Goal: Task Accomplishment & Management: Manage account settings

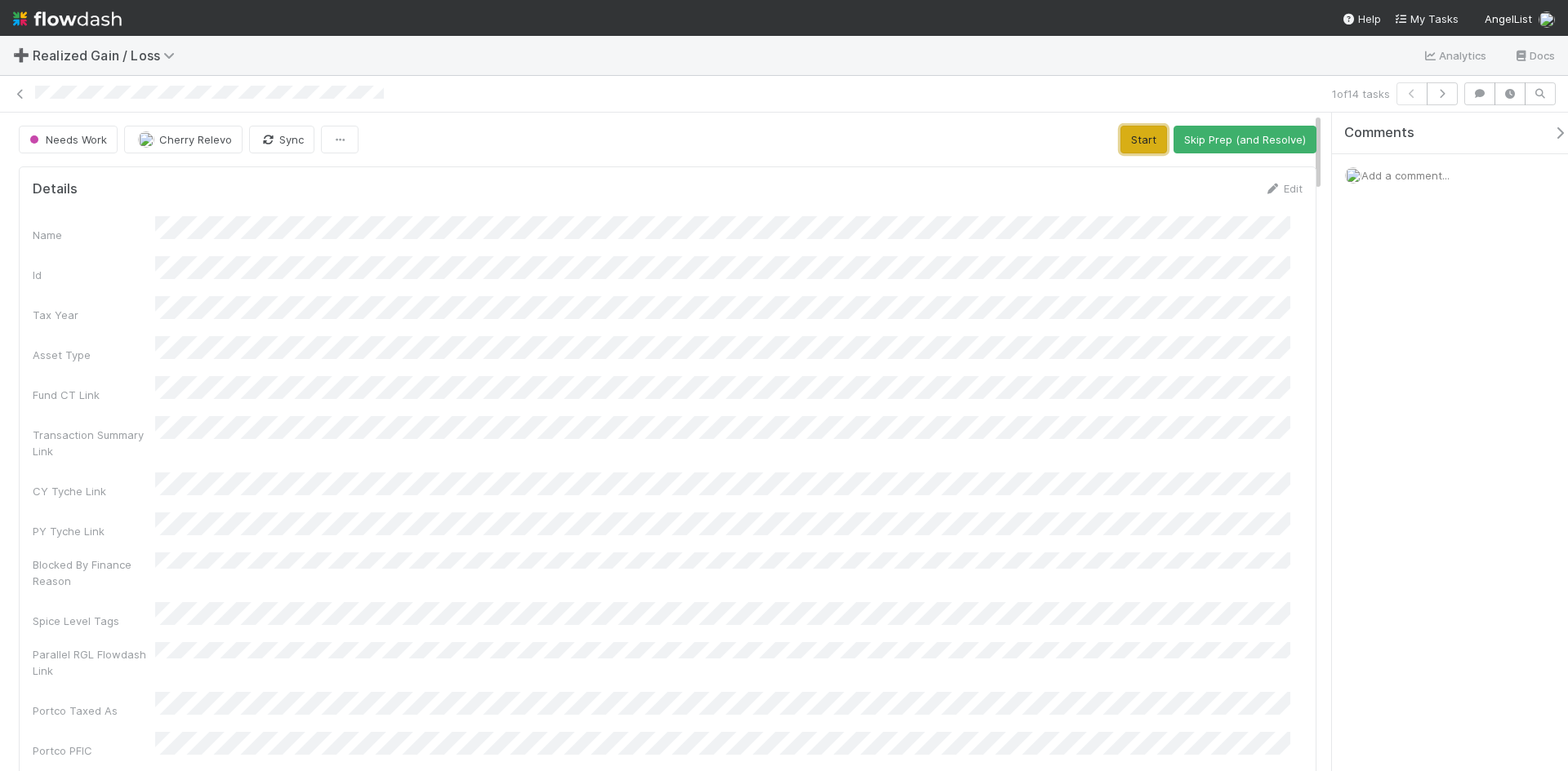
click at [1132, 145] on button "Start" at bounding box center [1144, 139] width 46 height 28
click at [1219, 140] on button "Request Review (and Resolve)" at bounding box center [1228, 139] width 176 height 28
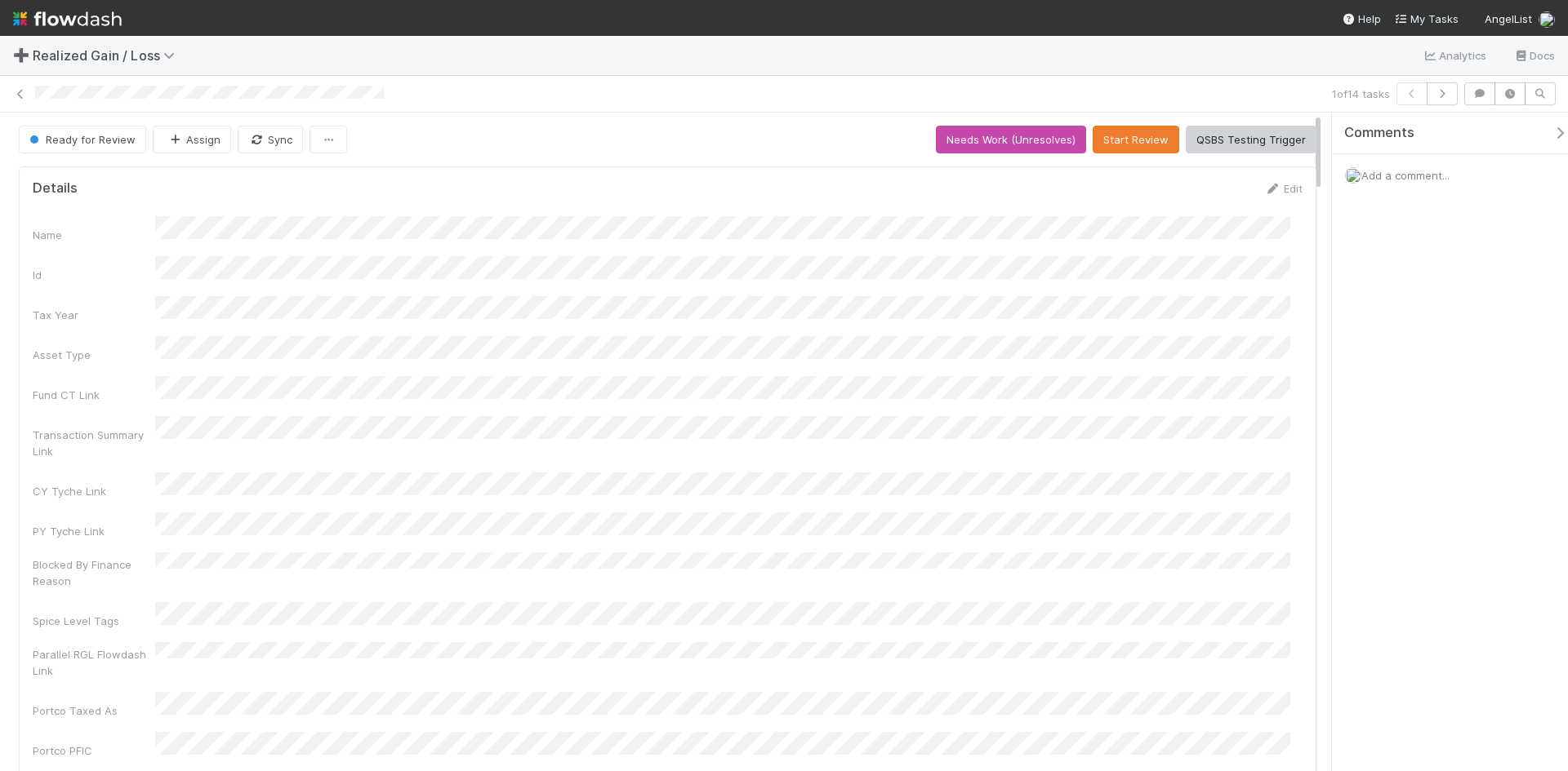
click at [12, 95] on div "1 of 14 tasks" at bounding box center [784, 93] width 1568 height 23
click at [19, 95] on icon at bounding box center [20, 94] width 16 height 11
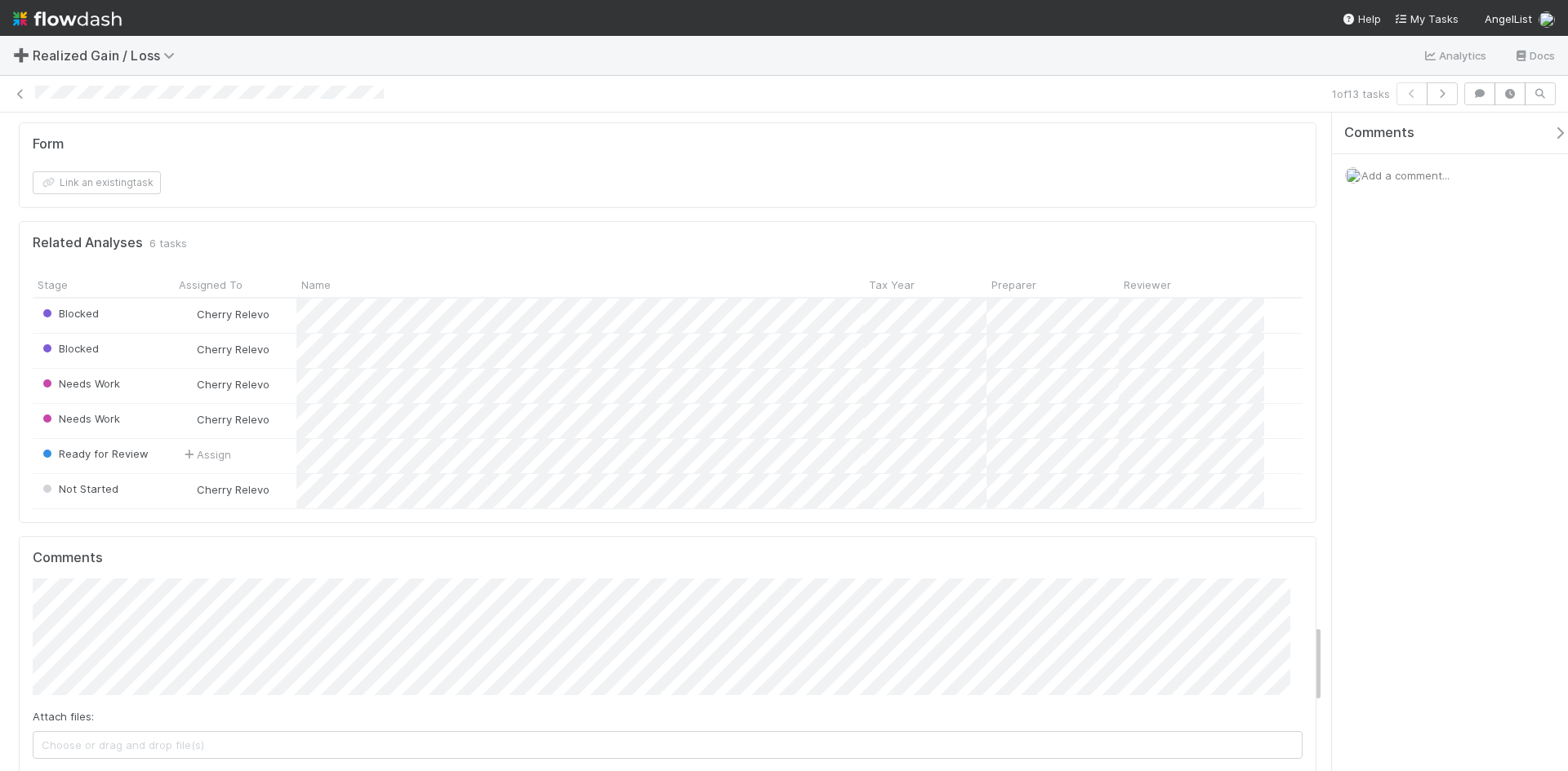
scroll to position [4245, 0]
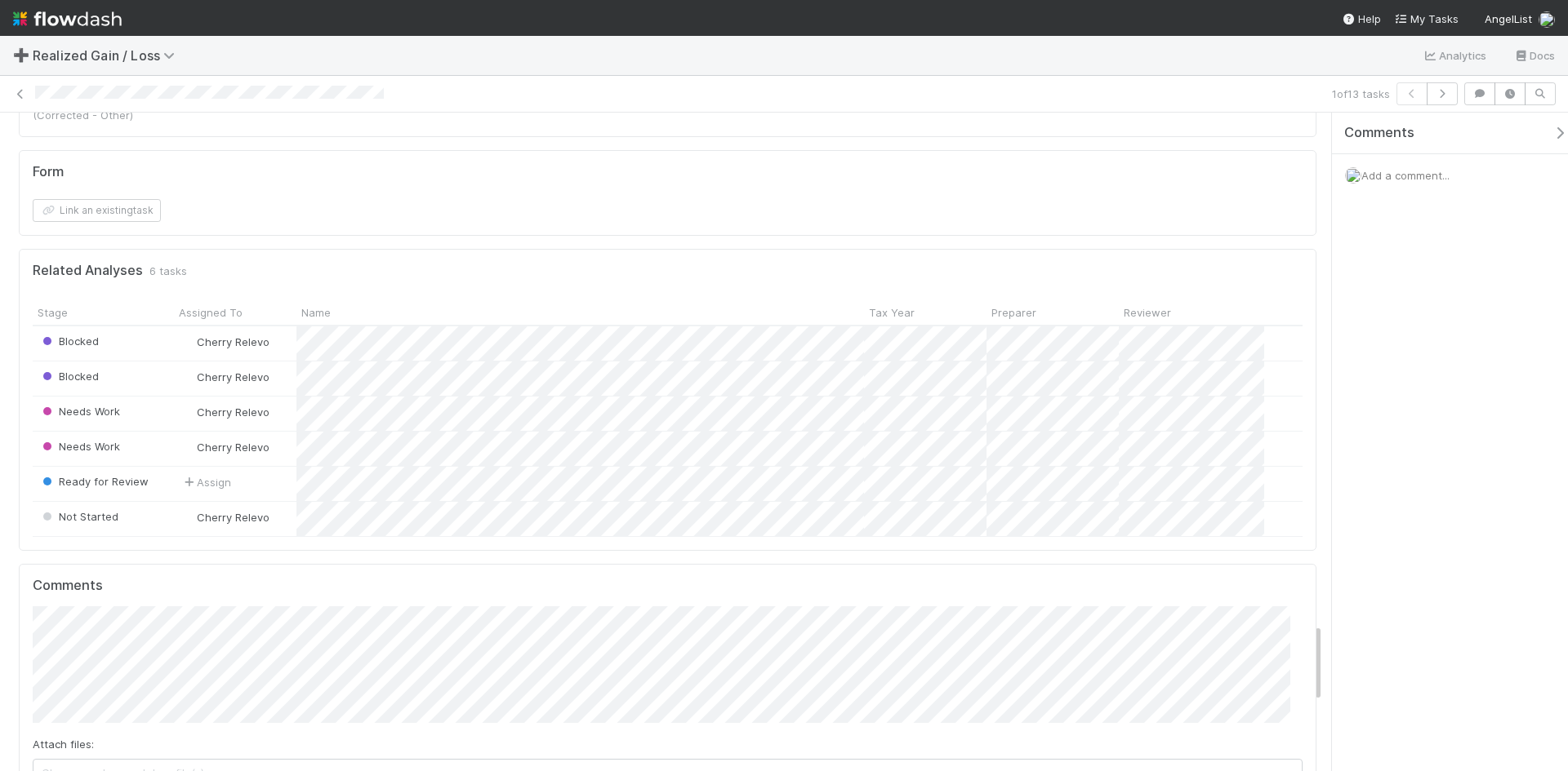
drag, startPoint x: 455, startPoint y: 61, endPoint x: 381, endPoint y: 5, distance: 92.8
click at [455, 60] on div "➕ Realized Gain / Loss Analytics Docs" at bounding box center [784, 56] width 1568 height 40
click at [446, 46] on div "➕ Realized Gain / Loss Analytics Docs" at bounding box center [784, 56] width 1568 height 40
click at [327, 87] on div at bounding box center [680, 94] width 1290 height 17
click at [377, 110] on div "1 of 13 tasks" at bounding box center [784, 94] width 1568 height 37
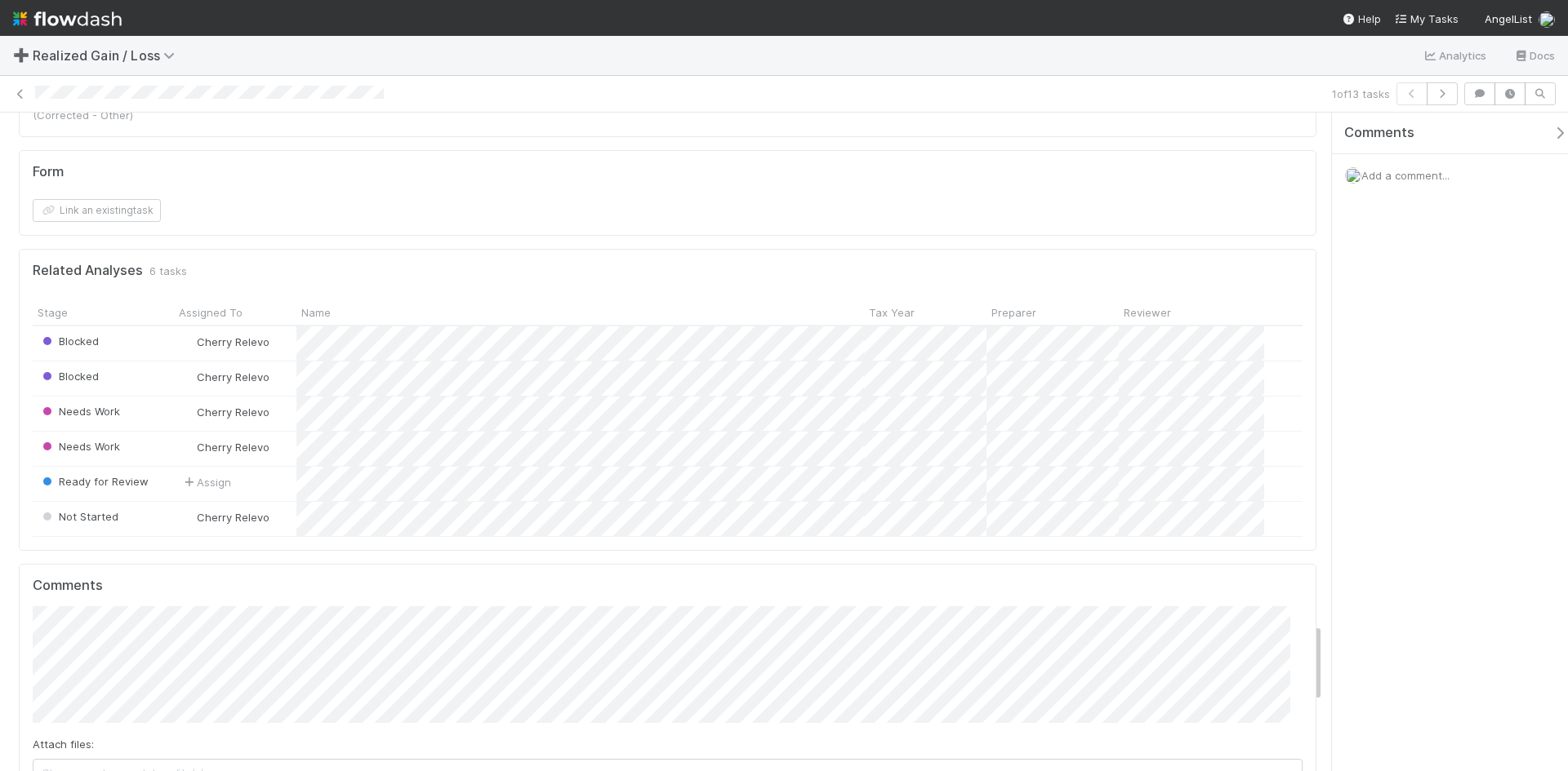
click at [235, 101] on div at bounding box center [680, 94] width 1290 height 17
click at [263, 87] on div at bounding box center [680, 94] width 1290 height 17
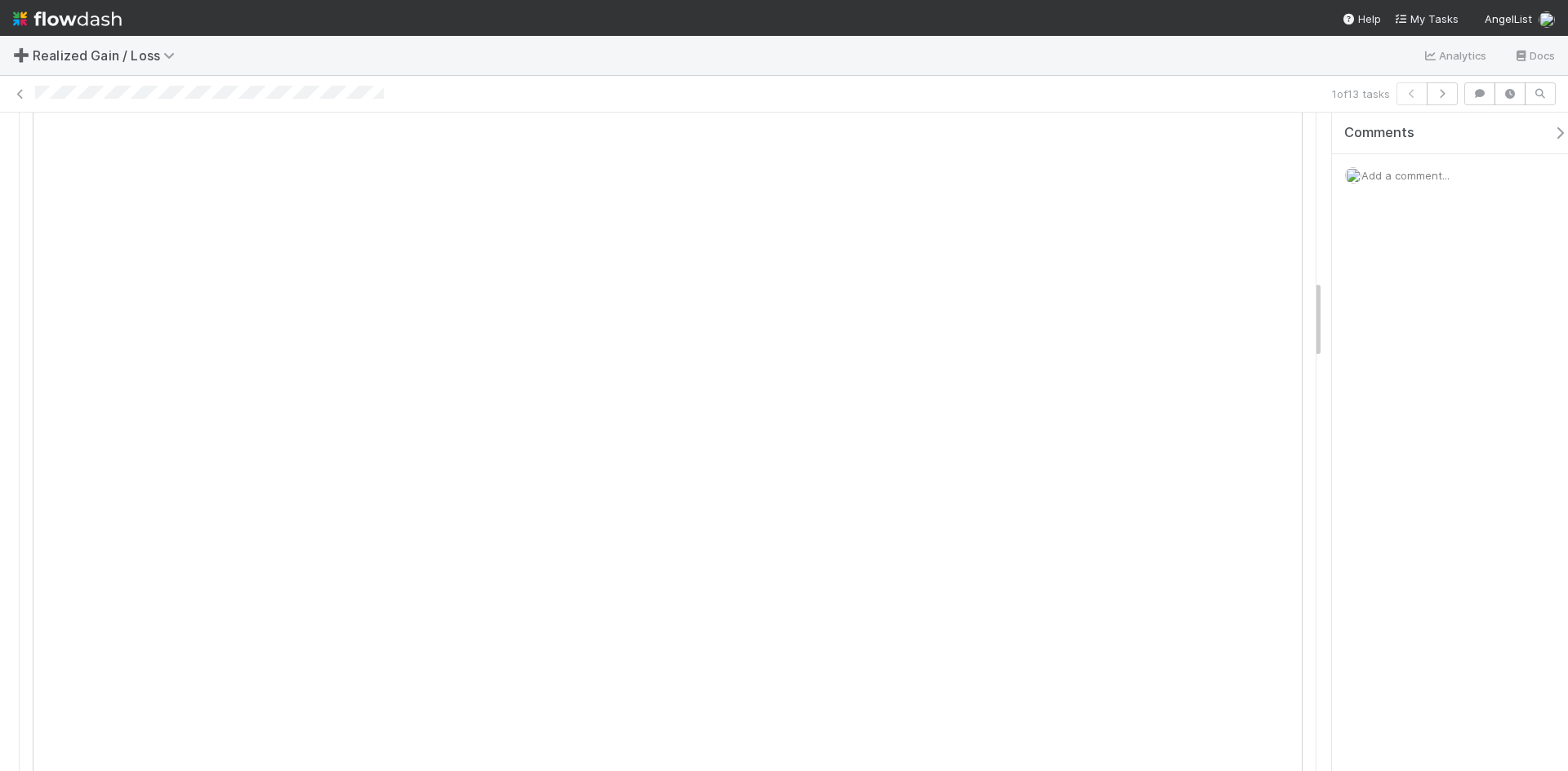
scroll to position [1388, 0]
click at [1444, 538] on div "Comments Add a comment..." at bounding box center [1450, 442] width 236 height 659
click at [1404, 177] on span "Add a comment..." at bounding box center [1405, 176] width 88 height 13
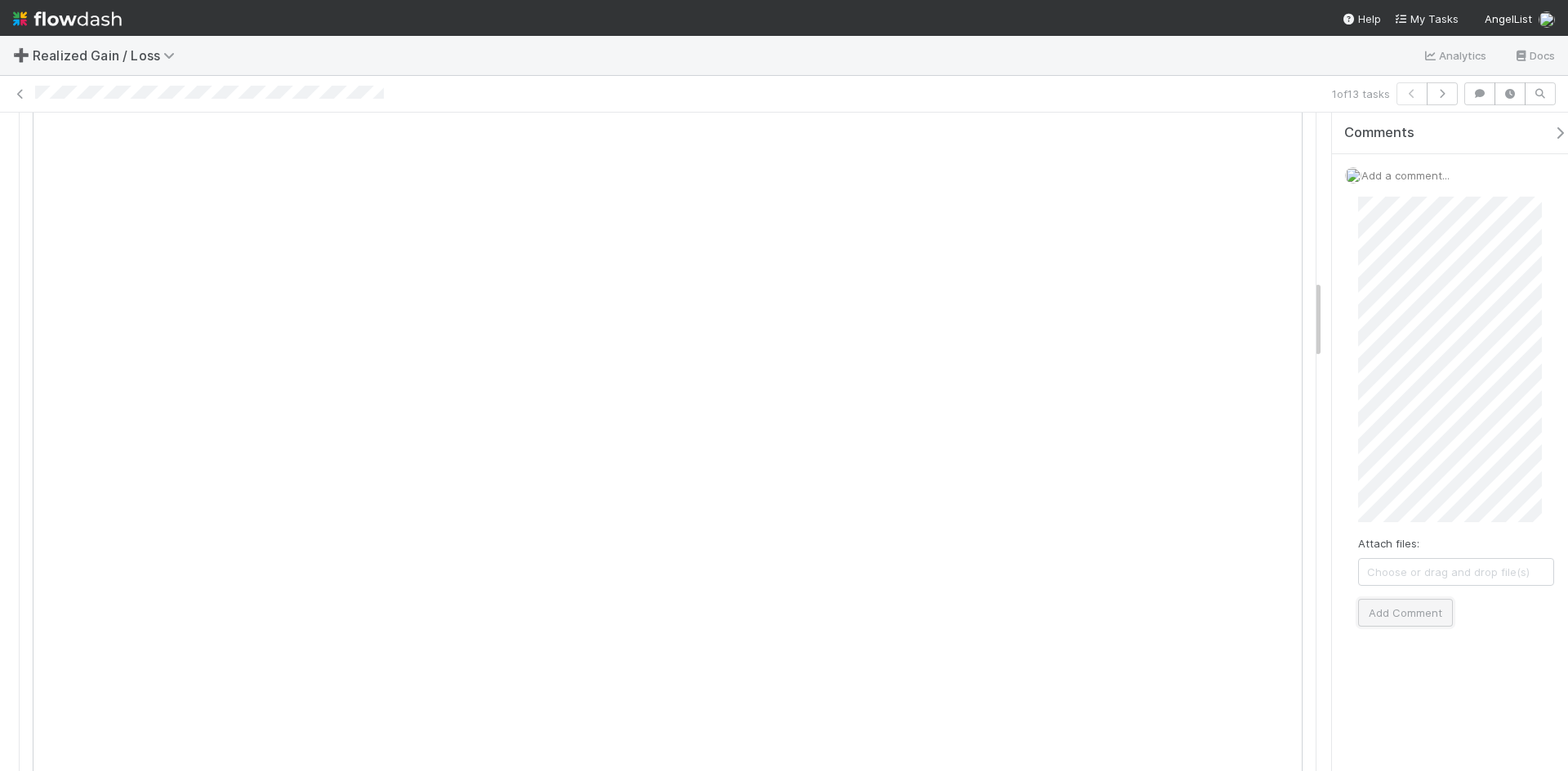
click at [1395, 609] on button "Add Comment" at bounding box center [1405, 613] width 95 height 28
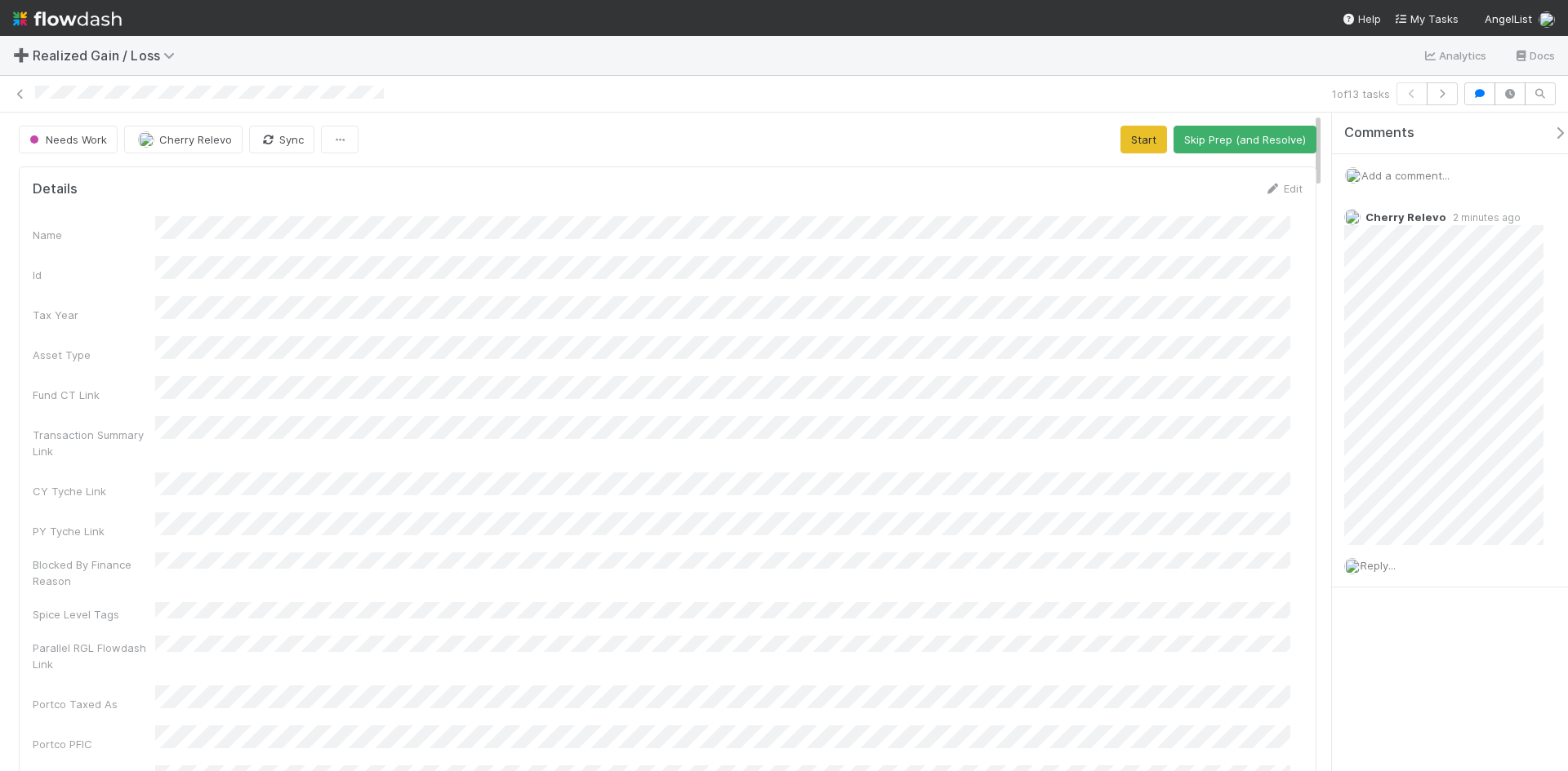
drag, startPoint x: 1459, startPoint y: 683, endPoint x: 1437, endPoint y: 693, distance: 24.2
click at [1448, 691] on div "Comments Add a comment... Cherry Relevo 2 minutes ago Reply..." at bounding box center [1450, 442] width 236 height 659
click at [1133, 140] on button "Start" at bounding box center [1144, 139] width 46 height 28
click at [1192, 135] on button "Request Review (and Resolve)" at bounding box center [1228, 139] width 176 height 28
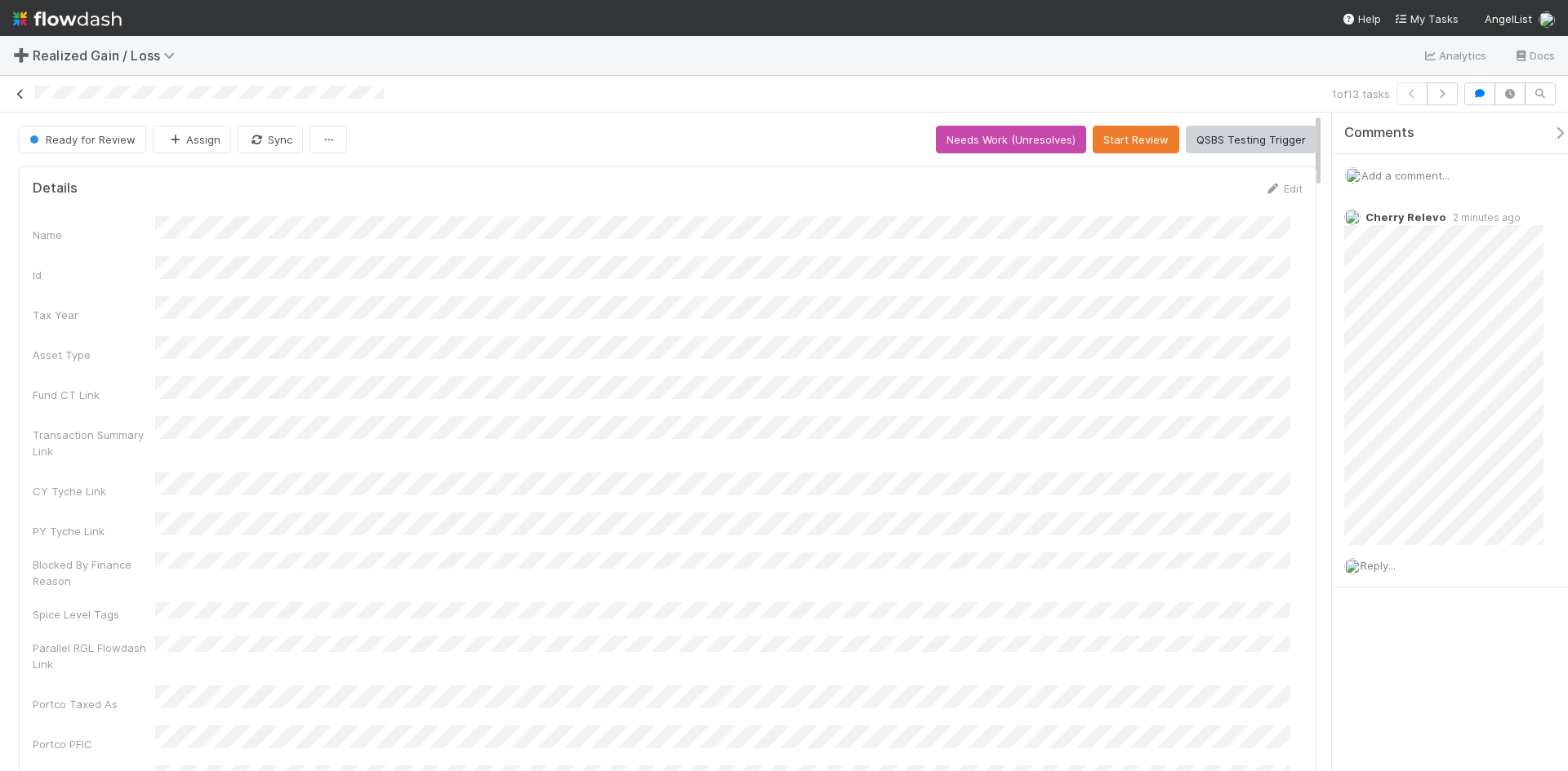
click at [24, 94] on icon at bounding box center [20, 94] width 16 height 11
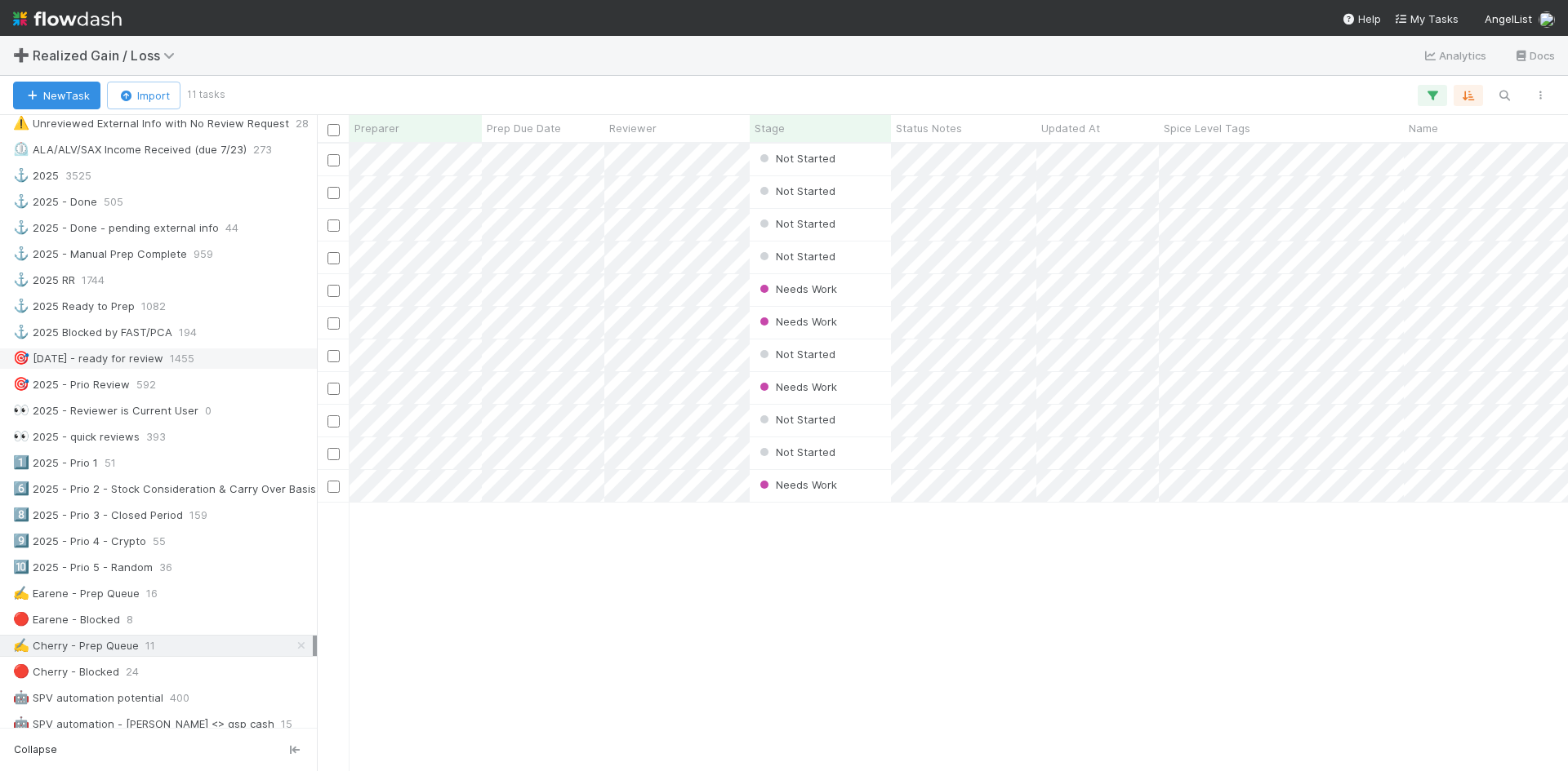
scroll to position [490, 0]
click at [549, 671] on div "Not Started Cherry Relevo 0 0 0 0 0 0 Not Started Cherry Relevo 0 0 0 0 0 0 Not…" at bounding box center [942, 457] width 1251 height 627
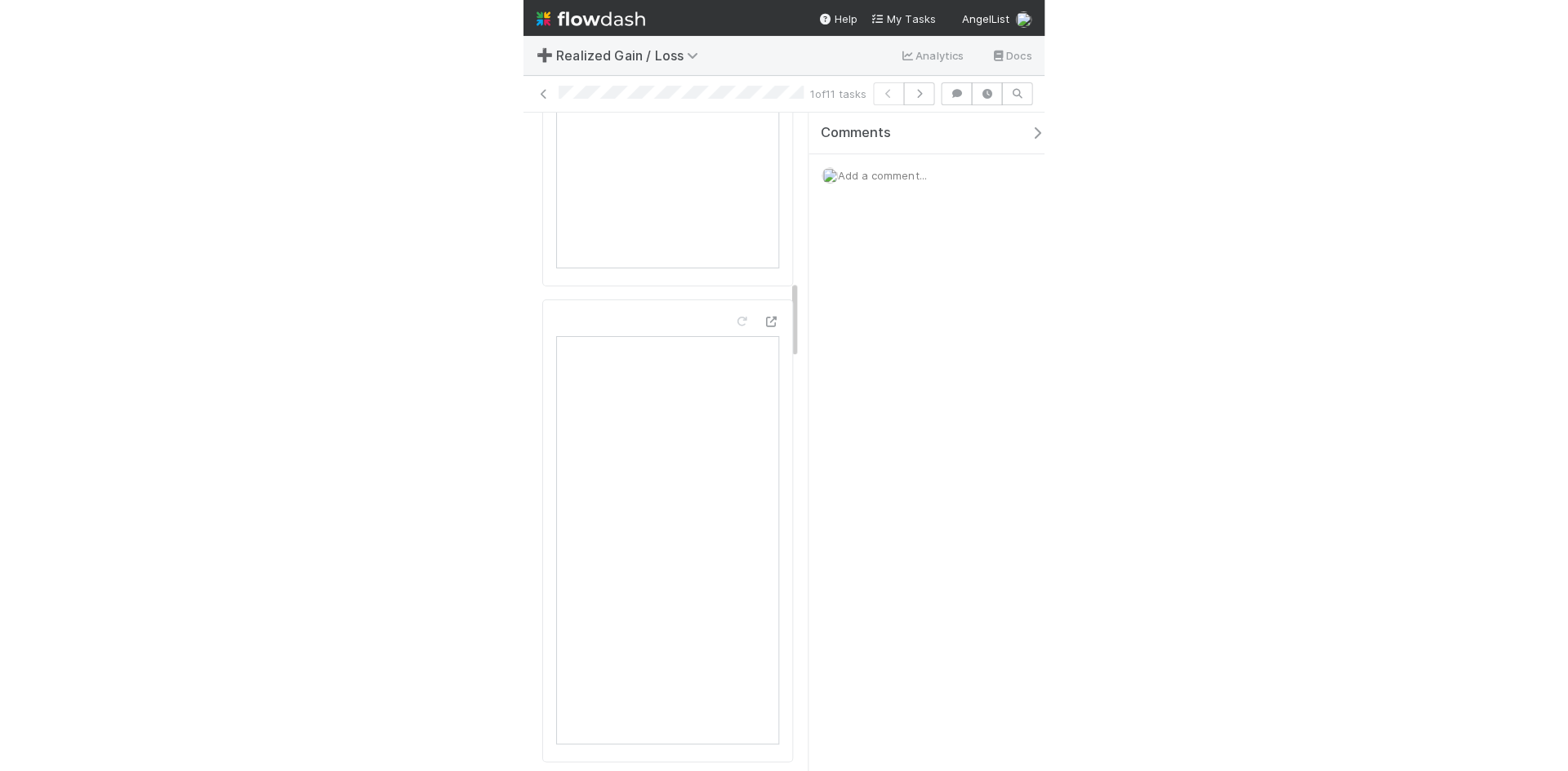
scroll to position [1388, 0]
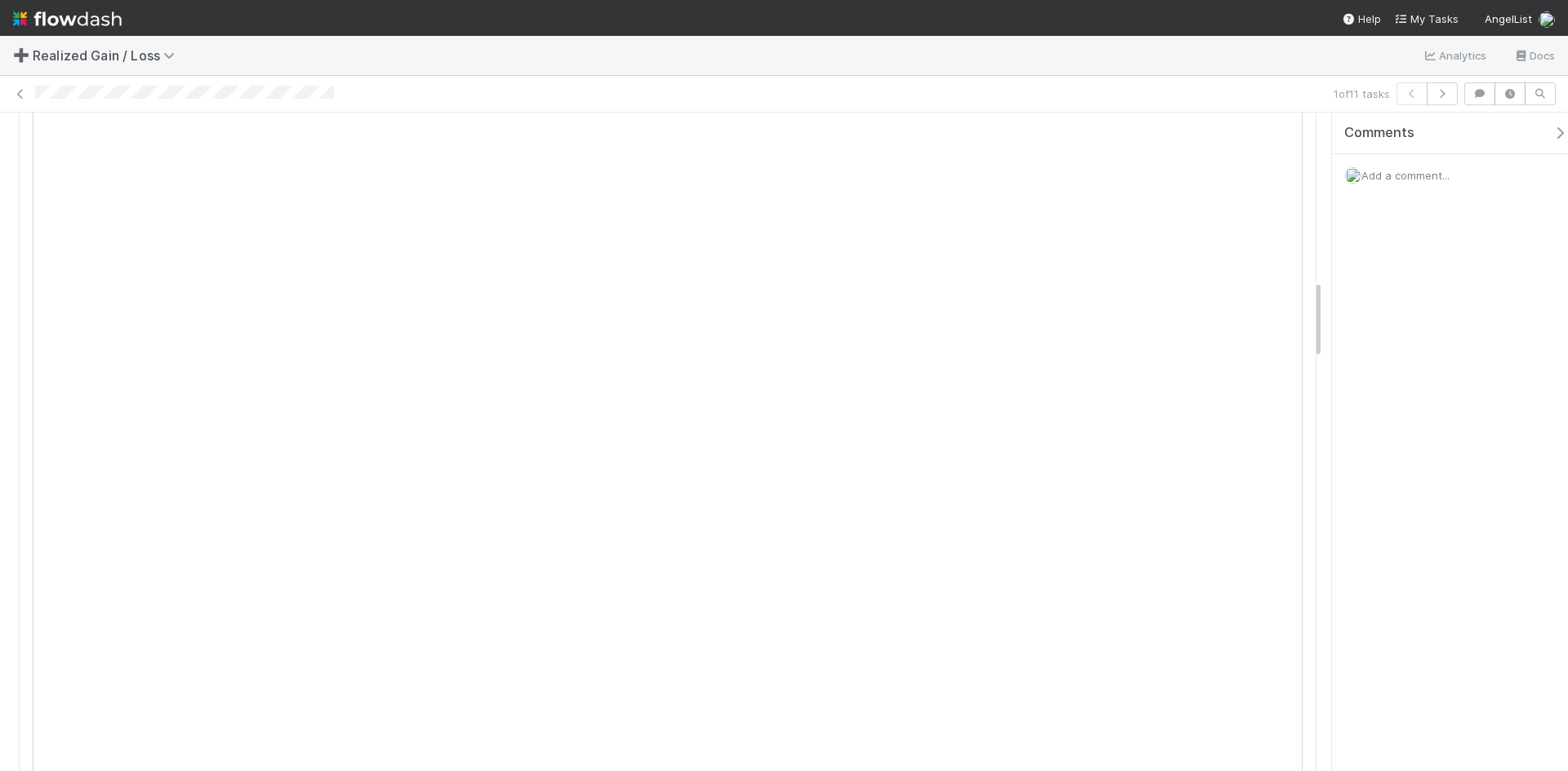
click at [1397, 603] on div "Comments Add a comment..." at bounding box center [1450, 442] width 236 height 659
click at [1397, 636] on div "Comments Add a comment..." at bounding box center [1450, 442] width 236 height 659
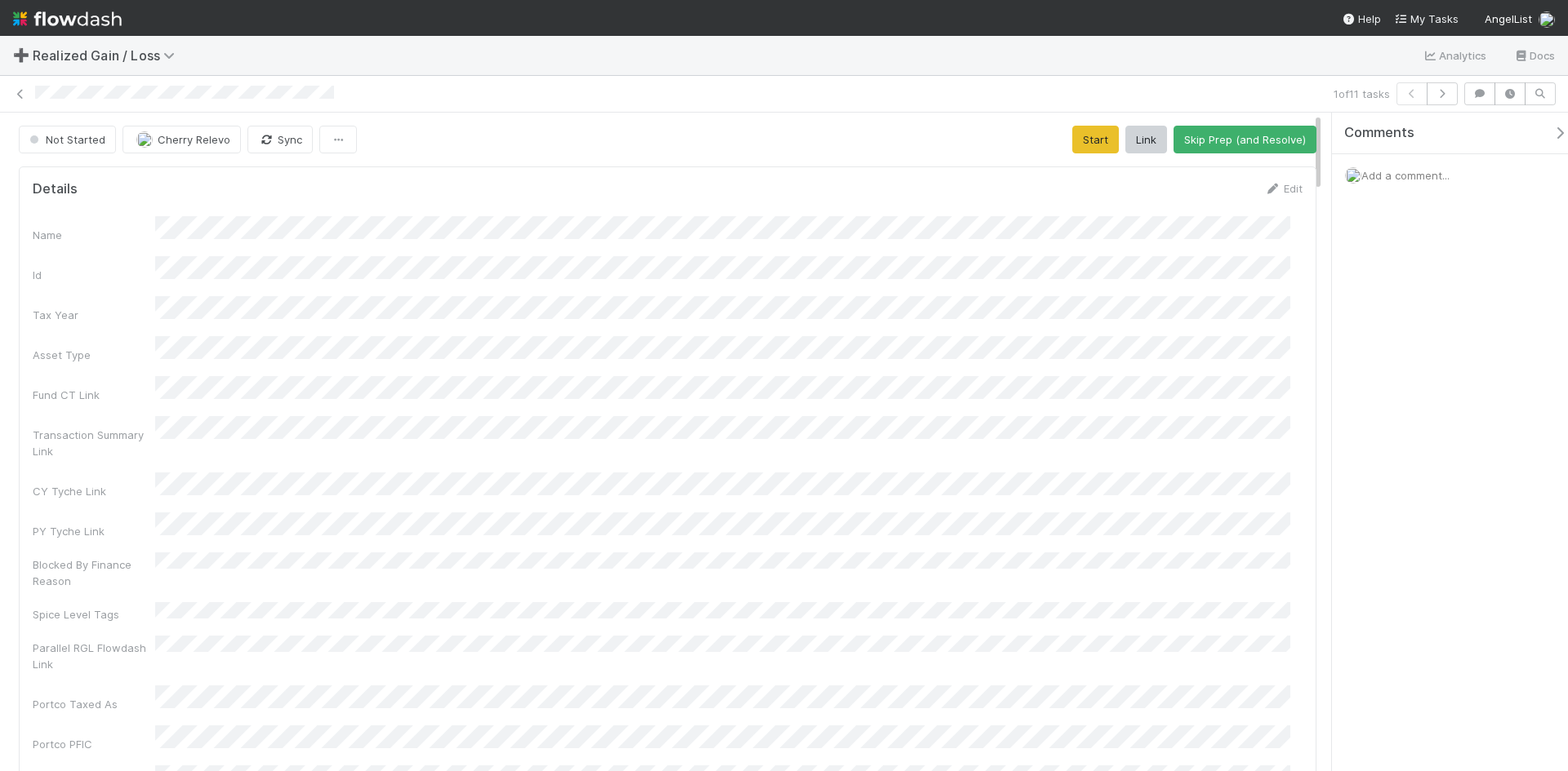
click at [1400, 377] on div "Comments Add a comment..." at bounding box center [1450, 442] width 236 height 659
click at [1095, 147] on button "Start" at bounding box center [1095, 139] width 46 height 28
click at [1192, 134] on button "Request Review (and Resolve)" at bounding box center [1228, 139] width 176 height 28
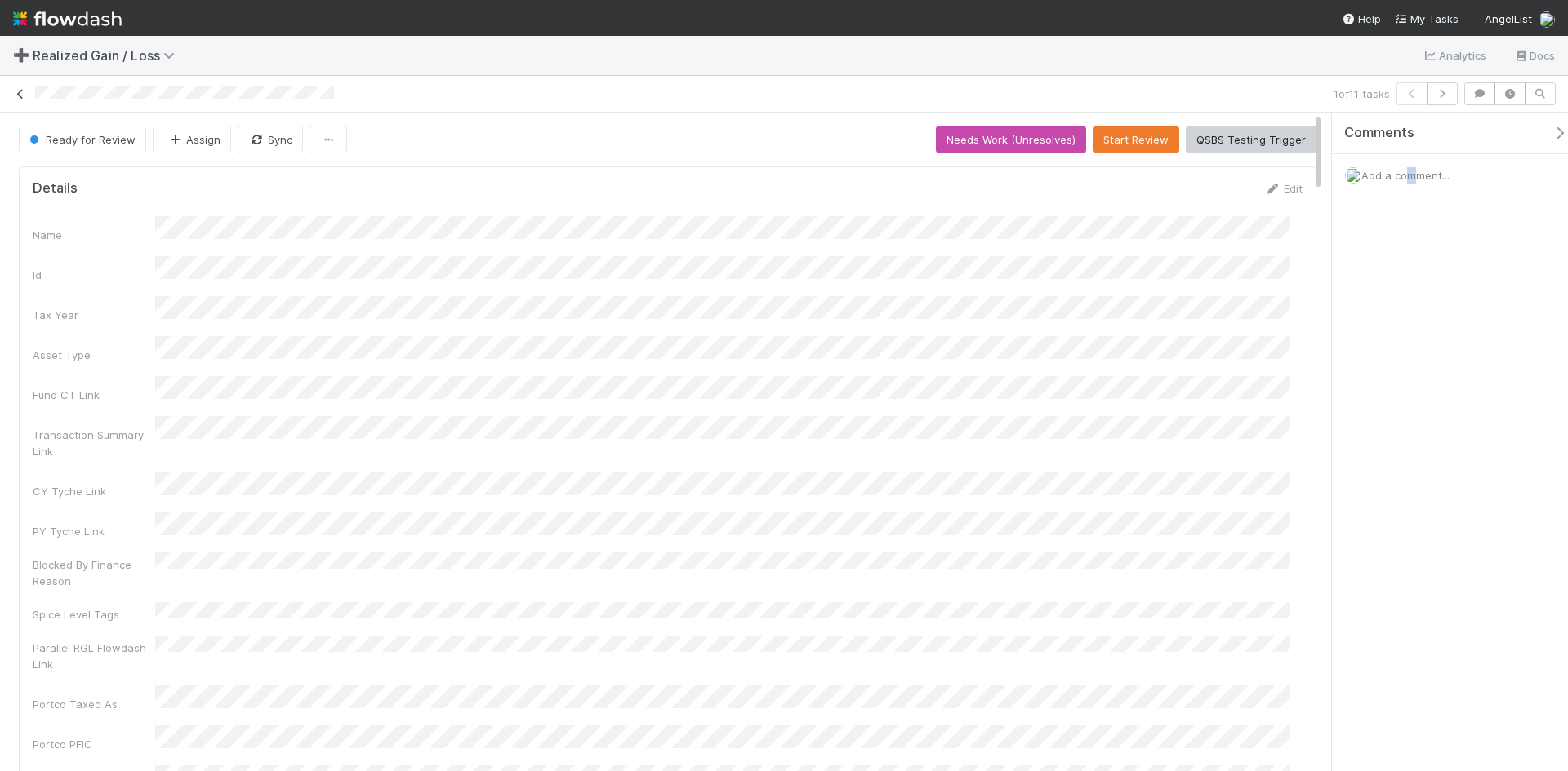
click at [18, 94] on icon at bounding box center [20, 94] width 16 height 11
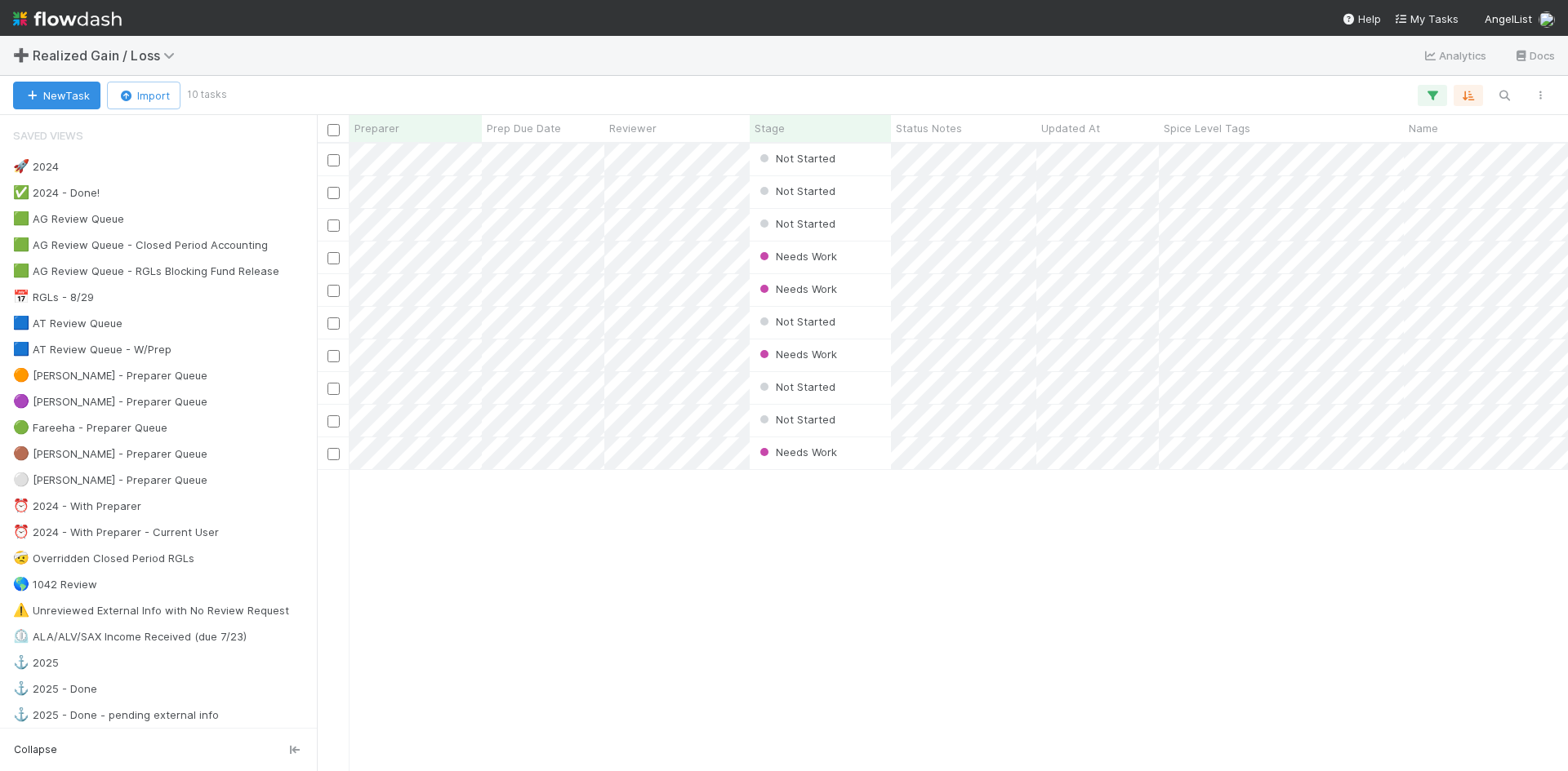
scroll to position [615, 1239]
click at [579, 692] on div "Not Started Cherry Relevo 0 0 0 0 0 0 Not Started Cherry Relevo 0 0 0 0 0 0 Not…" at bounding box center [942, 457] width 1251 height 627
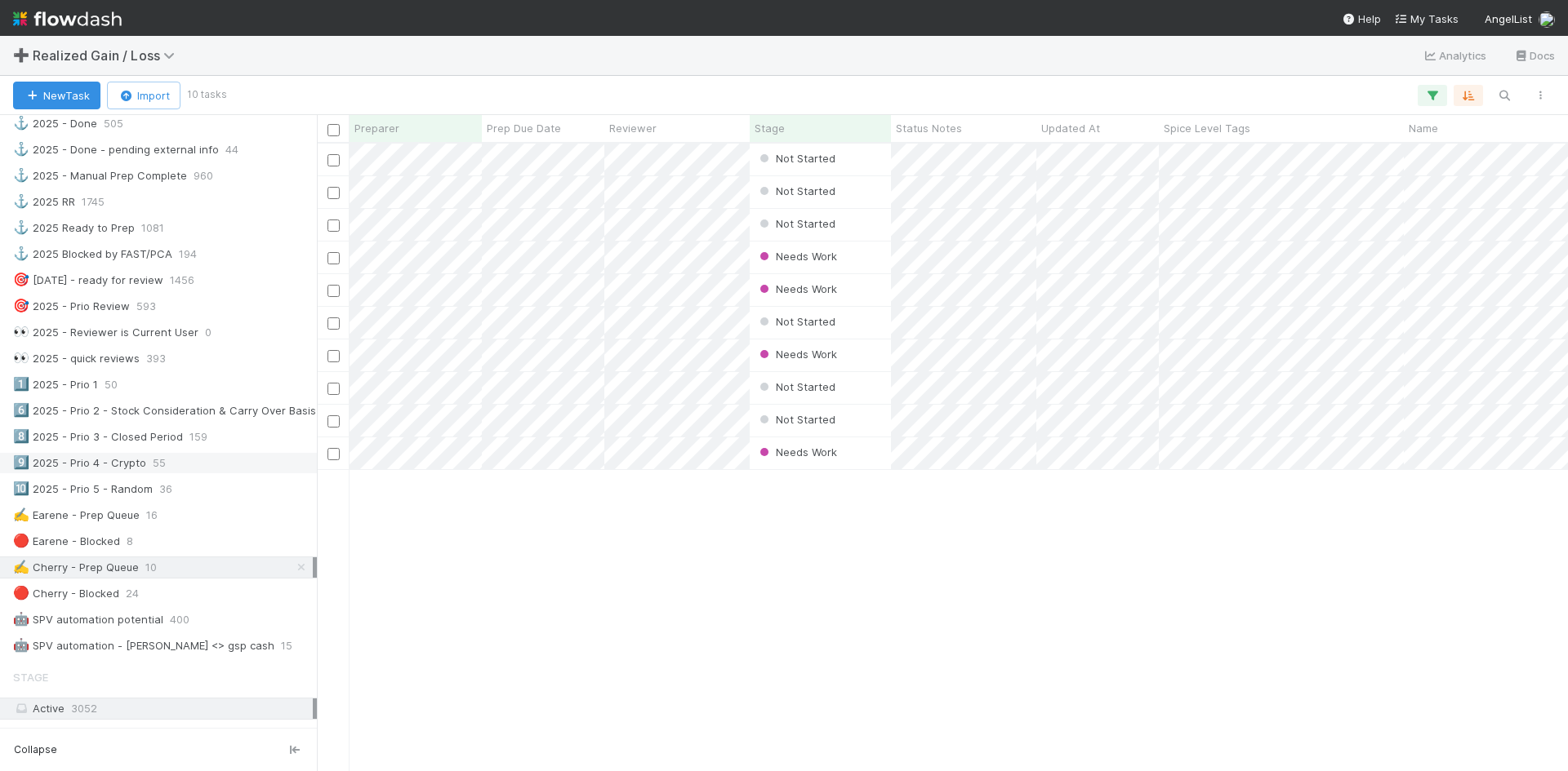
scroll to position [572, 0]
click at [657, 679] on div "Not Started Cherry Relevo 0 0 0 0 0 0 Not Started Cherry Relevo 0 0 0 0 0 0 Not…" at bounding box center [942, 457] width 1251 height 627
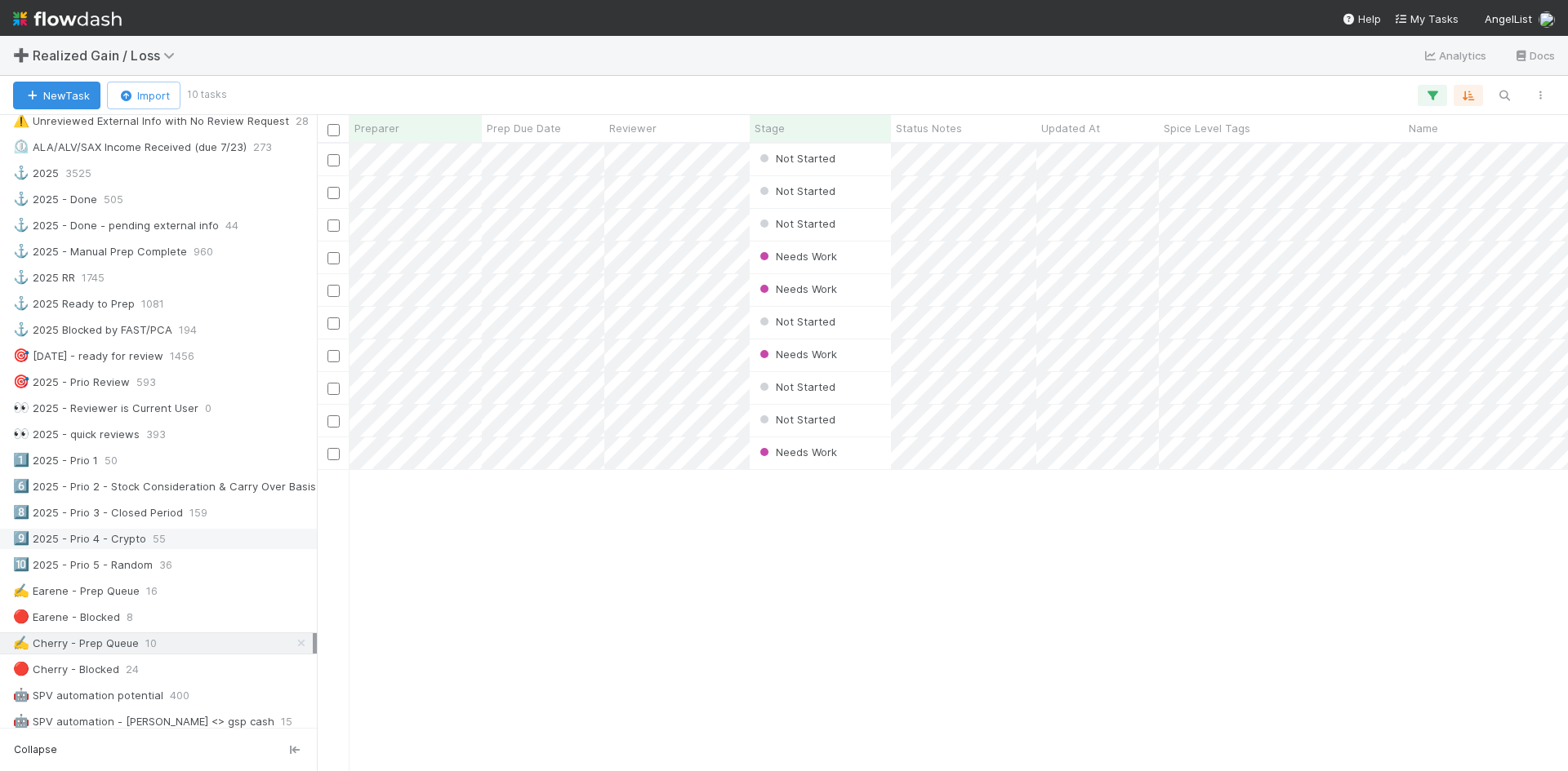
scroll to position [653, 0]
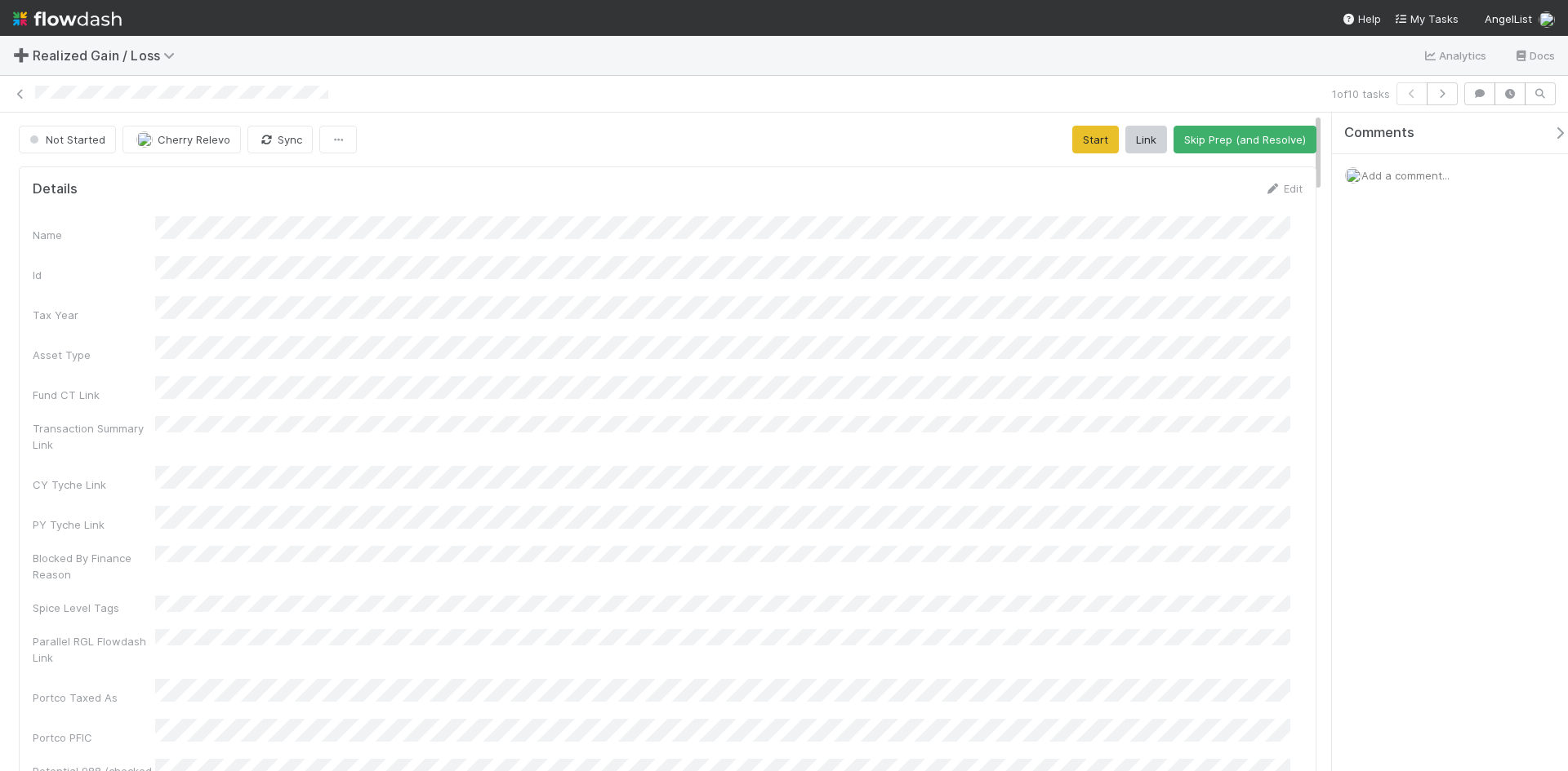
click at [1400, 572] on div "Comments Add a comment..." at bounding box center [1450, 442] width 236 height 659
click at [1275, 184] on link "Edit" at bounding box center [1283, 189] width 39 height 13
click at [1196, 194] on button "Save" at bounding box center [1215, 194] width 46 height 28
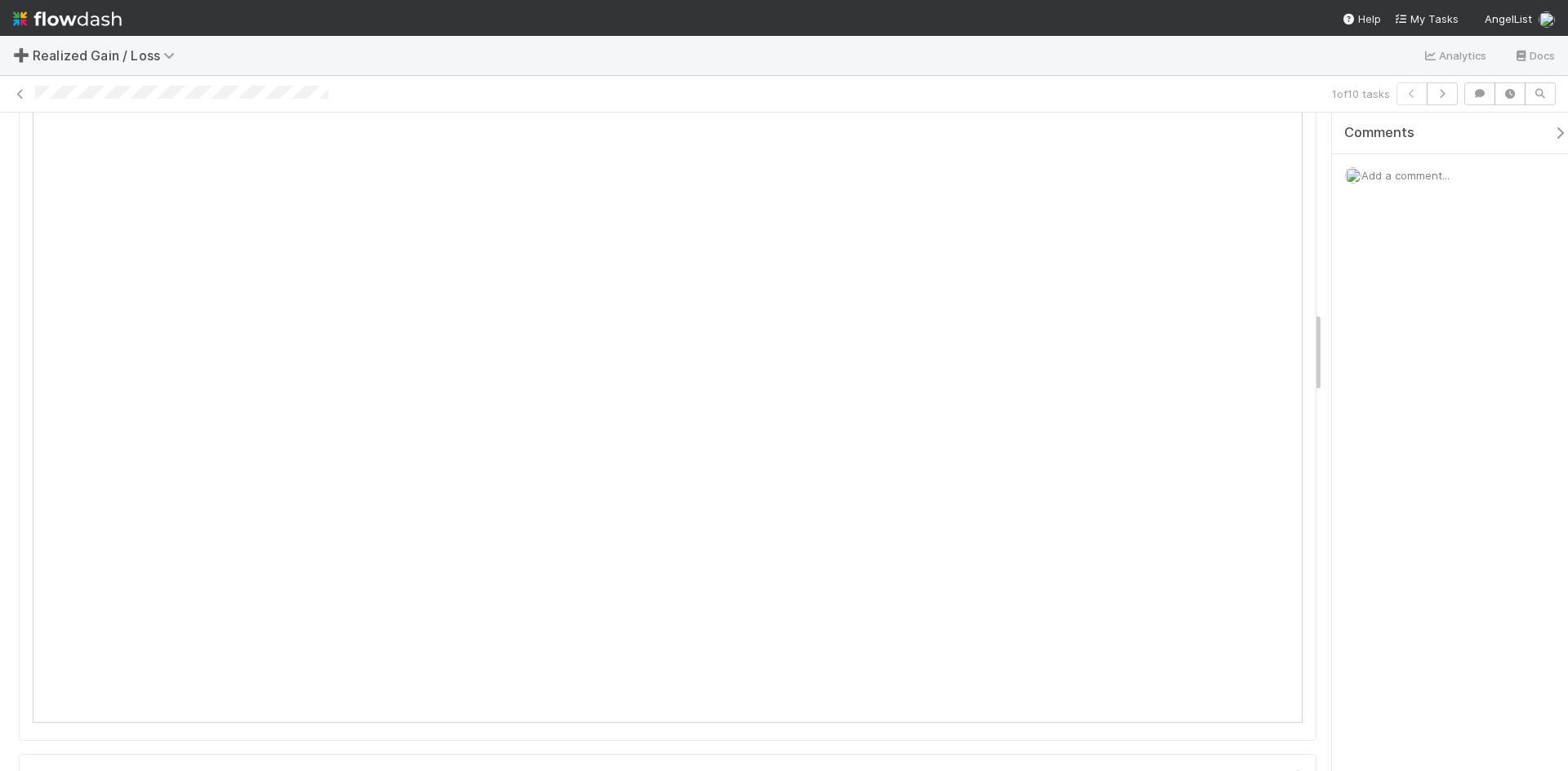
scroll to position [1633, 0]
click at [1404, 179] on span "Add a comment..." at bounding box center [1405, 176] width 88 height 13
click at [1427, 455] on button "Add Comment" at bounding box center [1405, 449] width 95 height 28
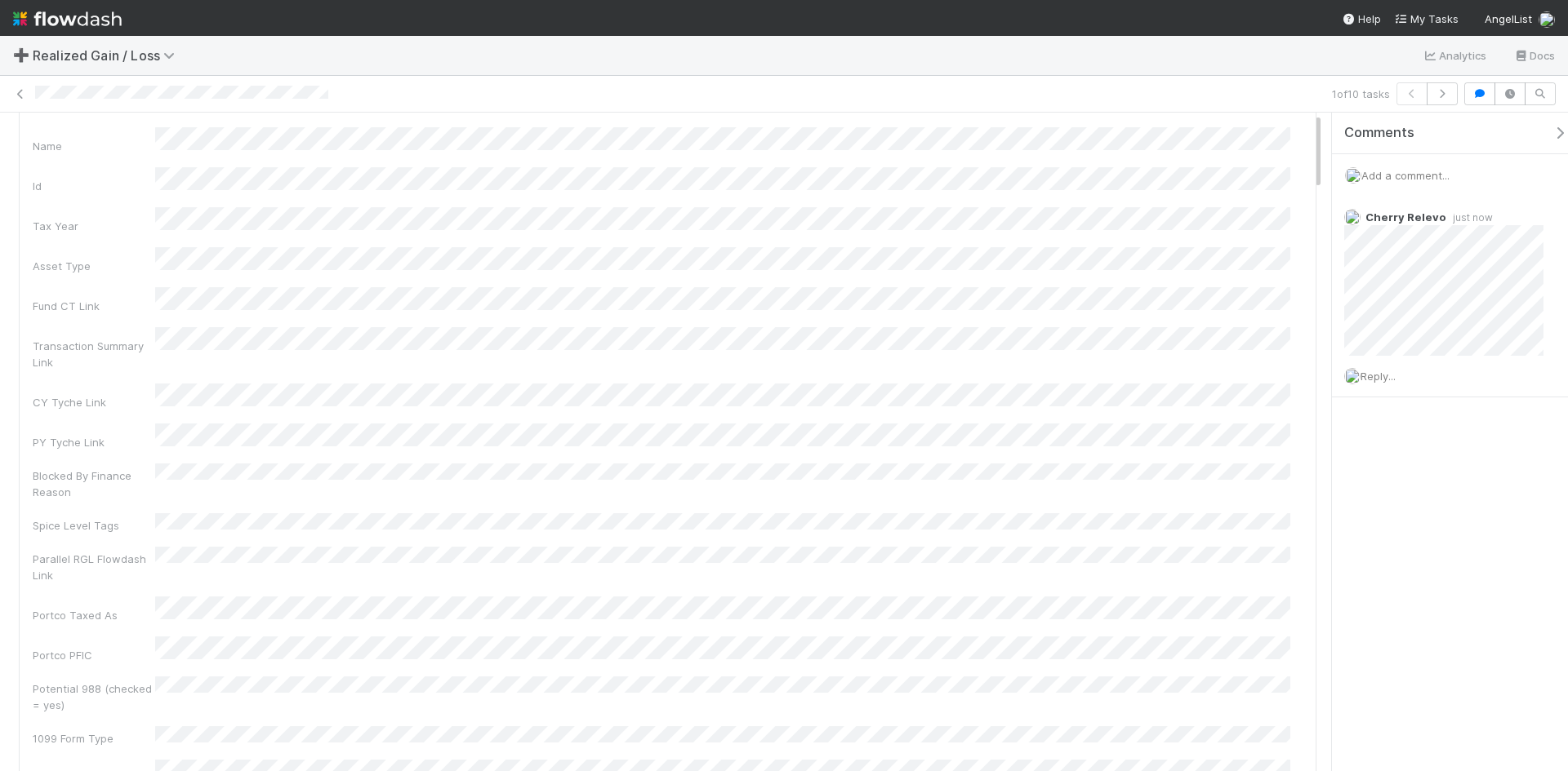
scroll to position [0, 0]
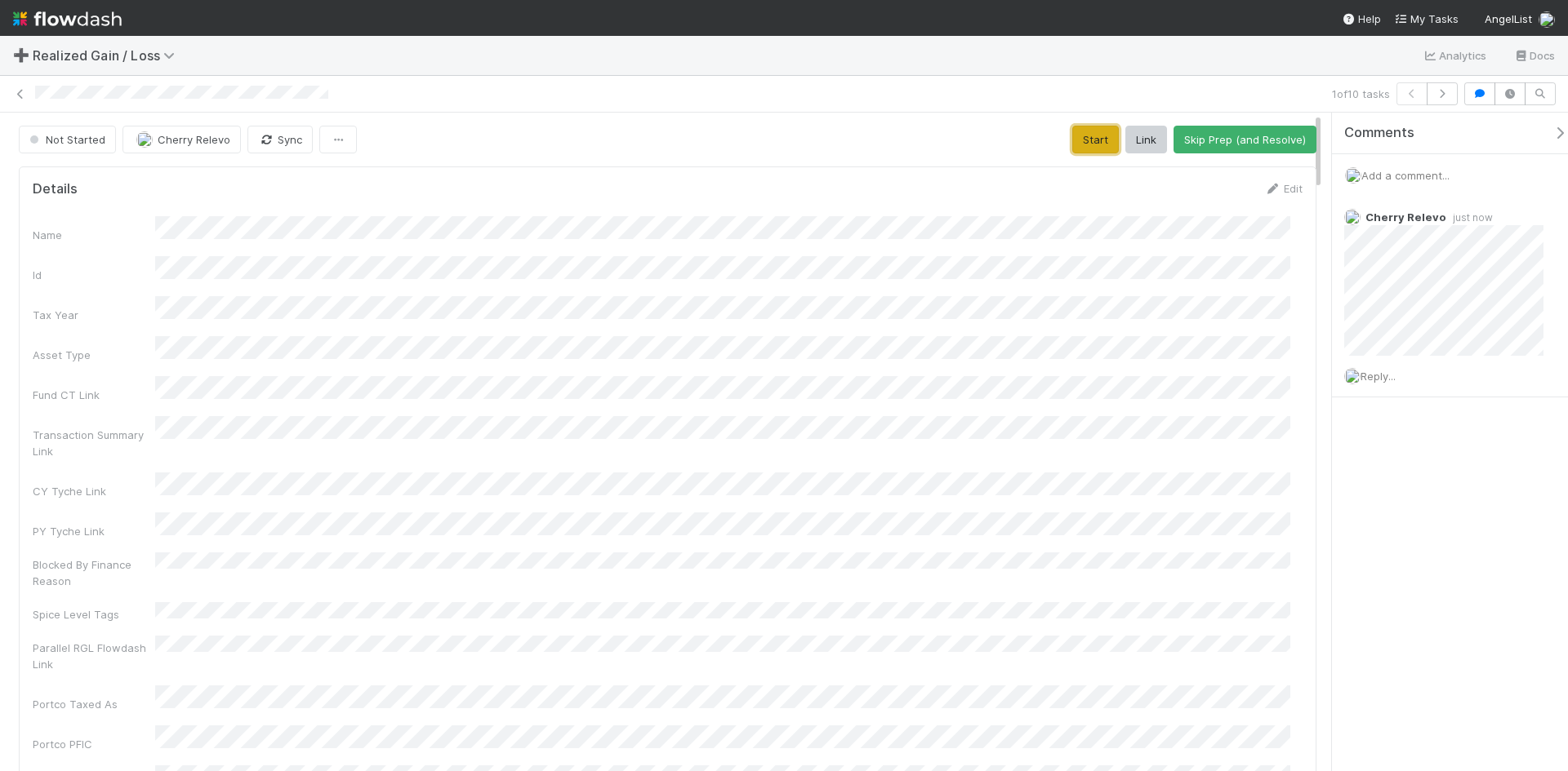
click at [1091, 141] on button "Start" at bounding box center [1095, 139] width 46 height 28
click at [1196, 142] on button "Request Review (and Resolve)" at bounding box center [1228, 139] width 176 height 28
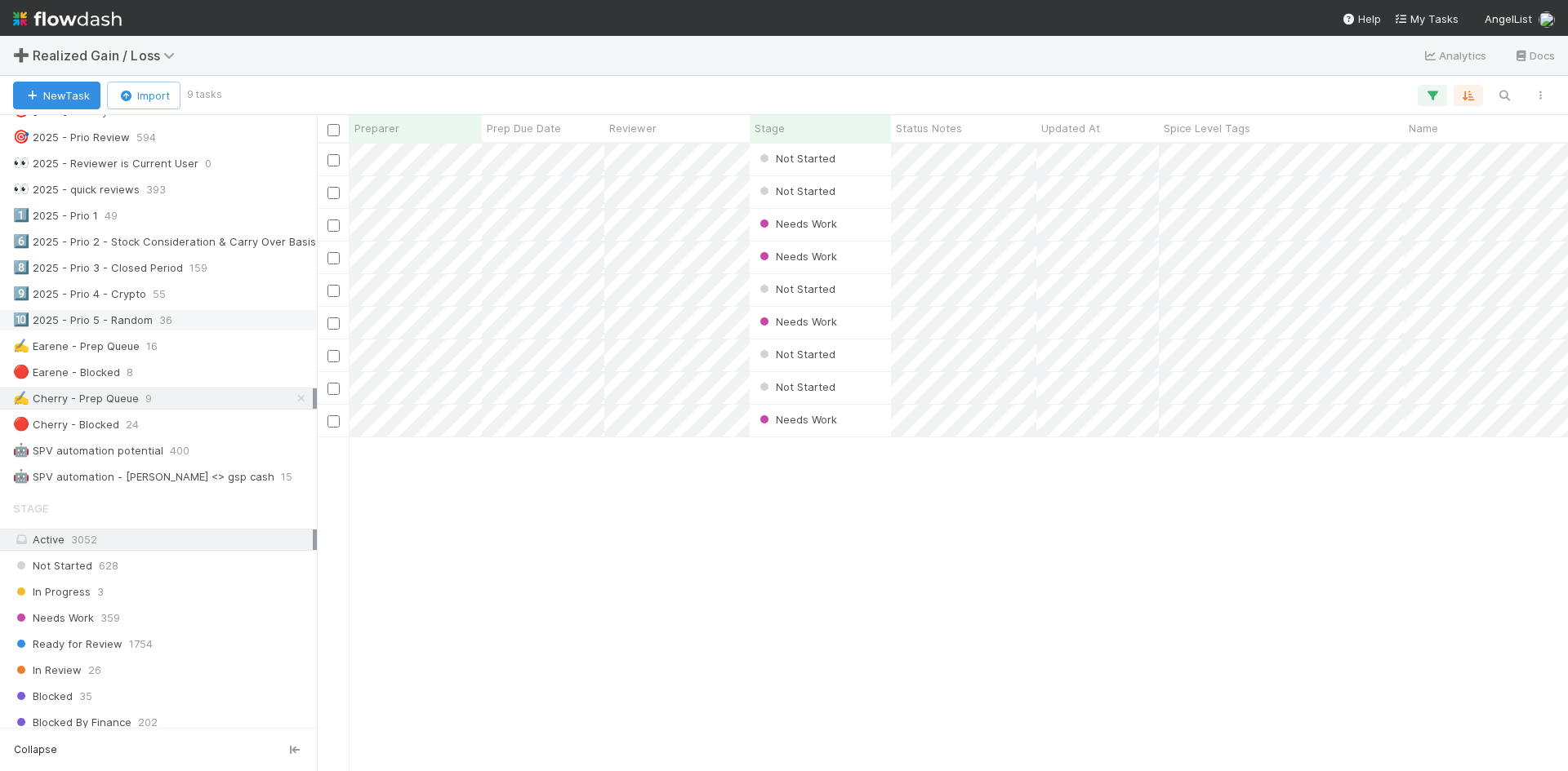
scroll to position [490, 0]
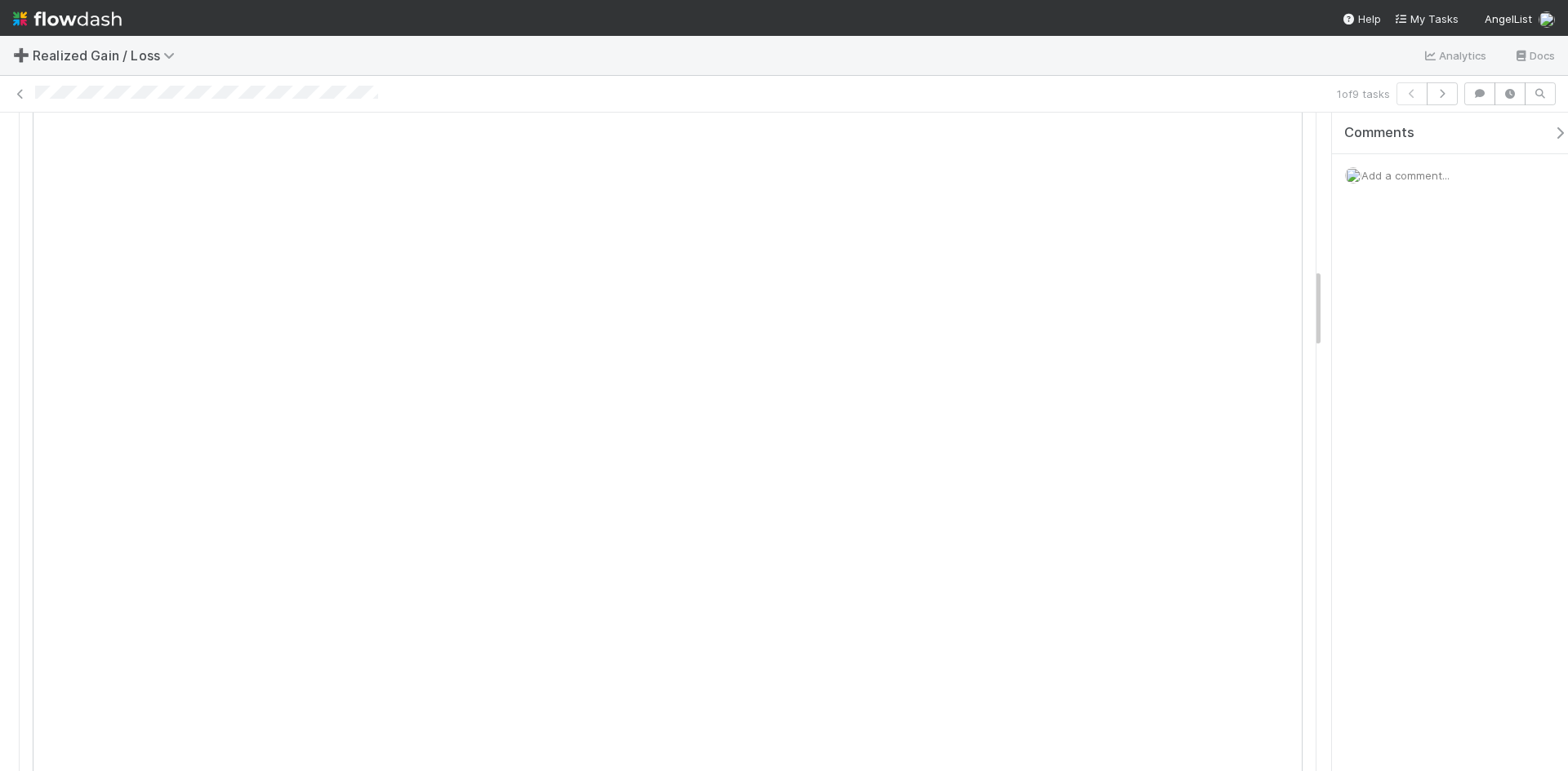
scroll to position [1225, 0]
click at [1406, 179] on span "Add a comment..." at bounding box center [1405, 176] width 88 height 13
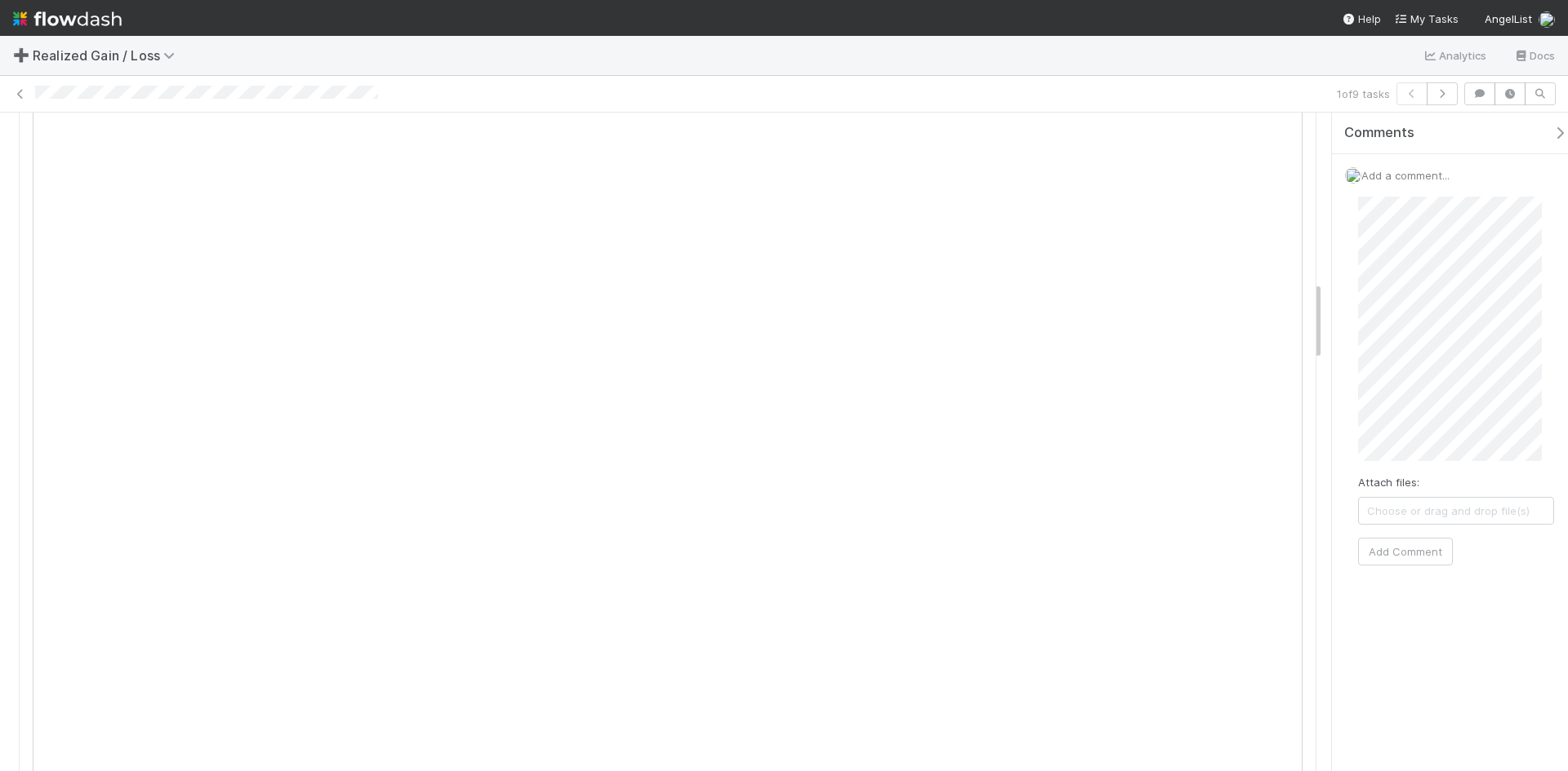
scroll to position [1470, 0]
click at [1389, 699] on div "Comments Add a comment... Attach files: Choose or drag and drop file(s) Add Com…" at bounding box center [1450, 442] width 236 height 659
click at [1415, 551] on button "Add Comment" at bounding box center [1405, 551] width 95 height 28
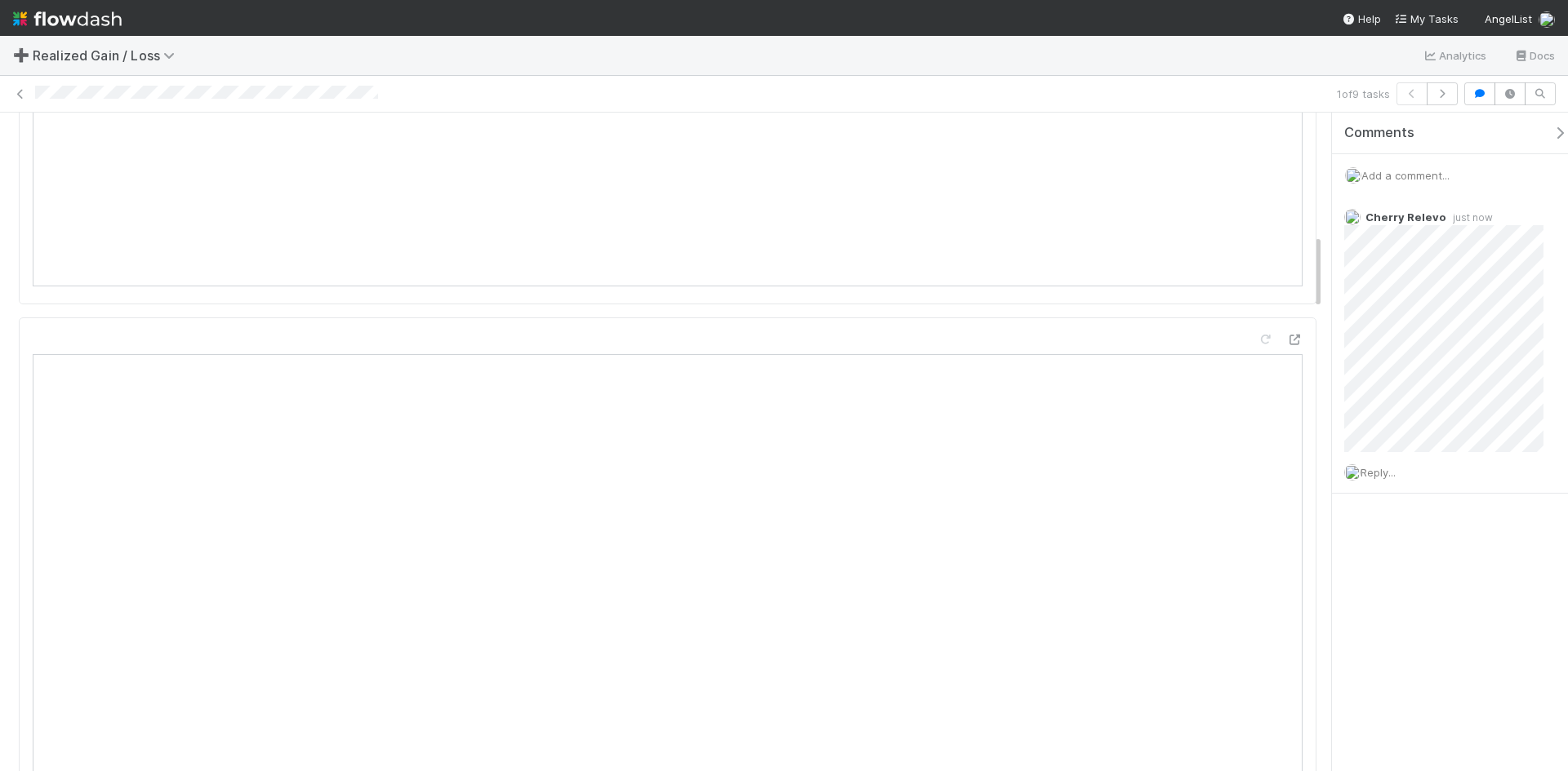
click at [1384, 174] on span "Add a comment..." at bounding box center [1405, 176] width 88 height 13
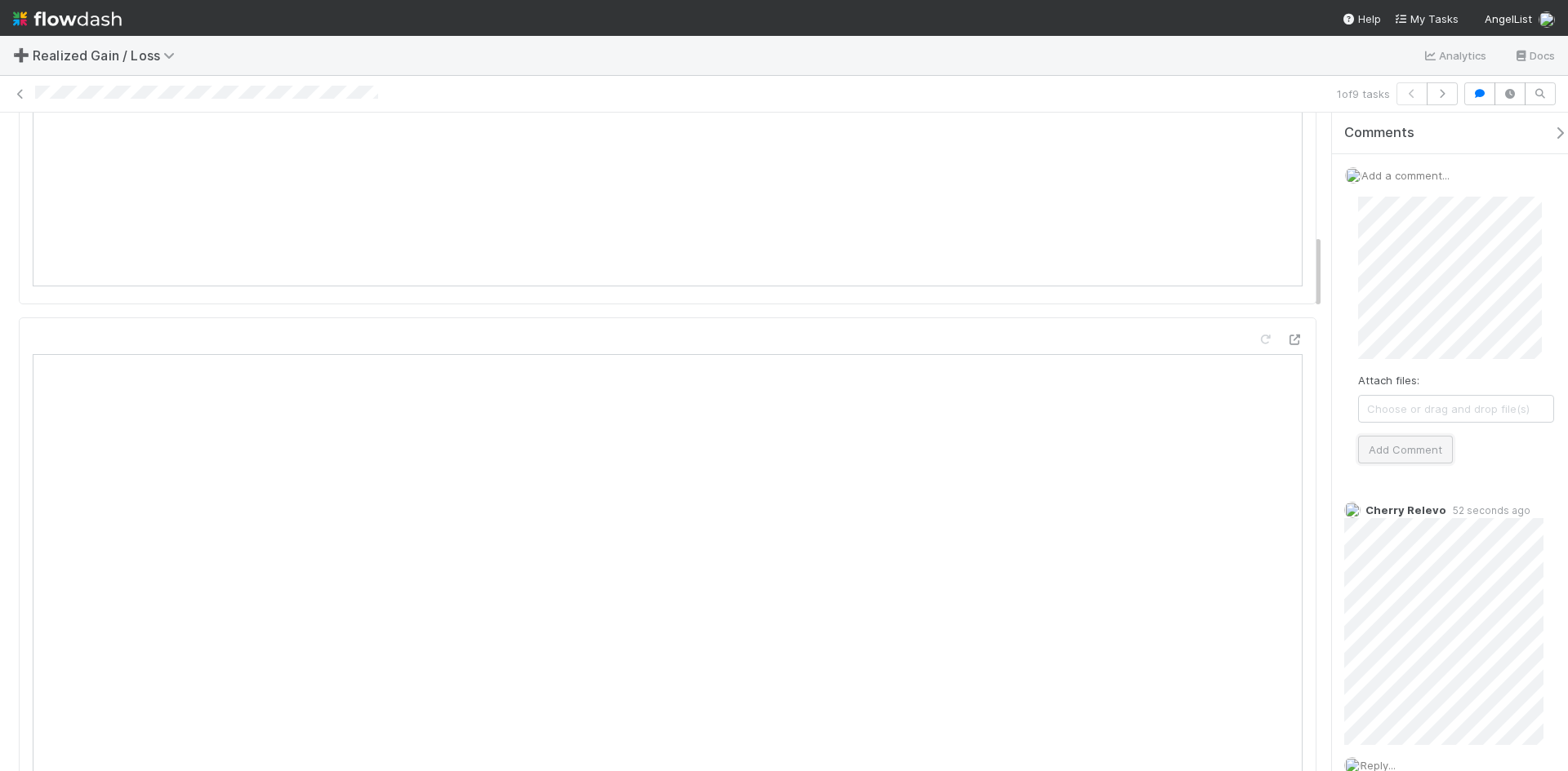
click at [1375, 445] on button "Add Comment" at bounding box center [1405, 449] width 95 height 28
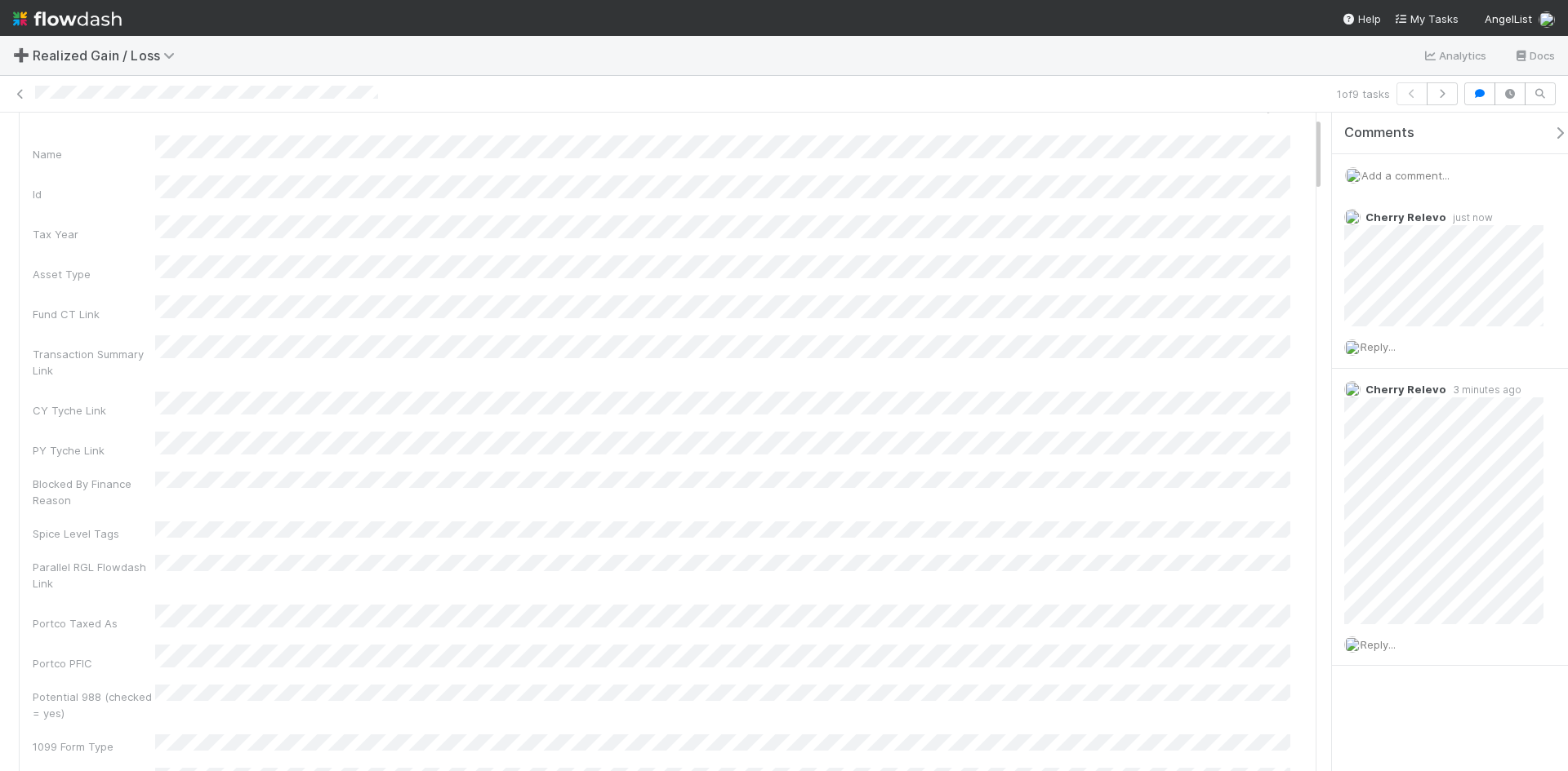
scroll to position [0, 0]
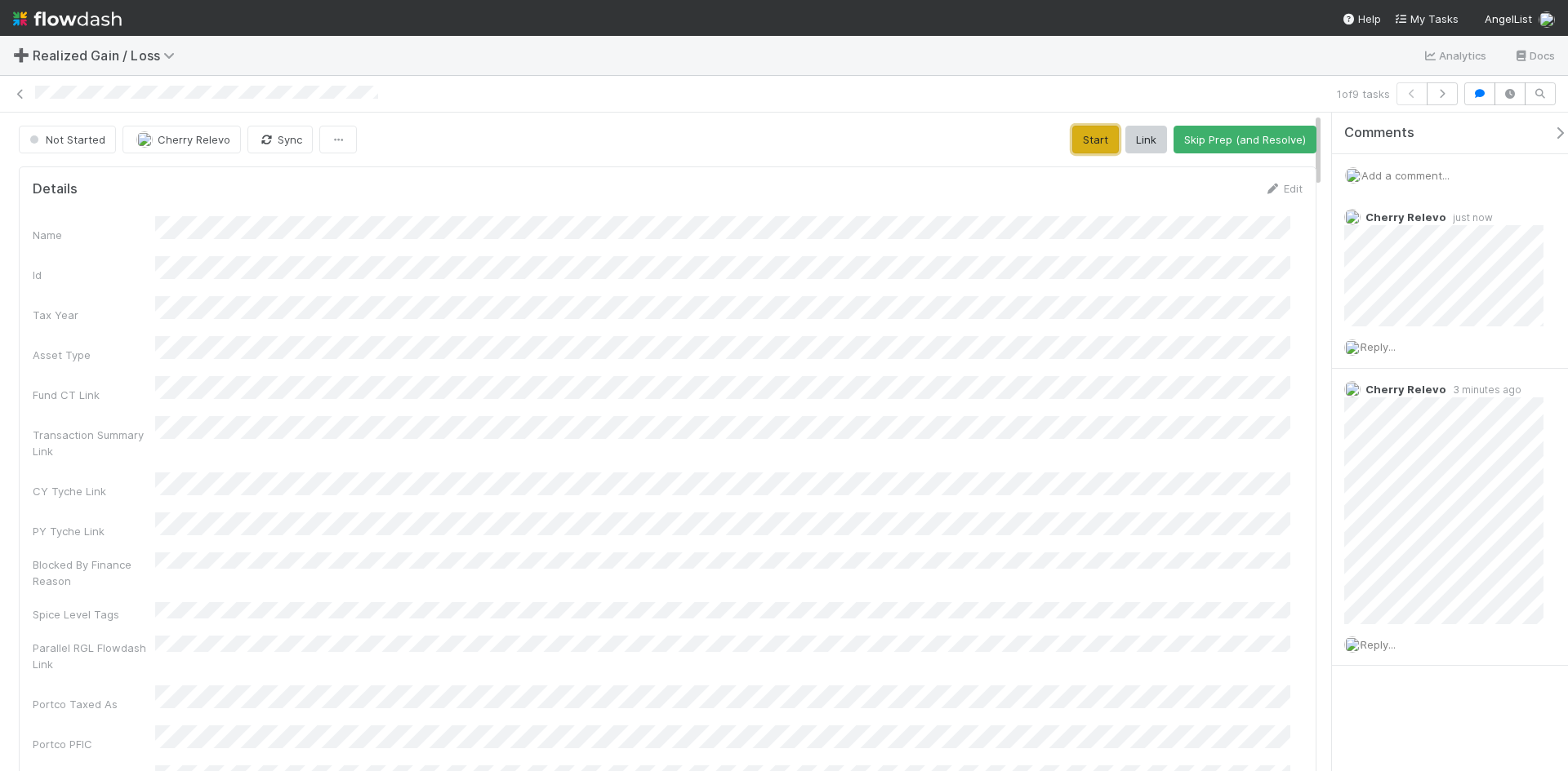
click at [1092, 136] on button "Start" at bounding box center [1095, 139] width 46 height 28
click at [1168, 136] on button "Request Review (and Resolve)" at bounding box center [1228, 139] width 176 height 28
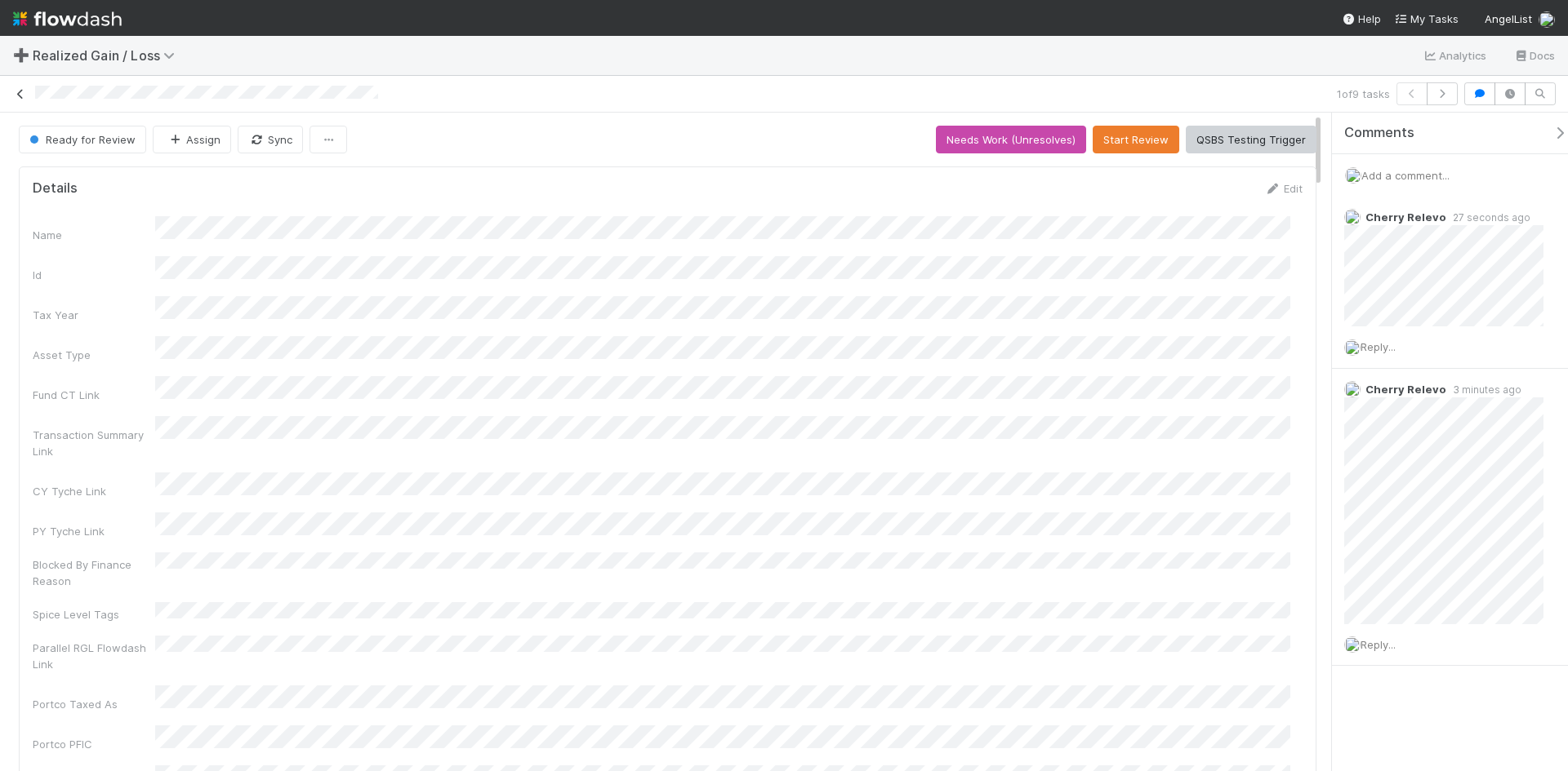
click at [24, 96] on icon at bounding box center [20, 94] width 16 height 11
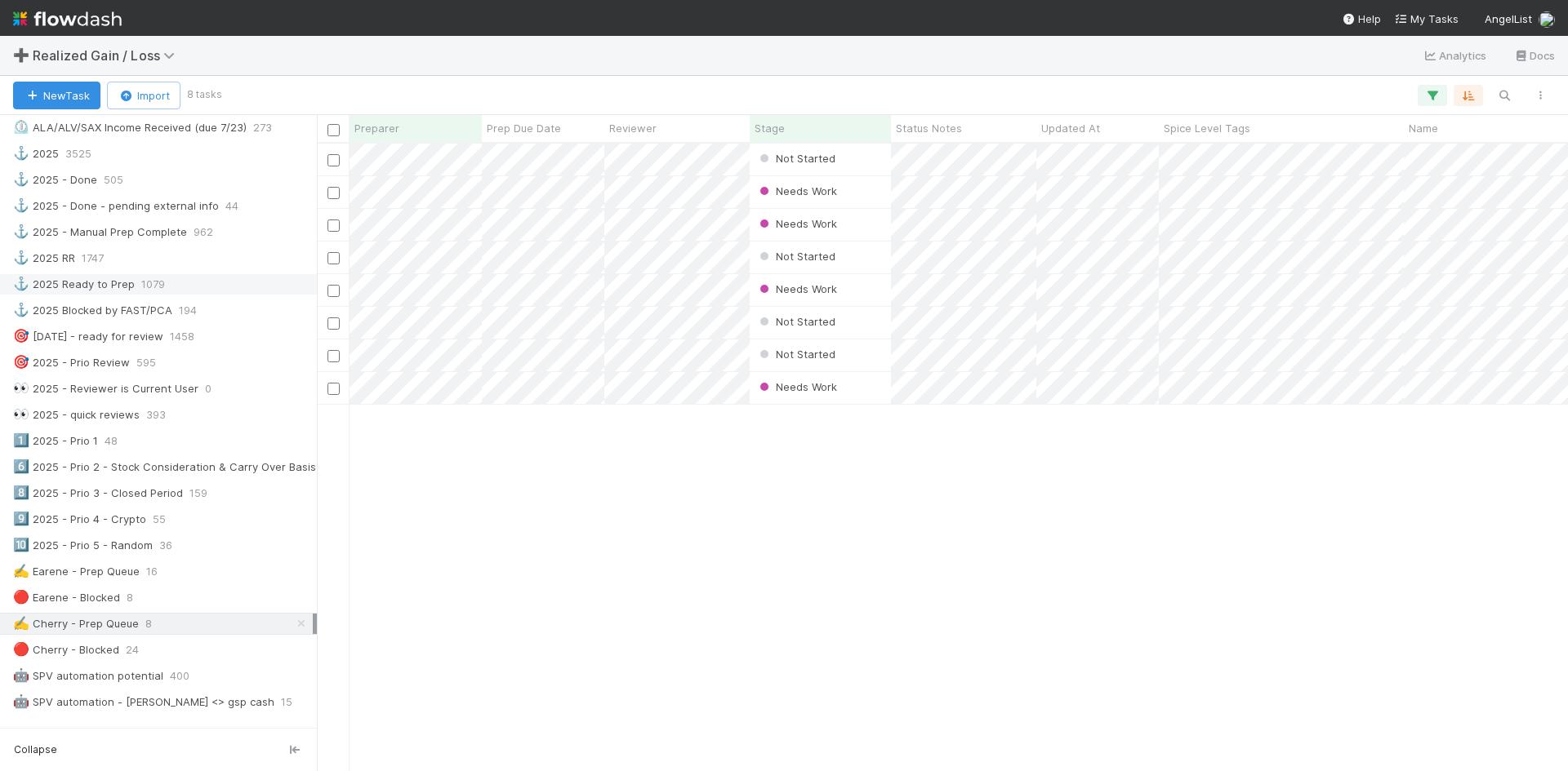
scroll to position [653, 0]
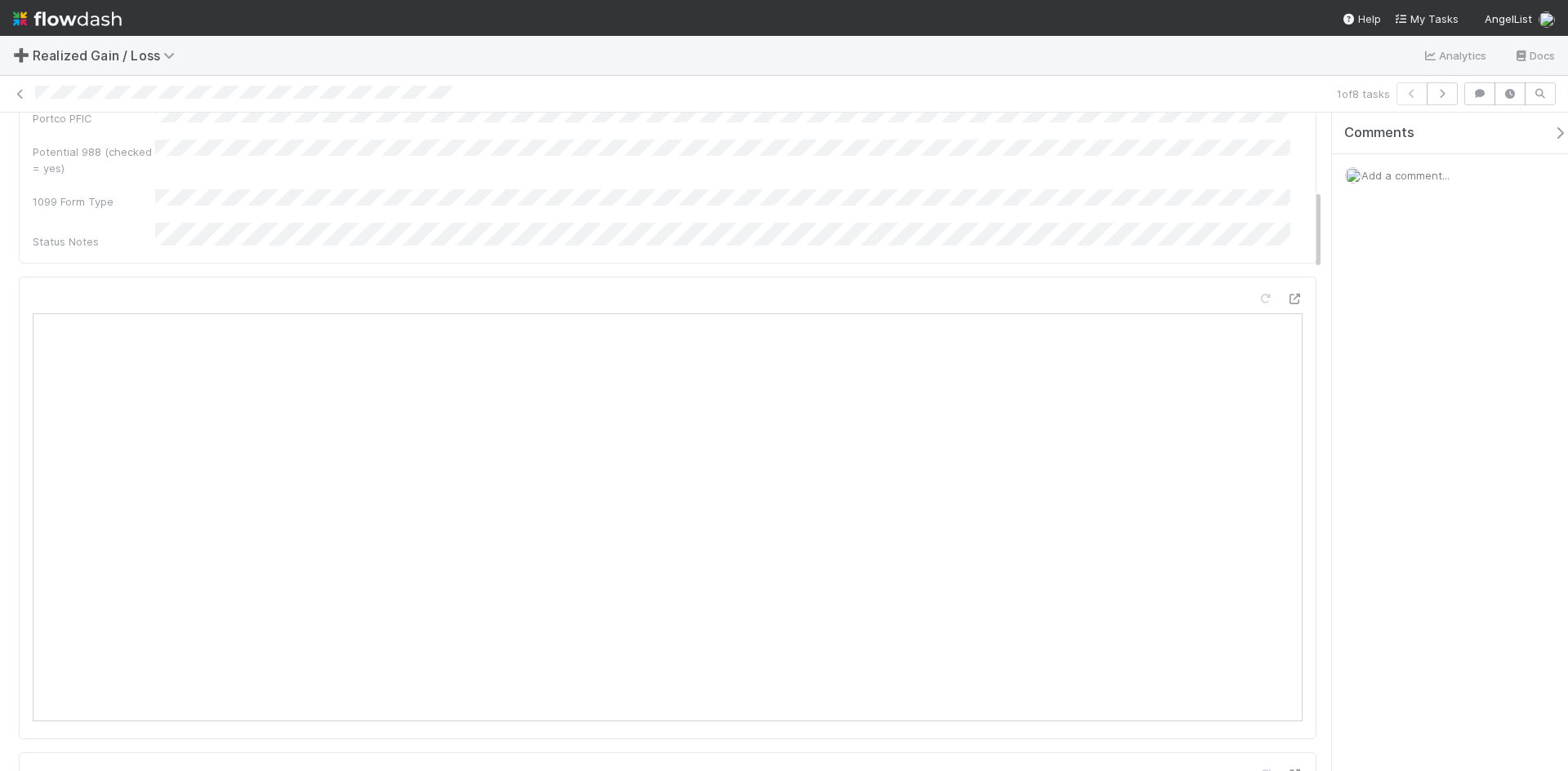
scroll to position [572, 0]
click at [1421, 603] on div "Comments Add a comment..." at bounding box center [1450, 442] width 236 height 659
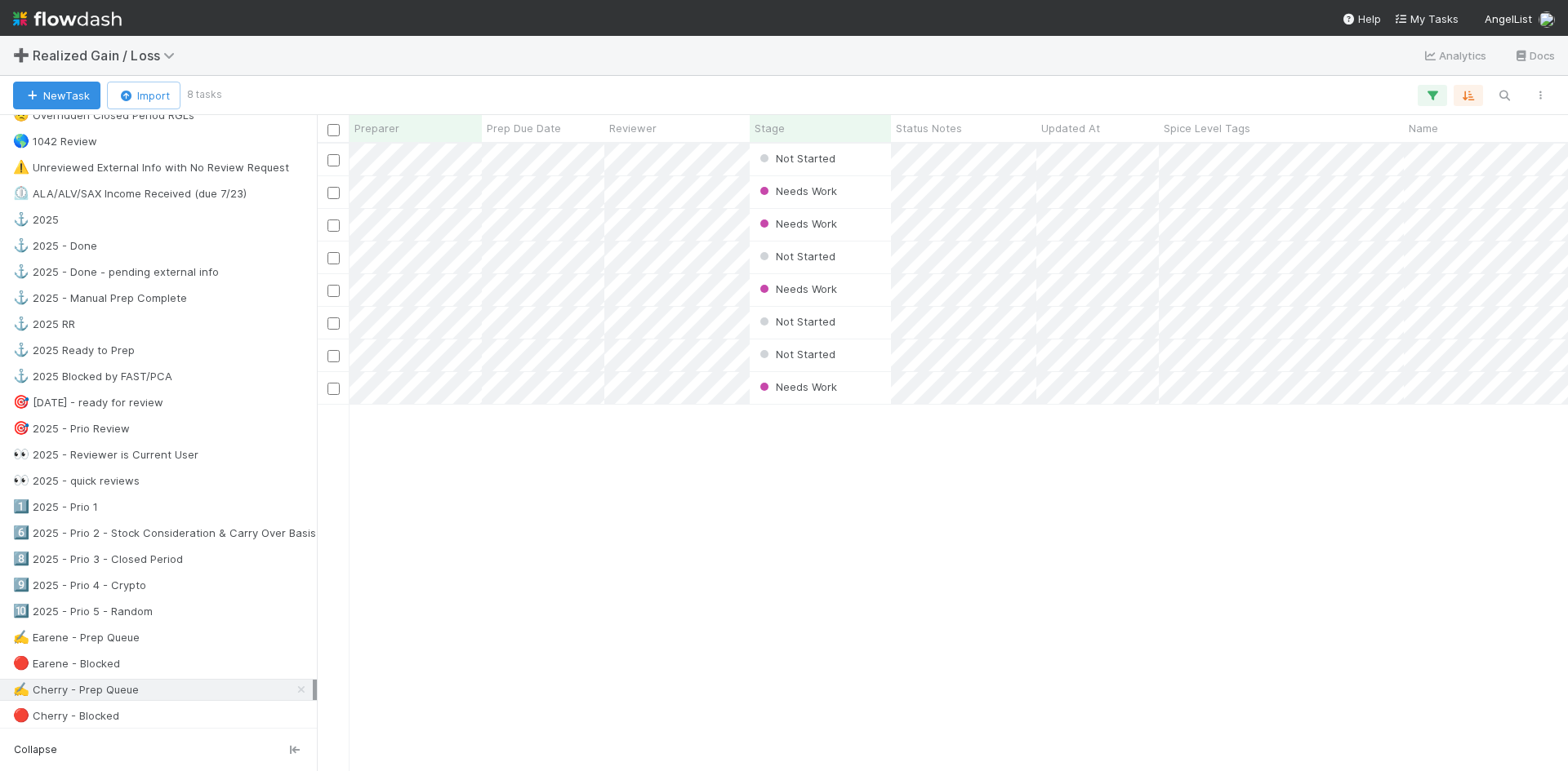
scroll to position [572, 0]
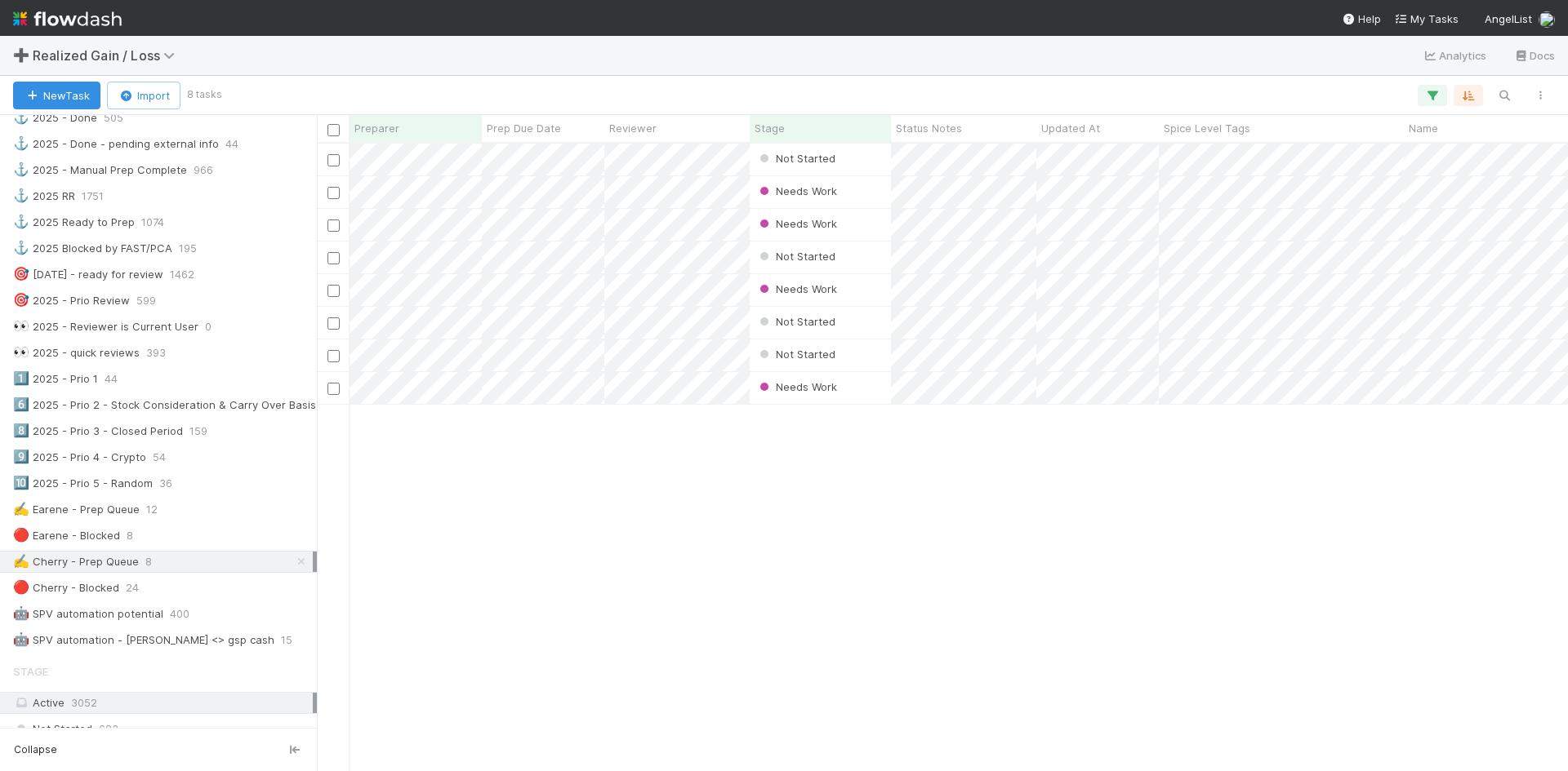
click at [621, 567] on div "Not Started Cherry Relevo 0 0 0 0 0 0 Needs Work Cherry Relevo 0 0 0 0 0 0 Need…" at bounding box center [942, 457] width 1251 height 627
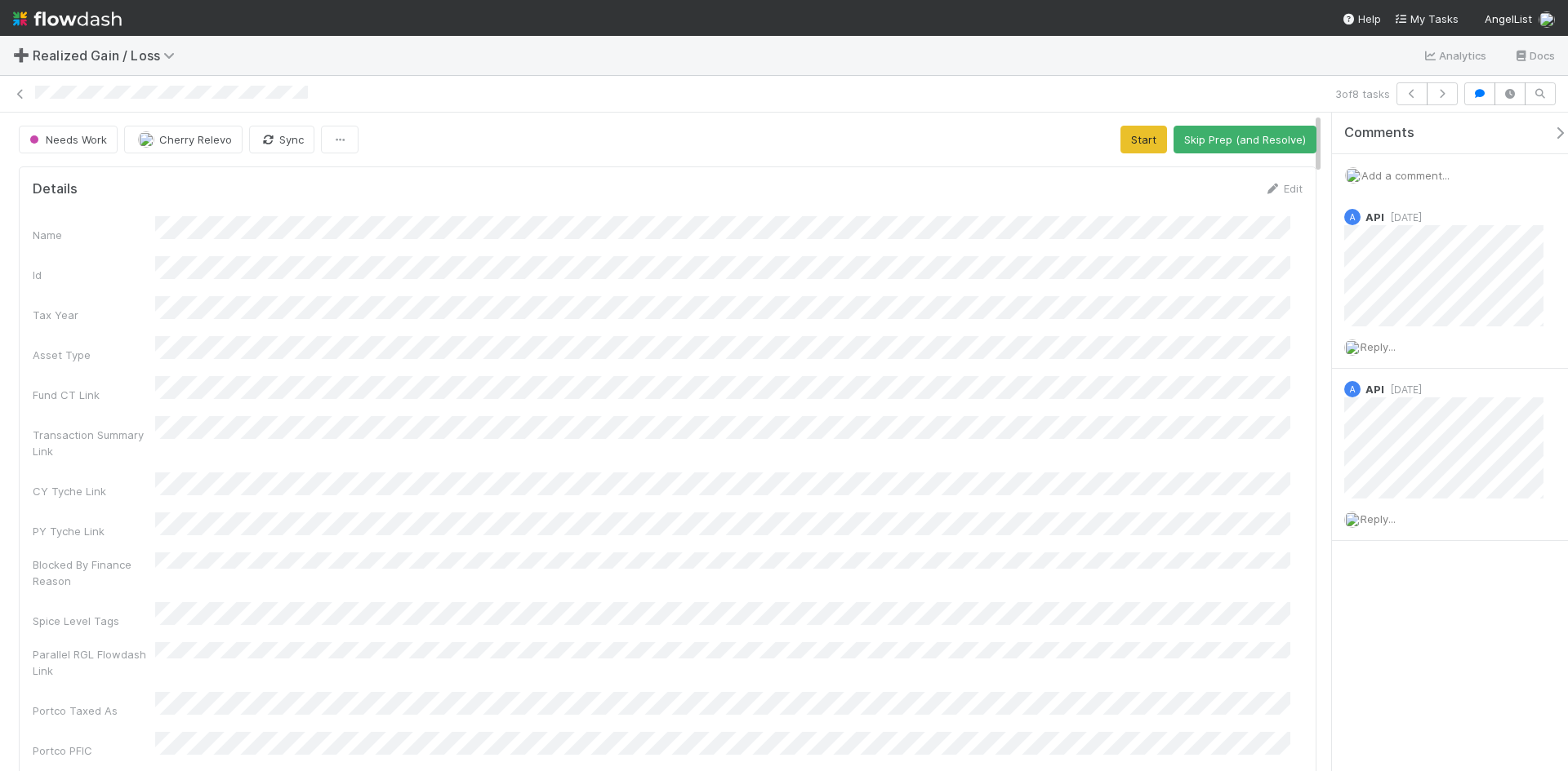
click at [1096, 474] on div "Name Id Tax Year Asset Type Fund CT Link Transaction Summary Link CY Tyche Link…" at bounding box center [668, 549] width 1270 height 666
click at [1128, 140] on button "Start" at bounding box center [1144, 139] width 46 height 28
click at [1187, 136] on button "Request Review (and Resolve)" at bounding box center [1228, 139] width 176 height 28
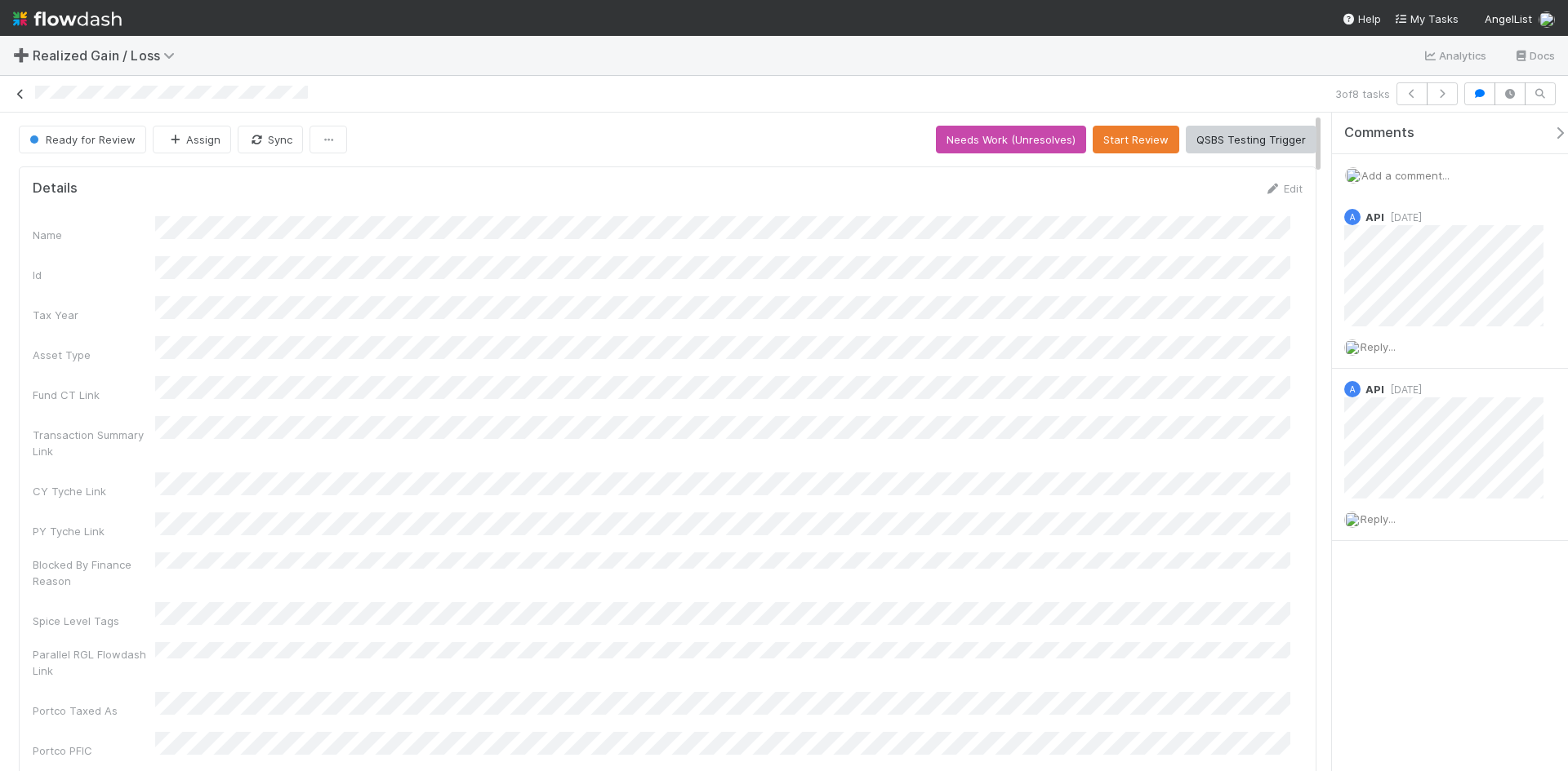
click at [20, 96] on icon at bounding box center [20, 94] width 16 height 11
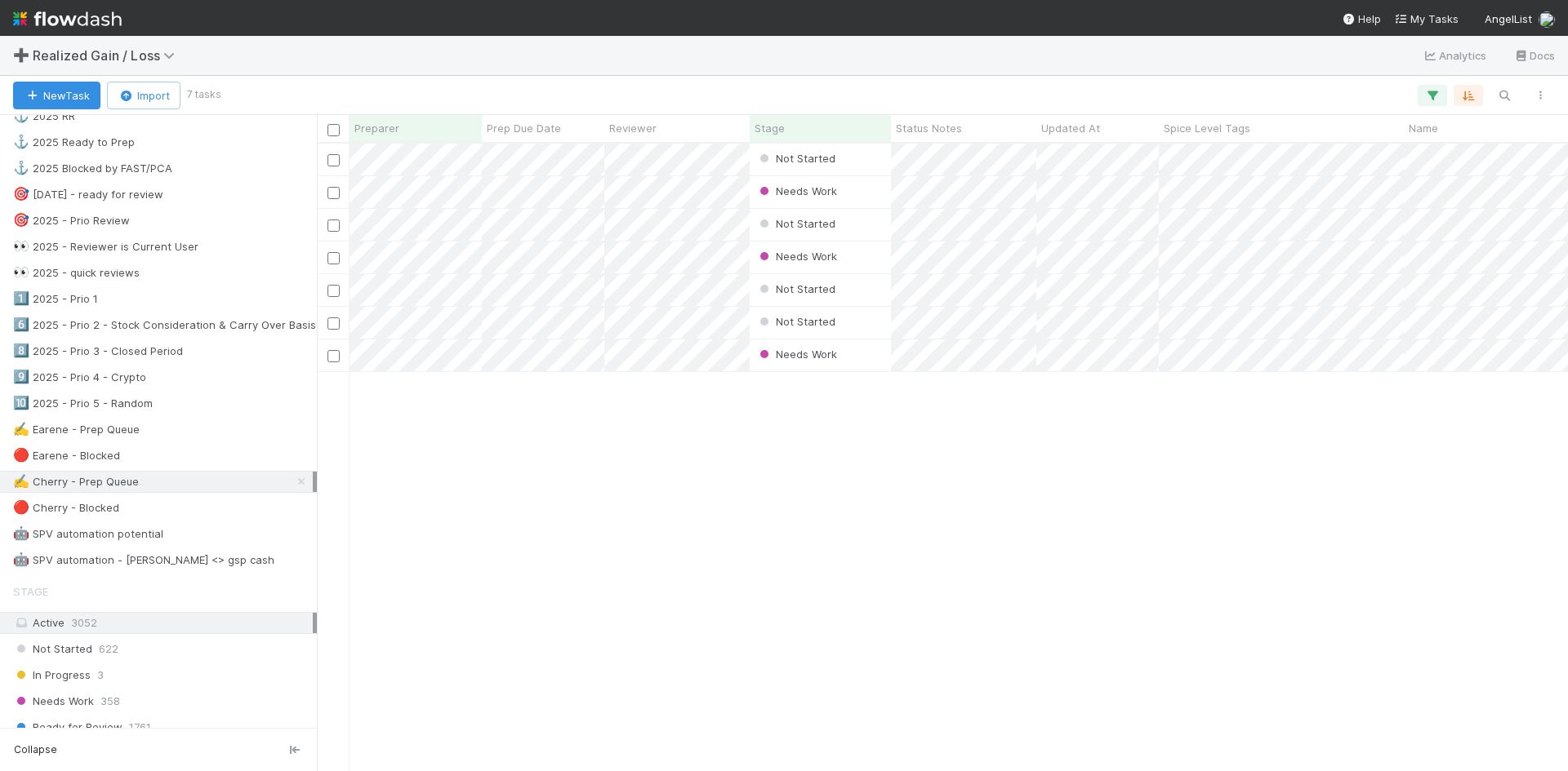
scroll to position [735, 0]
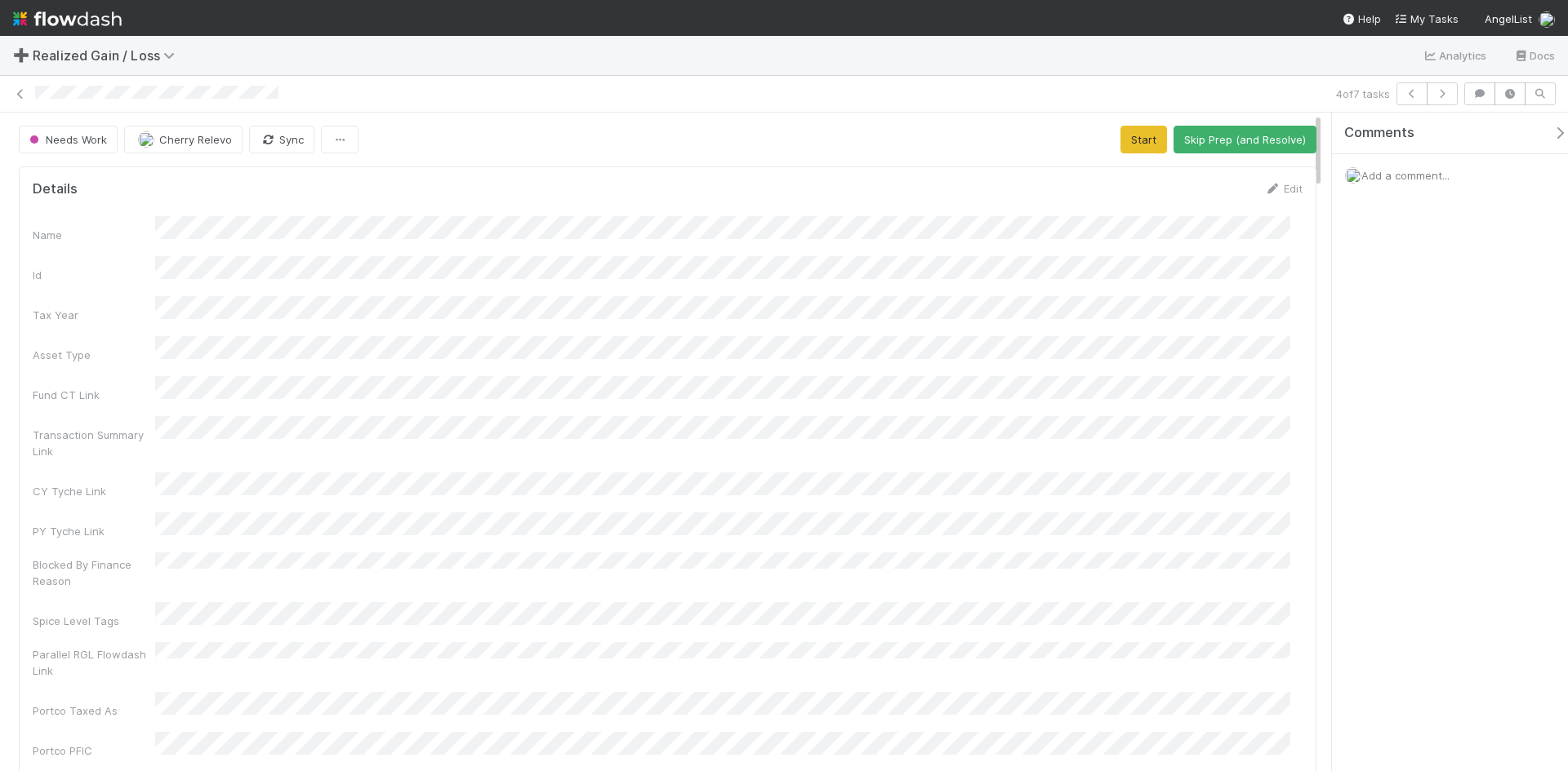
click at [493, 48] on div "➕ Realized Gain / Loss Analytics Docs" at bounding box center [784, 56] width 1568 height 40
click at [477, 72] on div "➕ Realized Gain / Loss Analytics Docs" at bounding box center [784, 56] width 1568 height 40
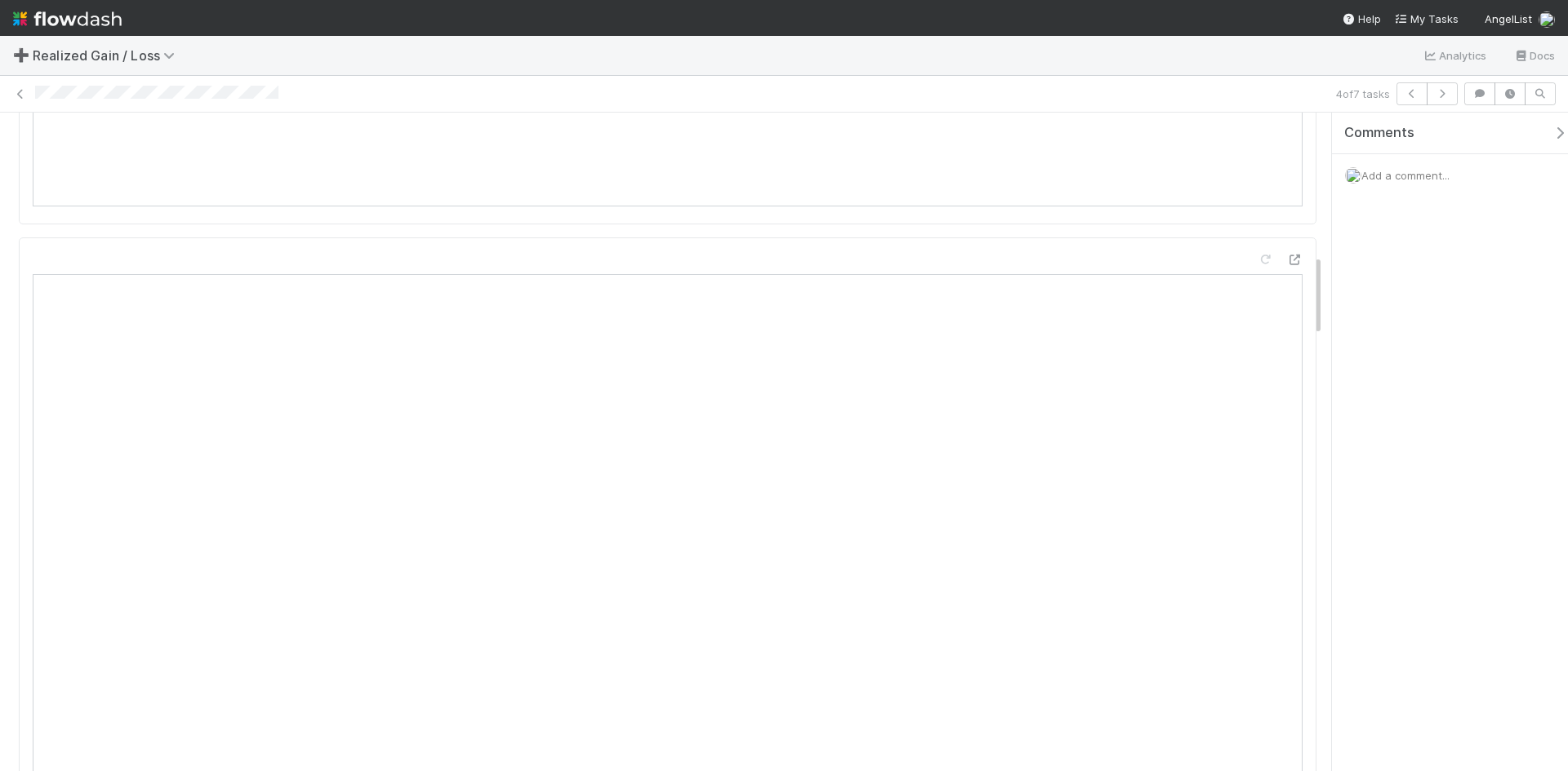
scroll to position [1143, 0]
drag, startPoint x: 1435, startPoint y: 178, endPoint x: 1426, endPoint y: 183, distance: 10.3
click at [1433, 178] on span "Add a comment..." at bounding box center [1405, 176] width 88 height 13
click at [1421, 447] on button "Add Comment" at bounding box center [1405, 449] width 95 height 28
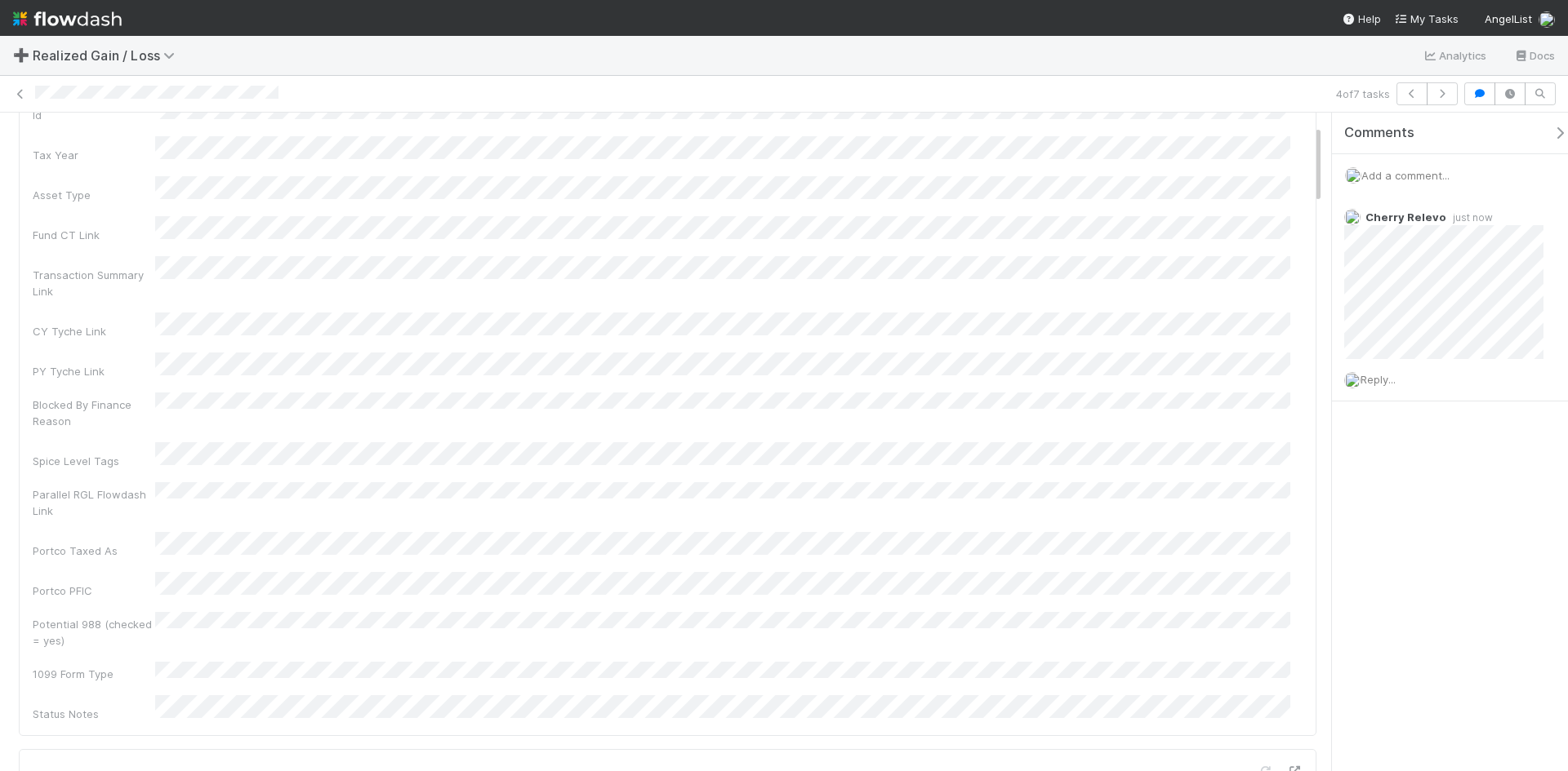
scroll to position [0, 0]
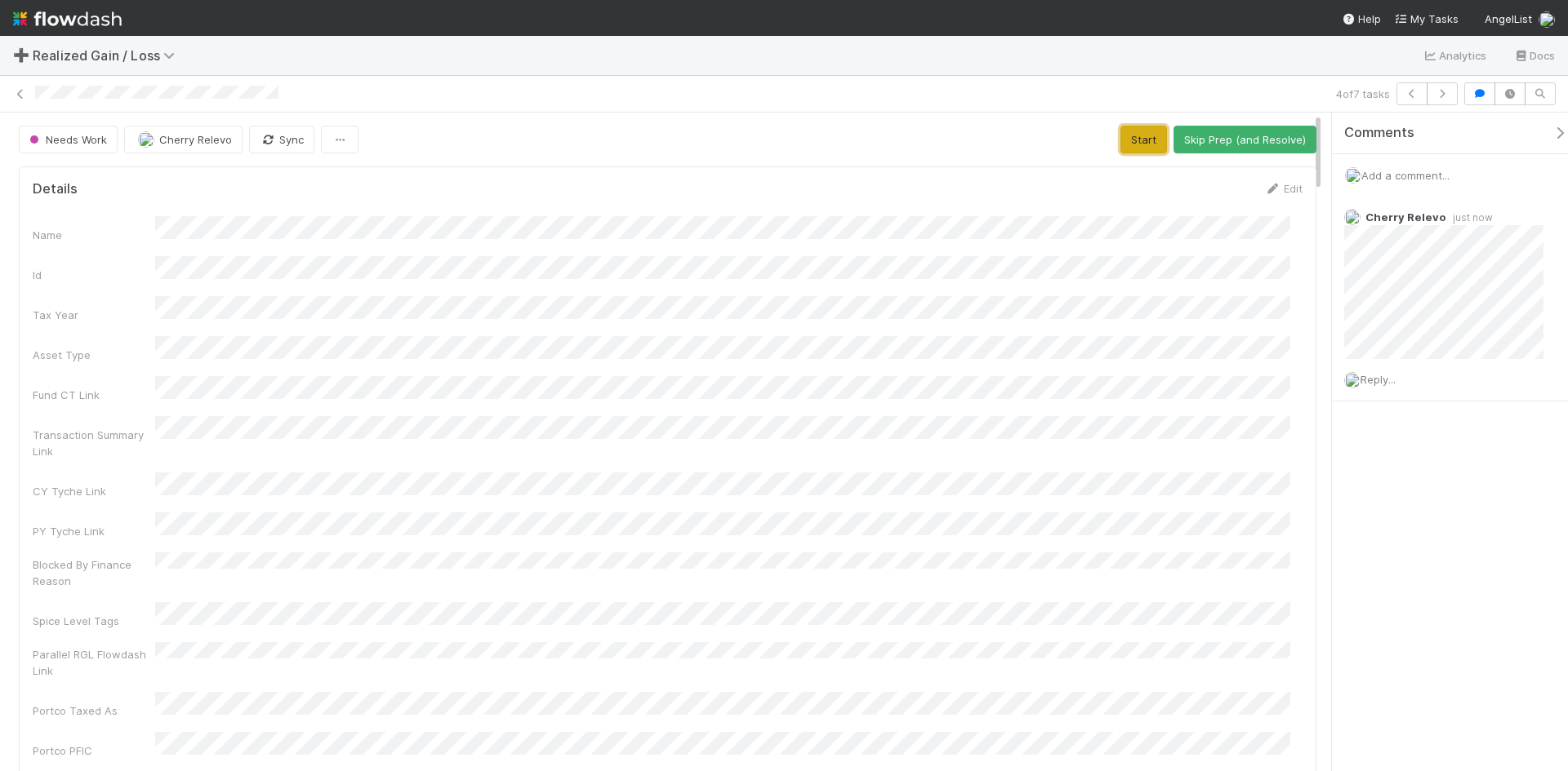
click at [1148, 138] on button "Start" at bounding box center [1144, 139] width 46 height 28
click at [1157, 140] on button "Request Review (and Resolve)" at bounding box center [1228, 139] width 176 height 28
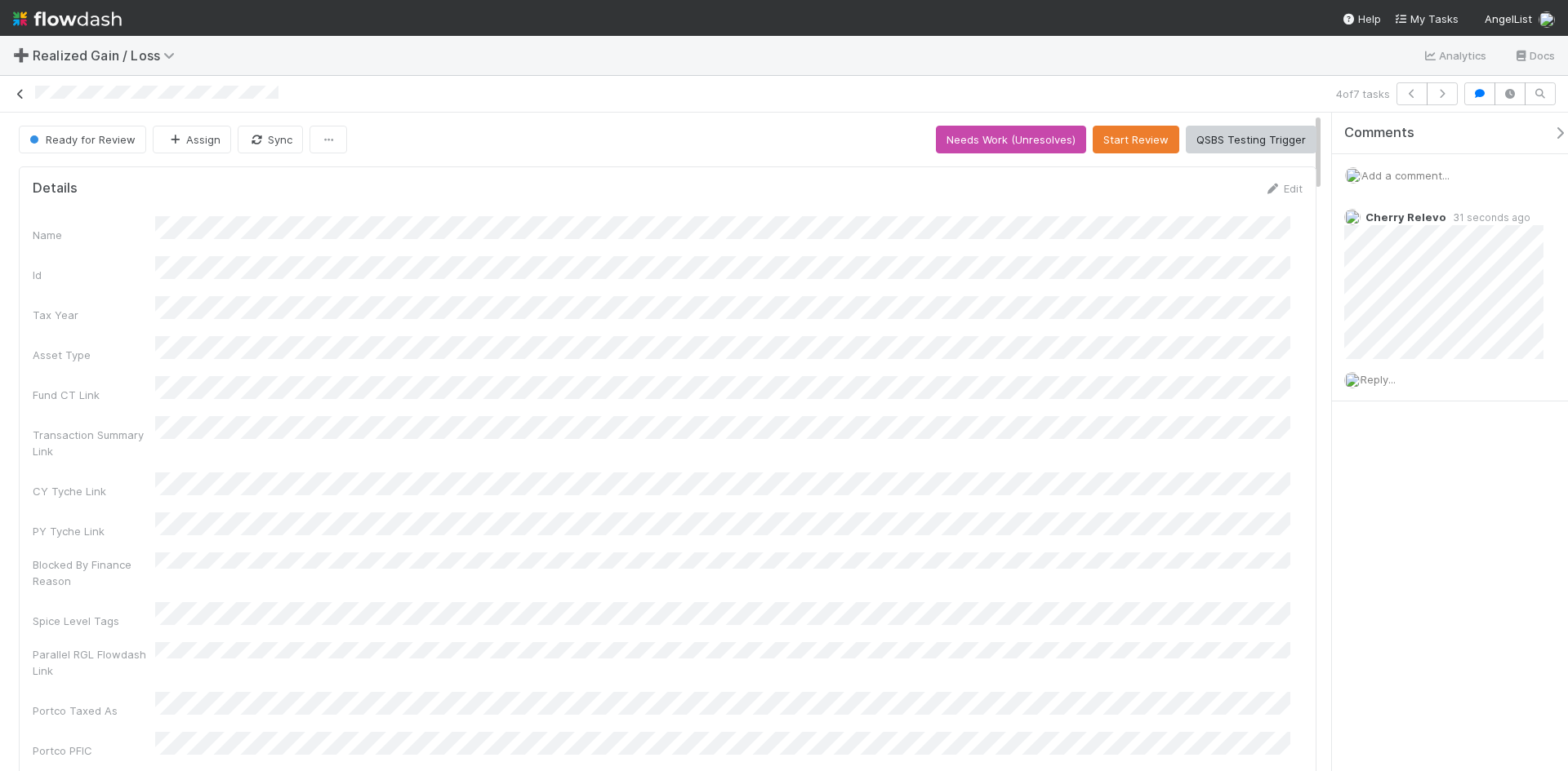
click at [14, 93] on icon at bounding box center [20, 94] width 16 height 11
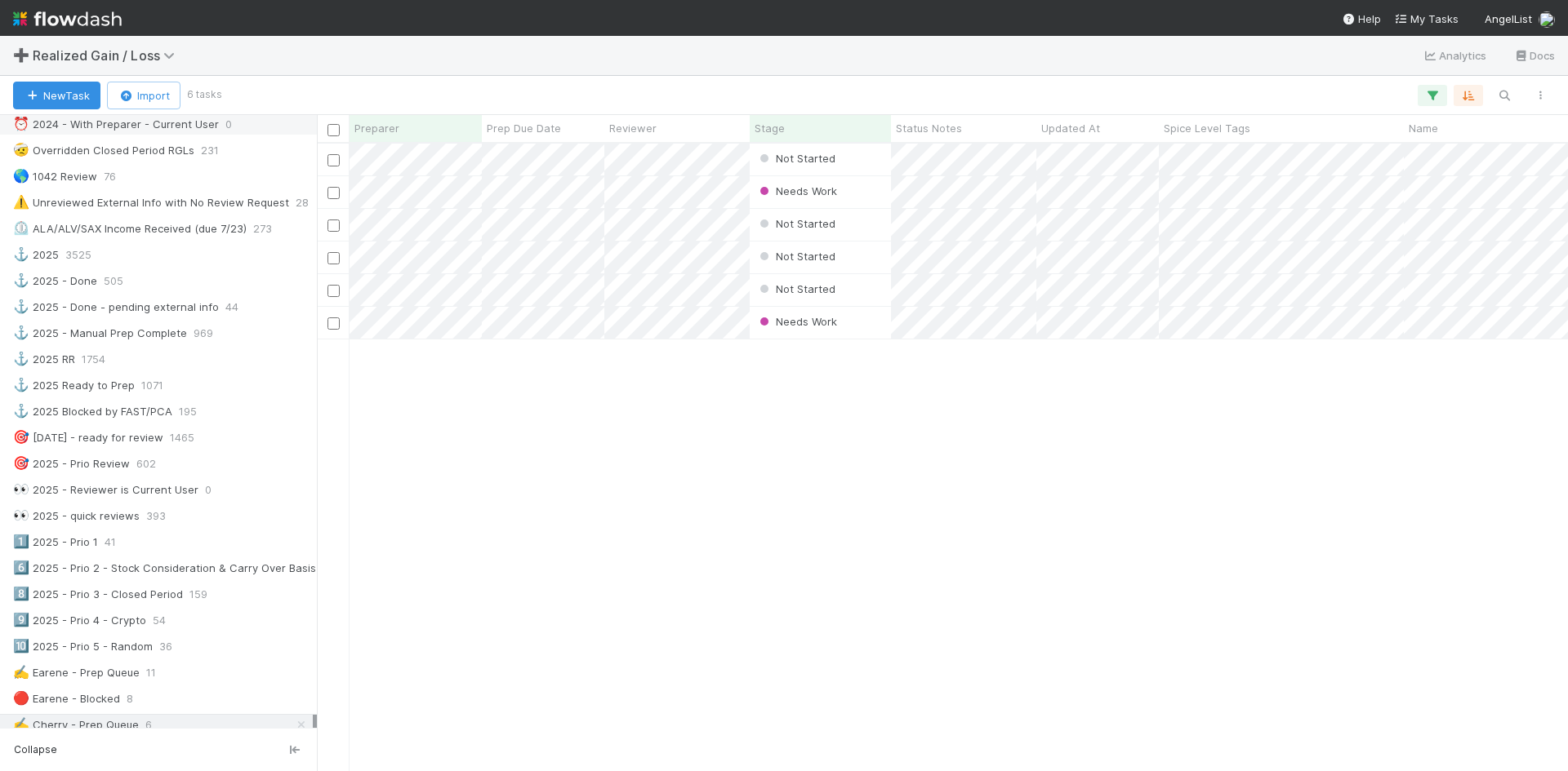
scroll to position [572, 0]
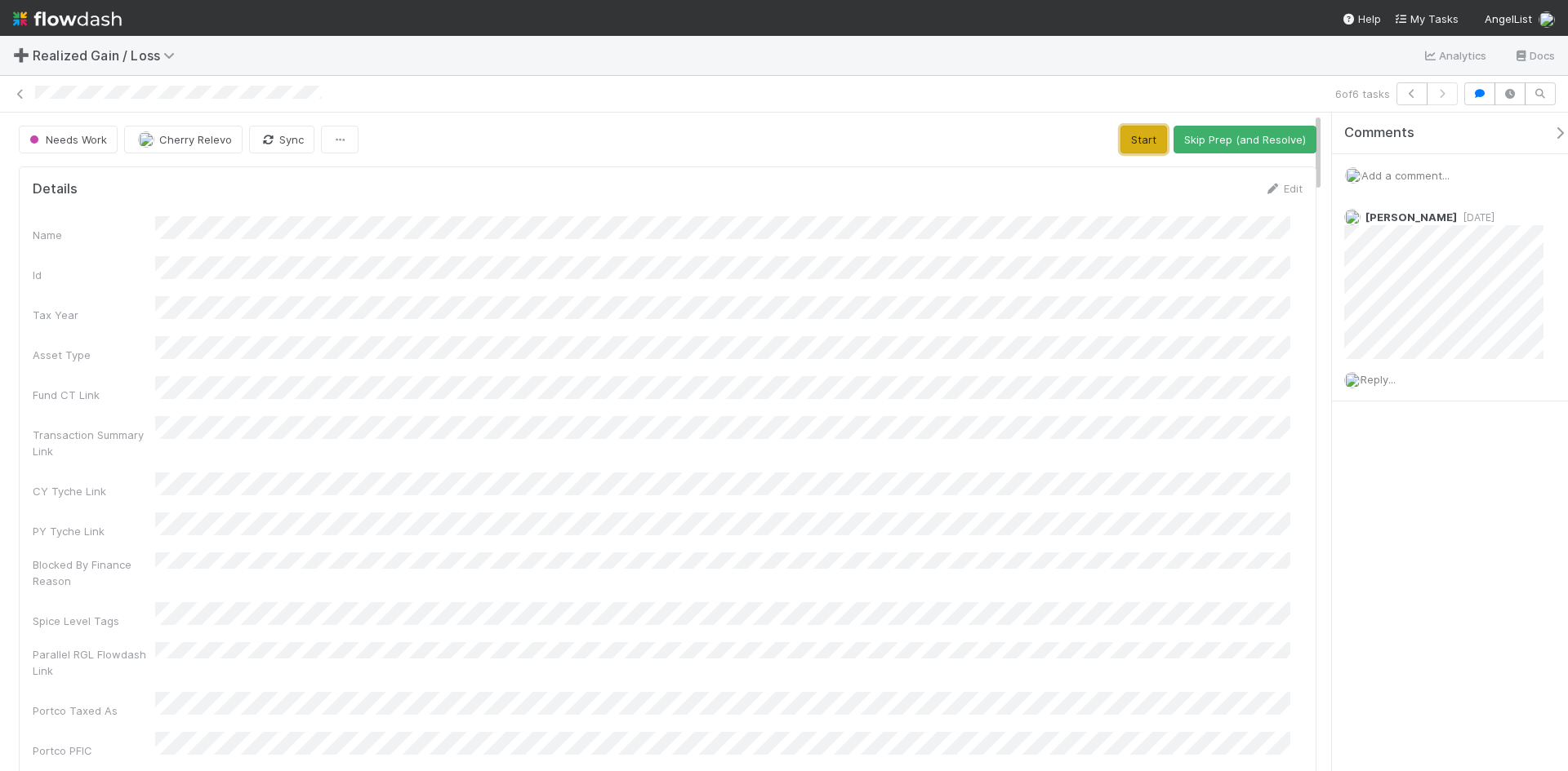
drag, startPoint x: 1130, startPoint y: 132, endPoint x: 1130, endPoint y: 142, distance: 10.0
click at [1130, 132] on button "Start" at bounding box center [1144, 139] width 46 height 28
drag, startPoint x: 1386, startPoint y: 588, endPoint x: 1182, endPoint y: 535, distance: 210.8
click at [1379, 596] on div "Comments Add a comment... Andrea Tidrow 3 weeks ago Reply..." at bounding box center [1450, 442] width 236 height 659
drag, startPoint x: 1175, startPoint y: 138, endPoint x: 1167, endPoint y: 178, distance: 40.8
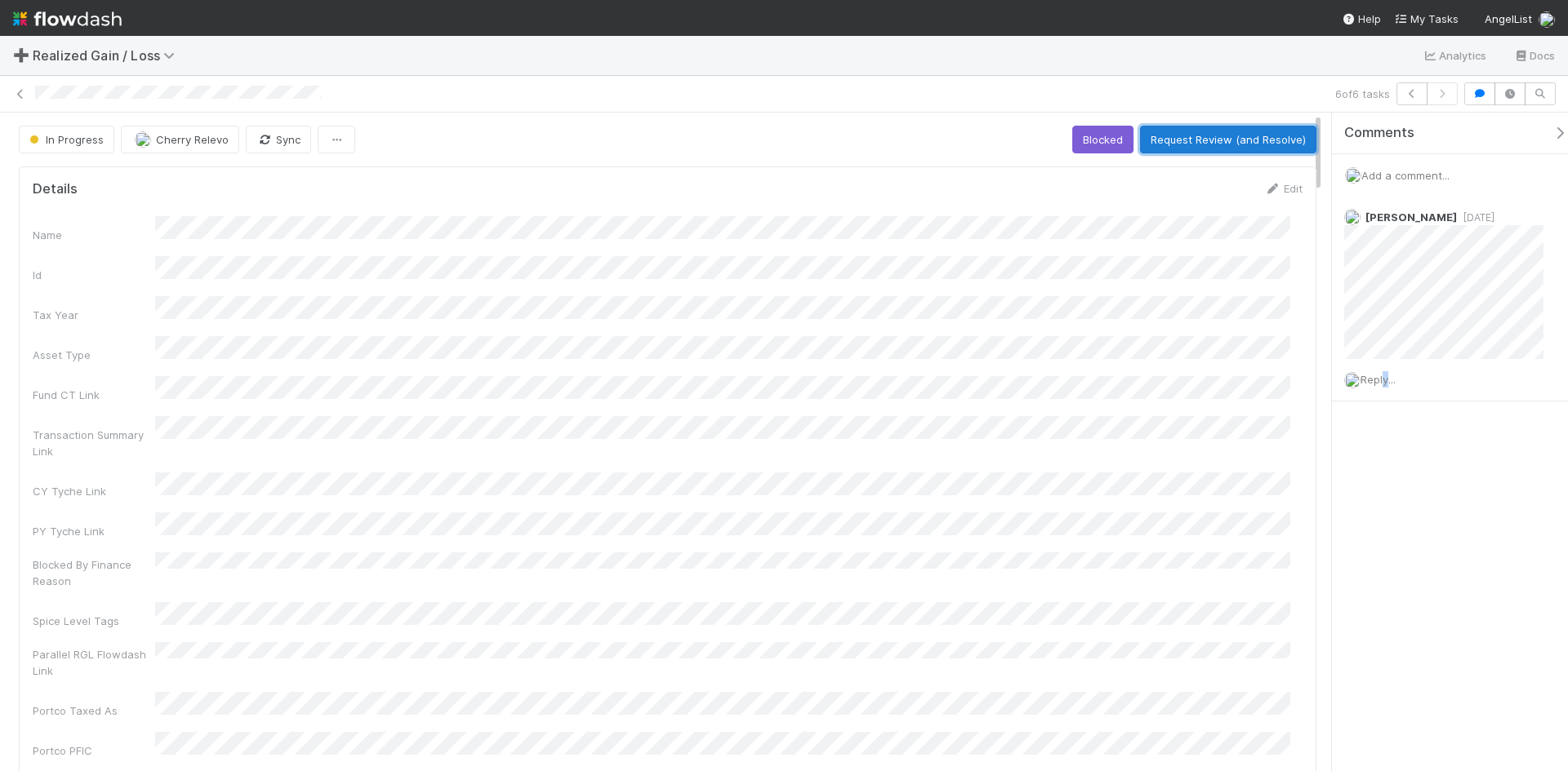
click at [1176, 138] on button "Request Review (and Resolve)" at bounding box center [1228, 139] width 176 height 28
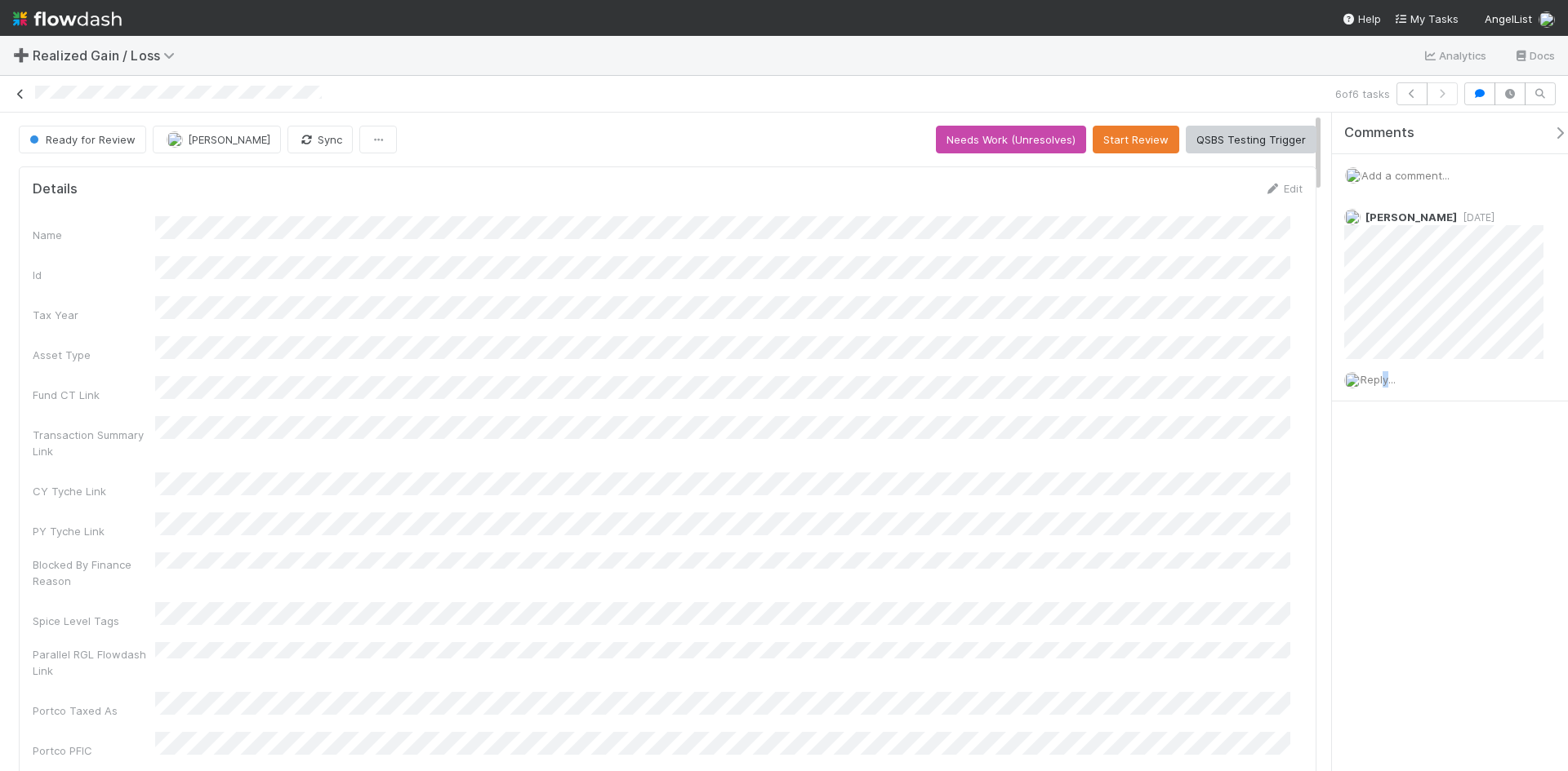
click at [24, 95] on icon at bounding box center [20, 94] width 16 height 11
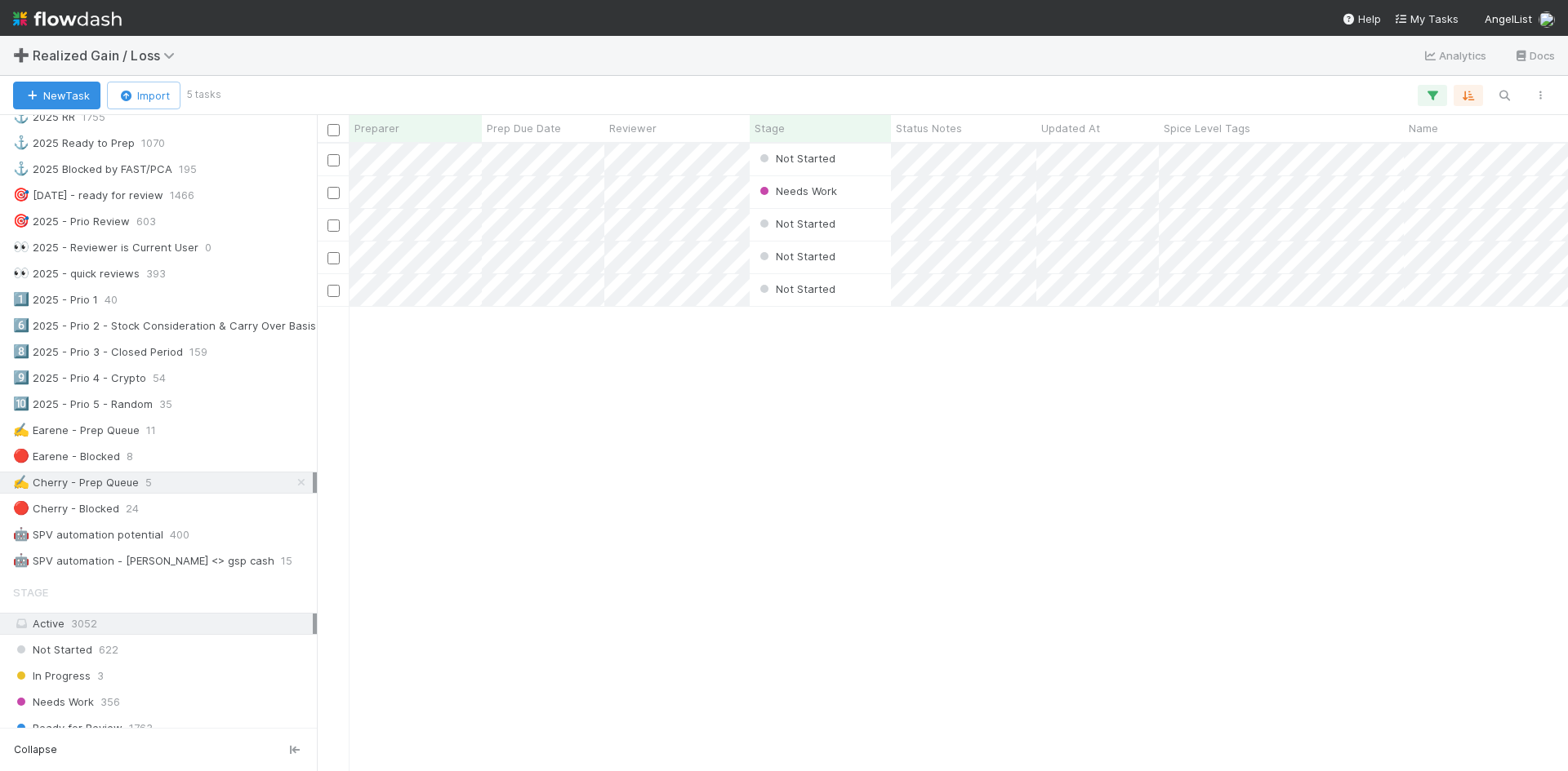
scroll to position [653, 0]
click at [609, 609] on div "Not Started Cherry Relevo 0 0 0 0 0 0 Needs Work Cherry Relevo 0 0 0 0 0 0 Not …" at bounding box center [942, 457] width 1251 height 627
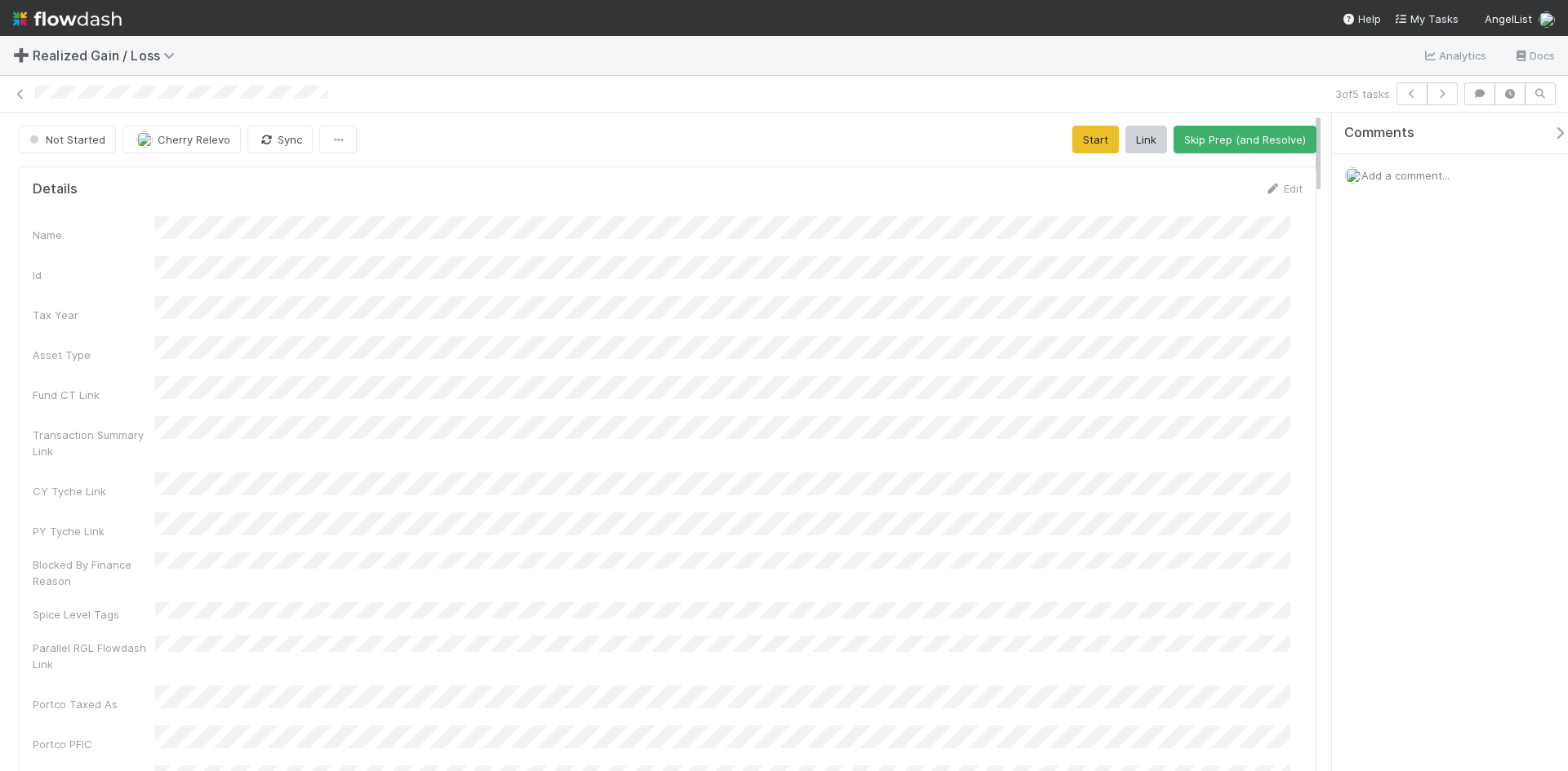
click at [1404, 174] on span "Add a comment..." at bounding box center [1405, 176] width 88 height 13
click at [1411, 449] on button "Add Comment" at bounding box center [1405, 449] width 95 height 28
click at [1395, 553] on div "Comments Add a comment... Cherry Relevo just now Reply..." at bounding box center [1450, 442] width 236 height 659
click at [1087, 145] on button "Start" at bounding box center [1095, 139] width 46 height 28
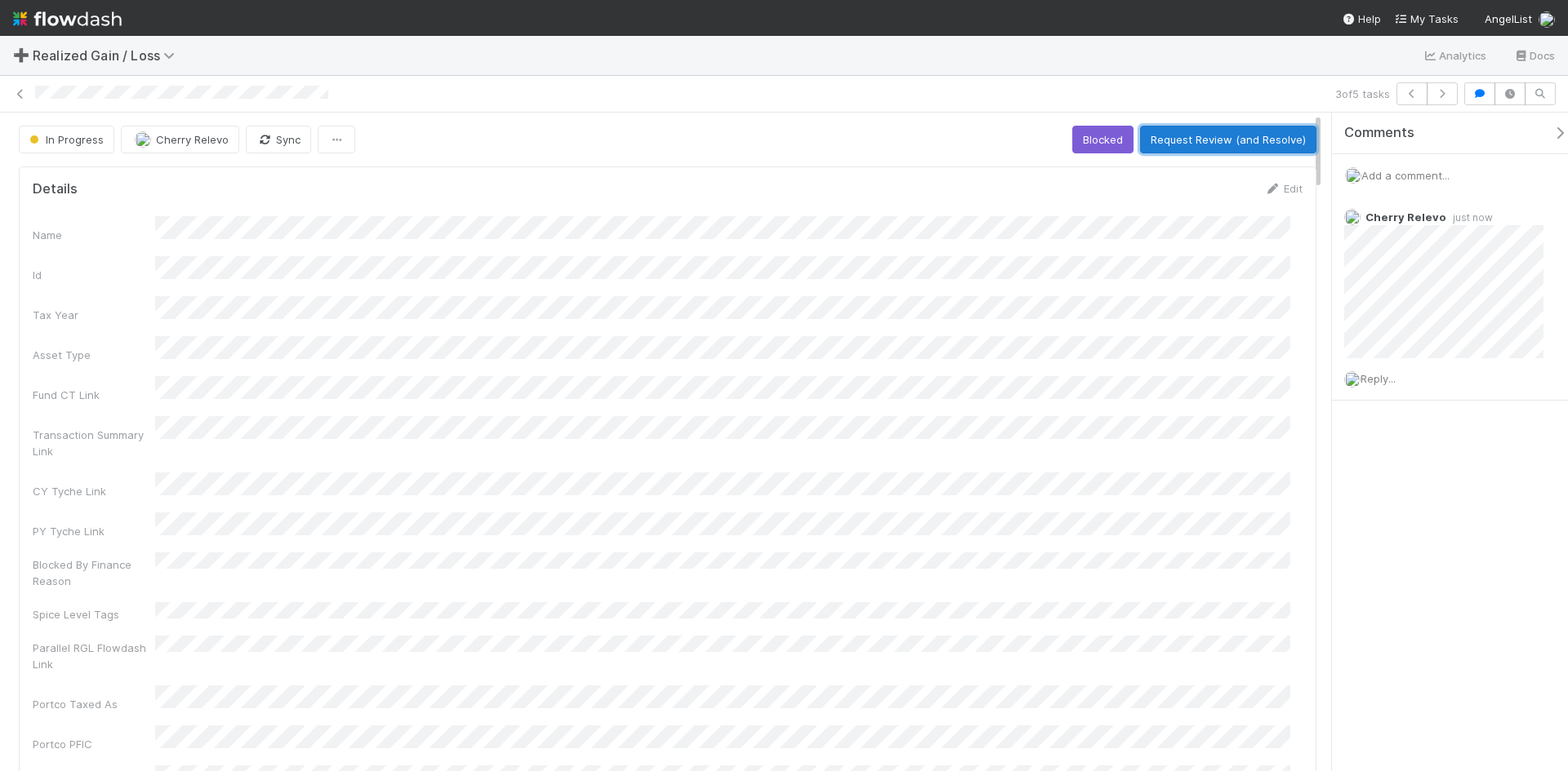
drag, startPoint x: 1182, startPoint y: 139, endPoint x: 1189, endPoint y: 152, distance: 14.8
click at [1186, 139] on button "Request Review (and Resolve)" at bounding box center [1228, 139] width 176 height 28
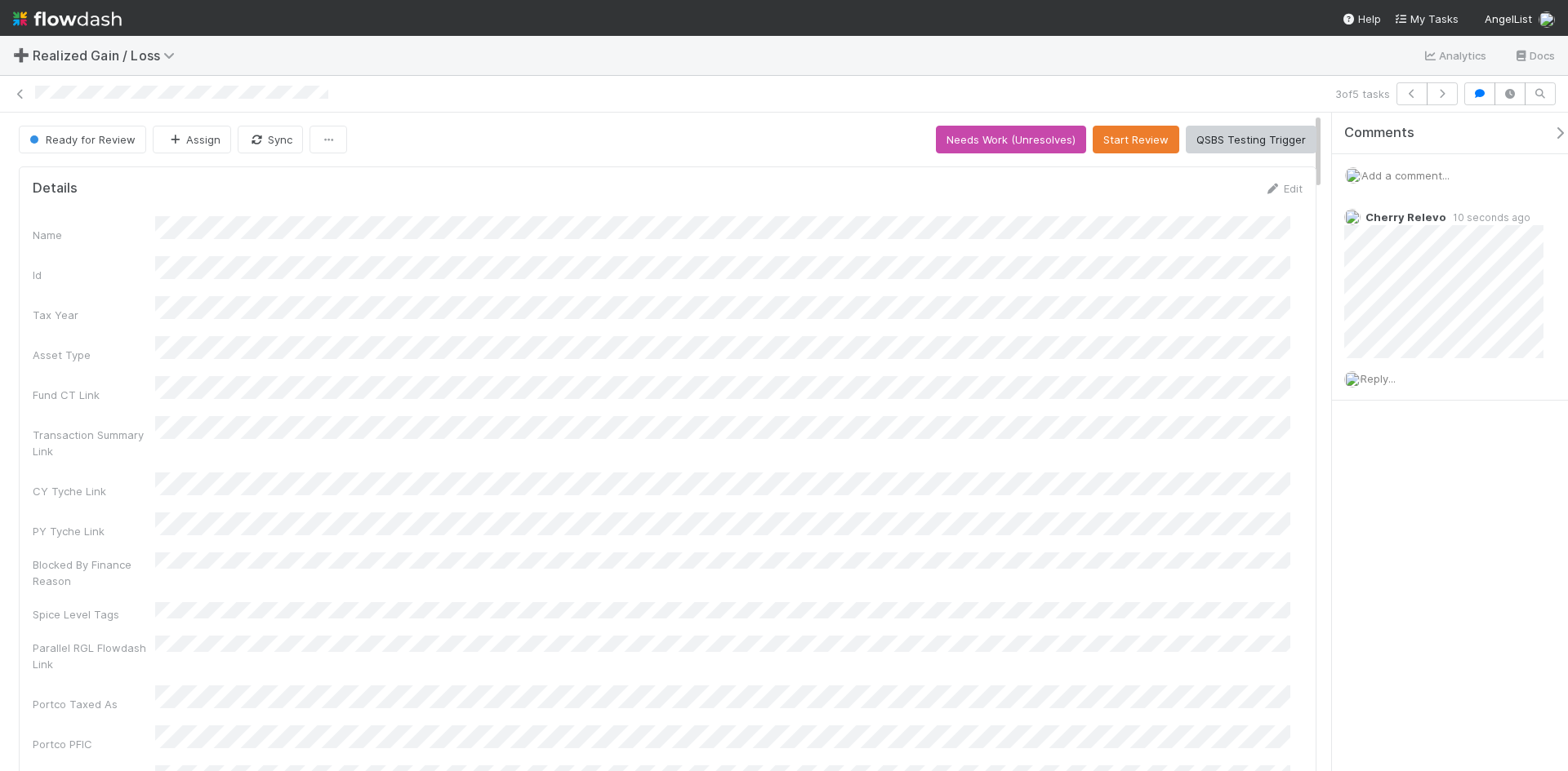
click at [1026, 469] on div "Name Id Tax Year Asset Type Fund CT Link Transaction Summary Link CY Tyche Link…" at bounding box center [668, 546] width 1270 height 660
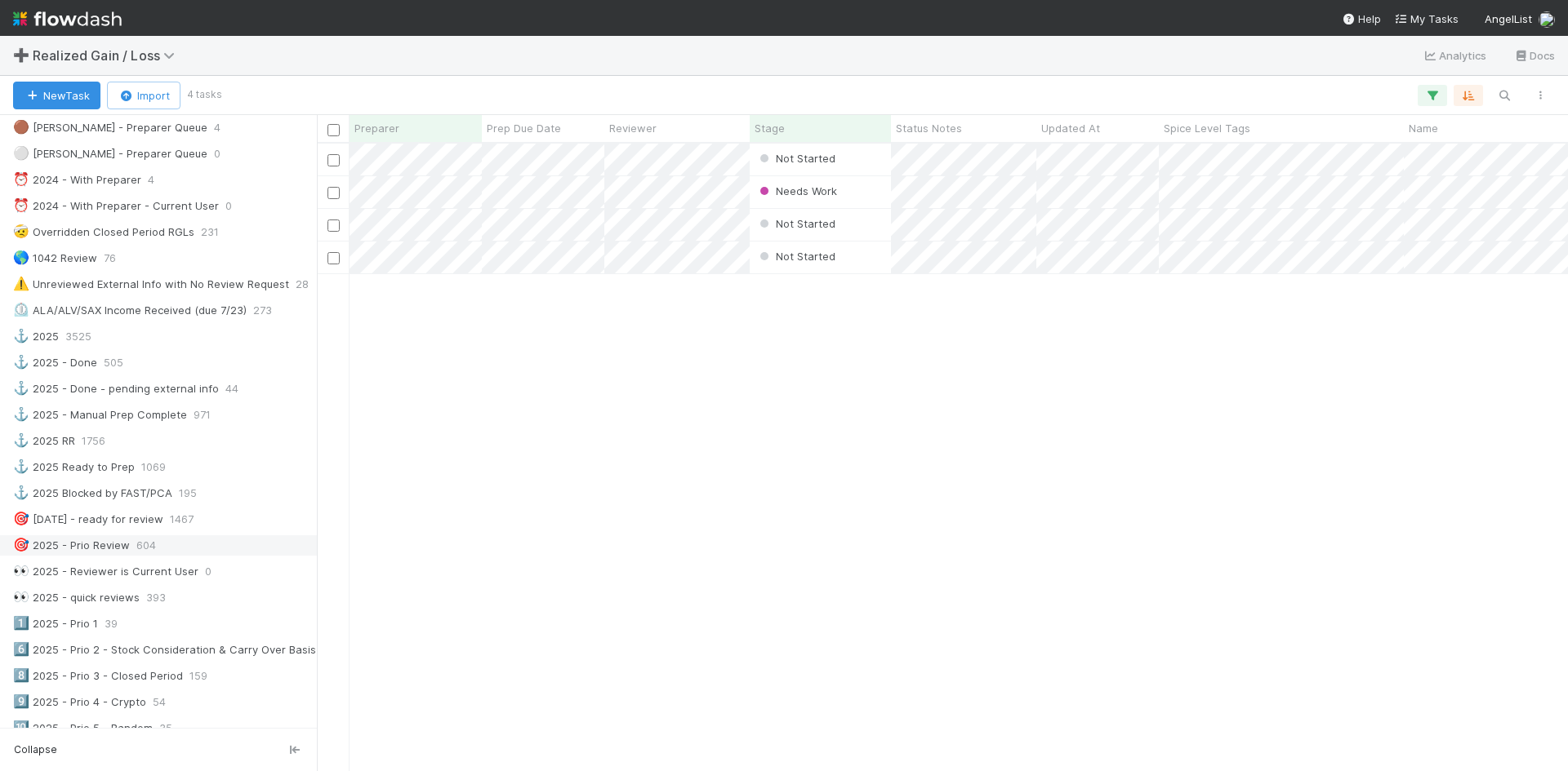
scroll to position [653, 0]
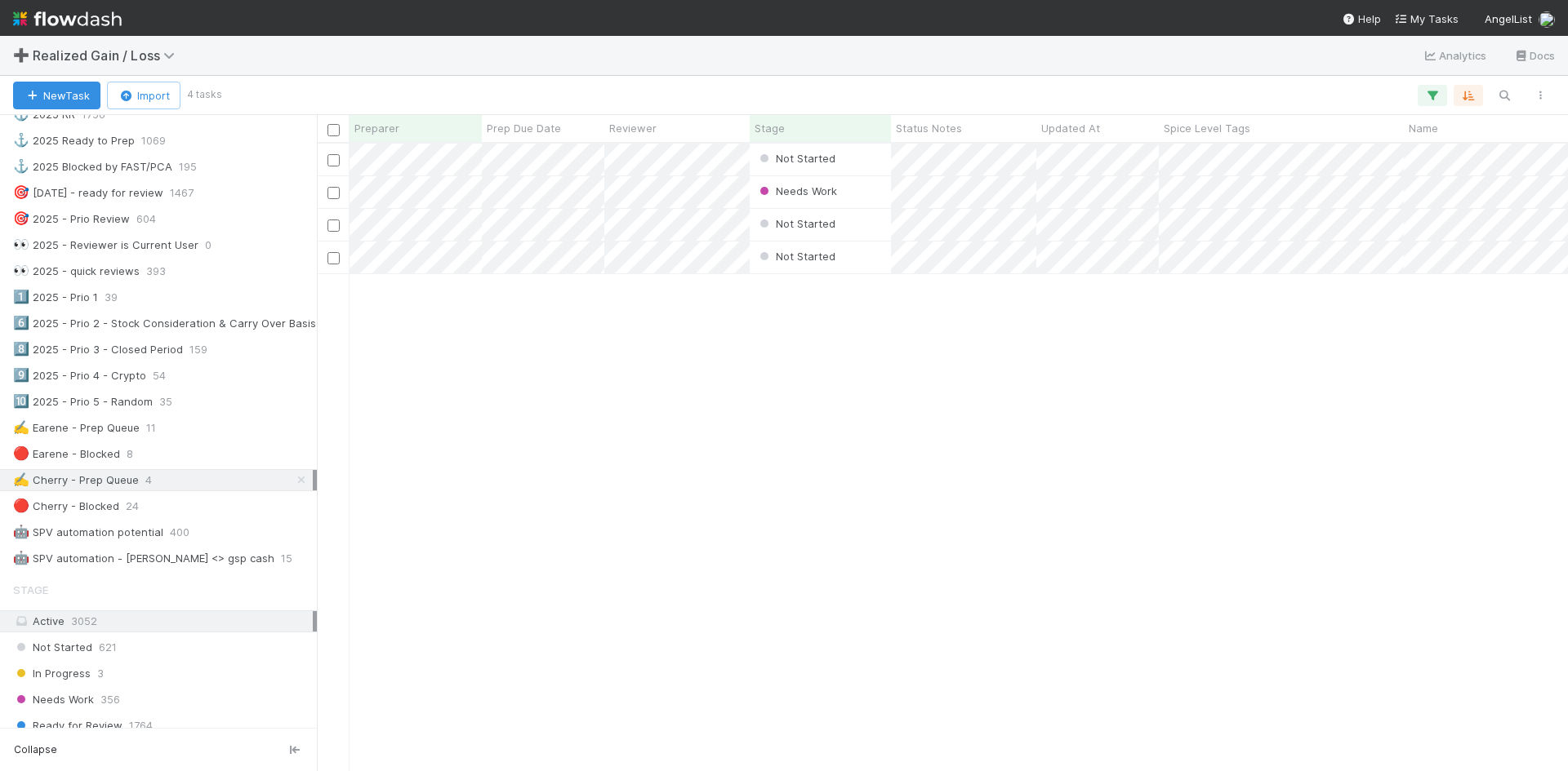
click at [744, 613] on div "Not Started Cherry Relevo 0 0 0 0 0 0 Needs Work Cherry Relevo 0 0 0 0 0 0 Not …" at bounding box center [942, 457] width 1251 height 627
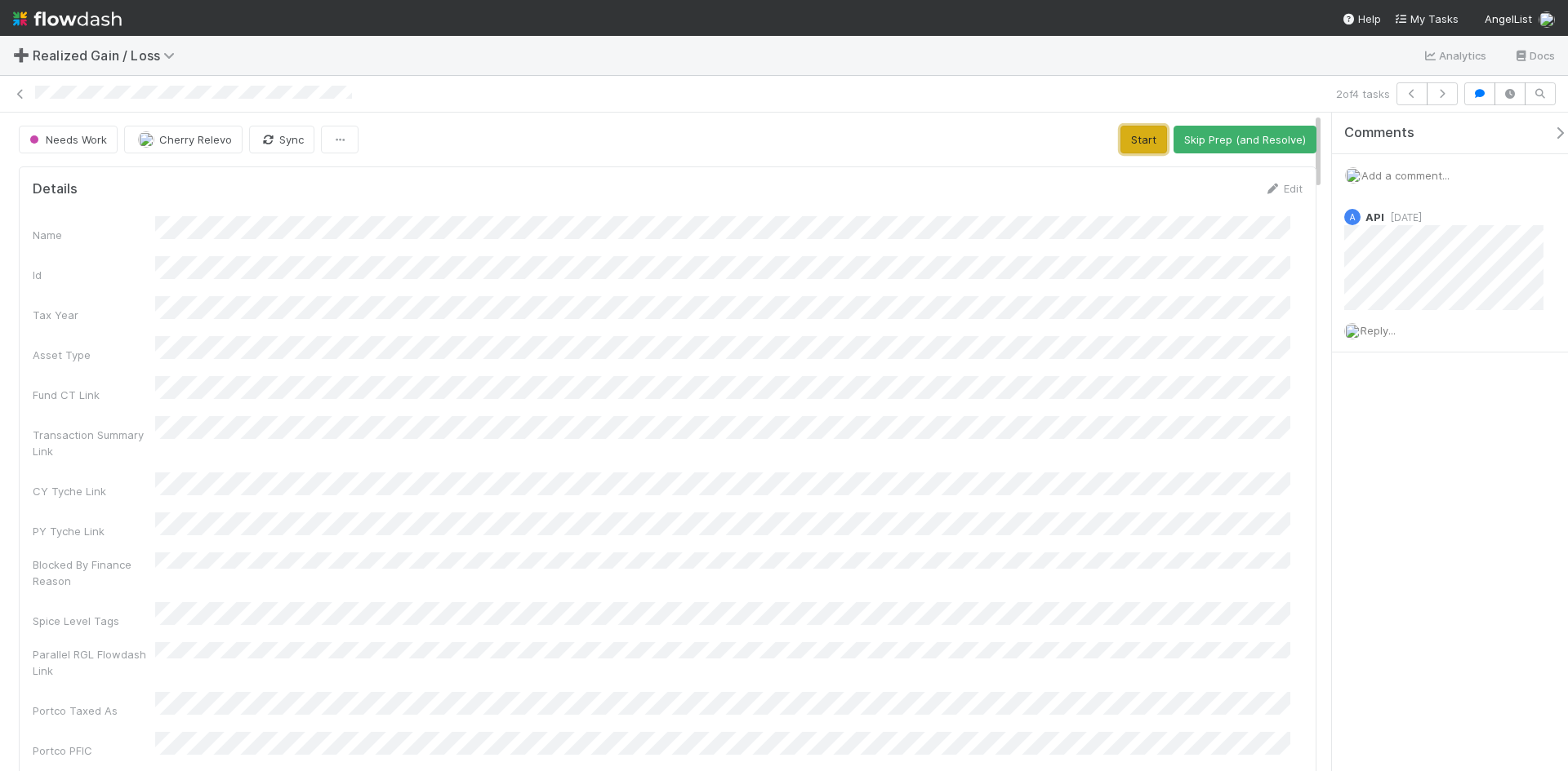
click at [1143, 141] on button "Start" at bounding box center [1144, 139] width 46 height 28
click at [1228, 136] on button "Request Review (and Resolve)" at bounding box center [1228, 139] width 176 height 28
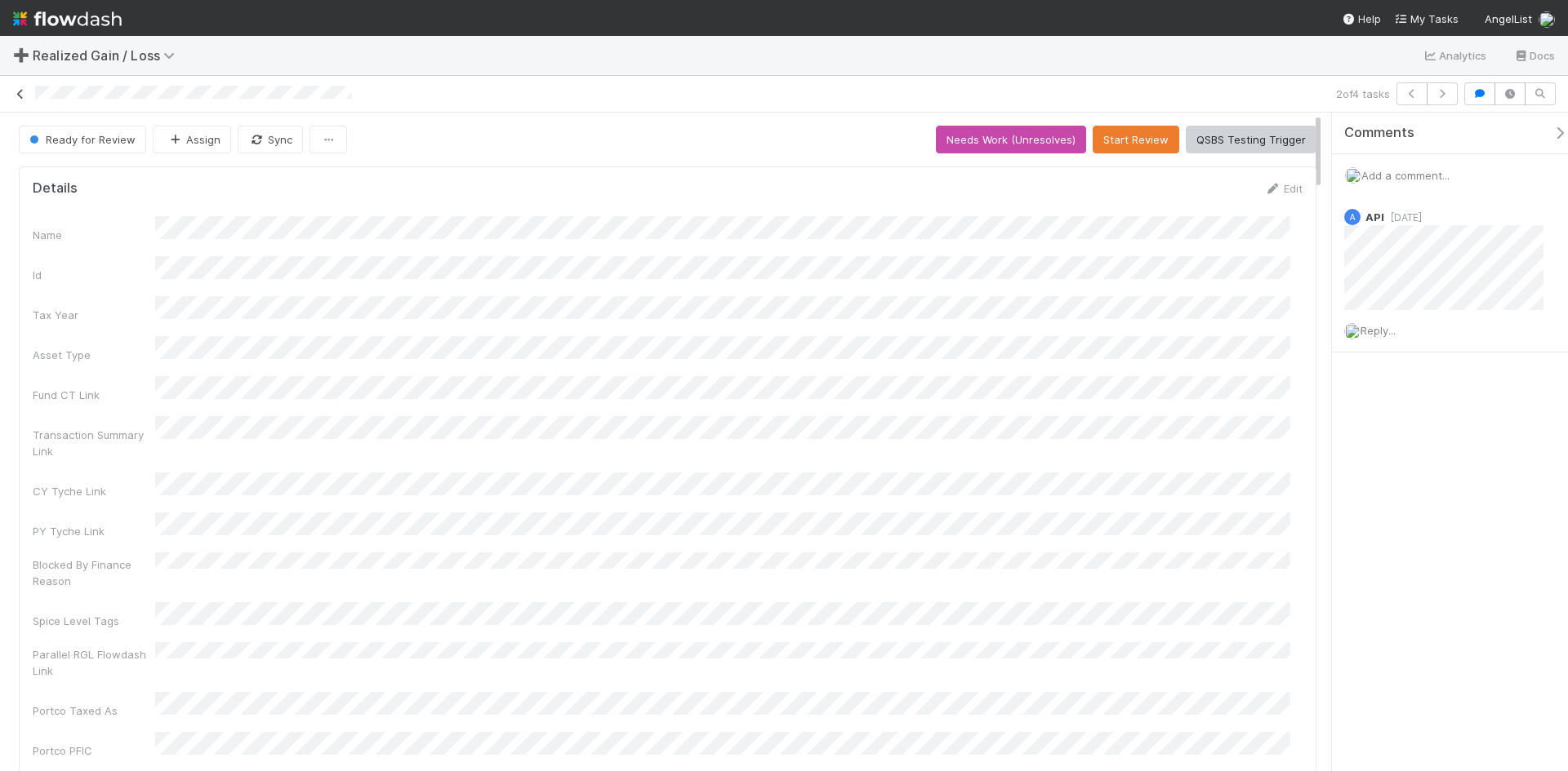
click at [25, 91] on icon at bounding box center [20, 94] width 16 height 11
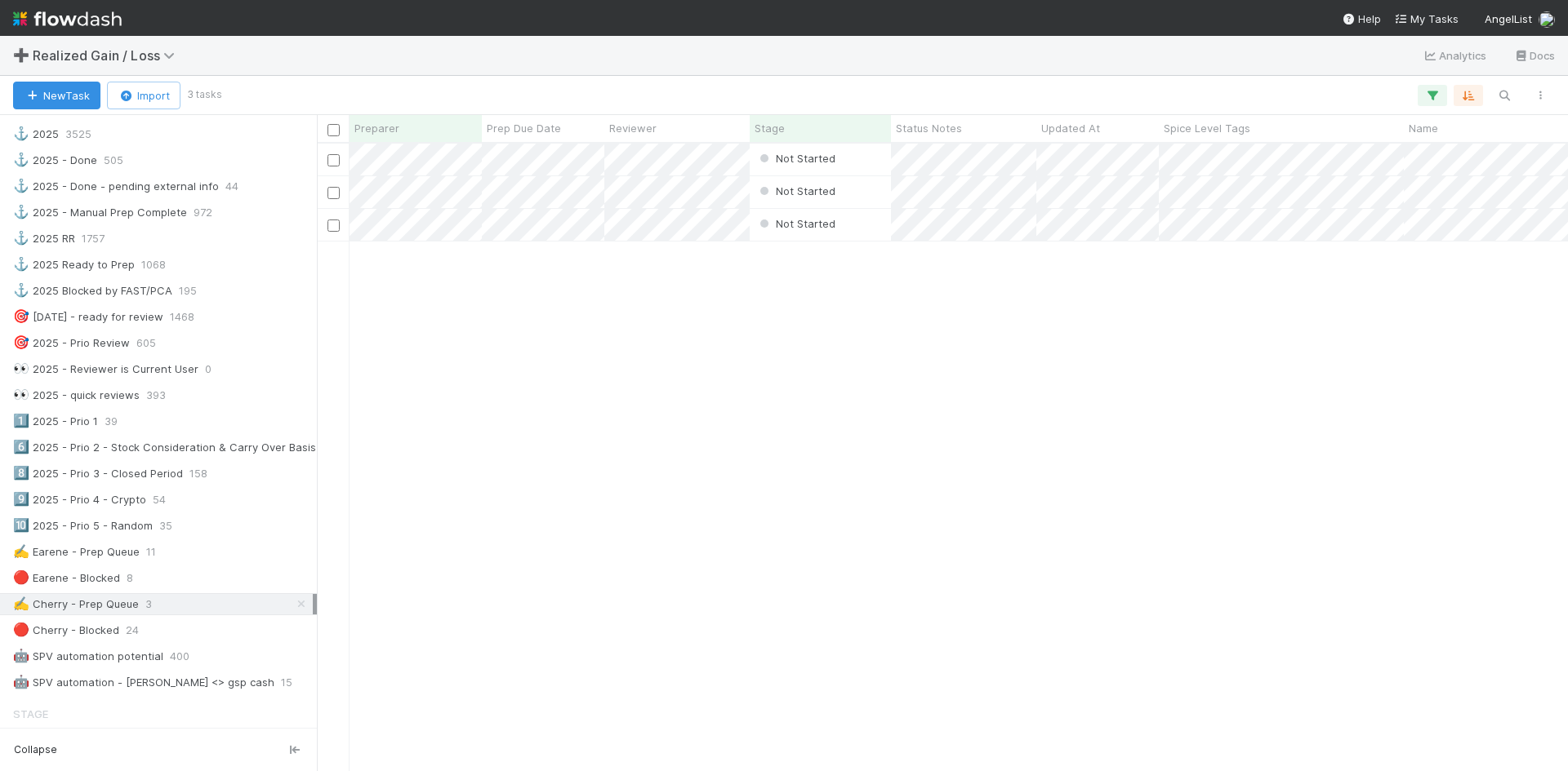
scroll to position [572, 0]
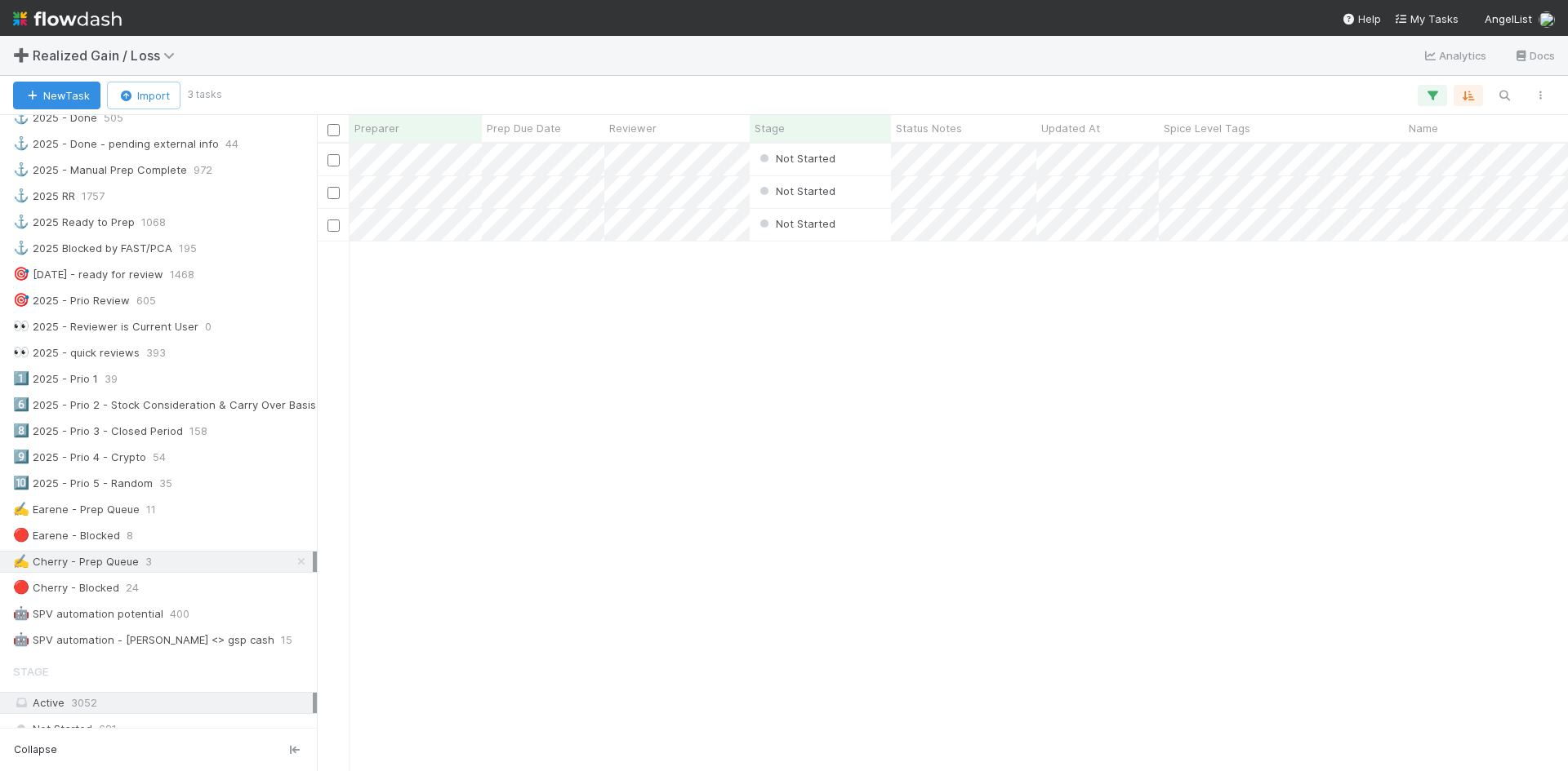
click at [574, 662] on div "Not Started Cherry Relevo 0 0 0 0 0 0 Not Started Cherry Relevo 0 0 0 0 0 0 Not…" at bounding box center [942, 457] width 1251 height 627
click at [633, 601] on div "Not Started Cherry Relevo 0 0 0 0 0 0 Not Started Cherry Relevo 0 0 0 0 0 0 Not…" at bounding box center [942, 457] width 1251 height 627
click at [870, 461] on div "Not Started Cherry Relevo 0 0 0 0 0 0 Not Started Cherry Relevo 0 0 0 0 0 0 Not…" at bounding box center [942, 457] width 1251 height 627
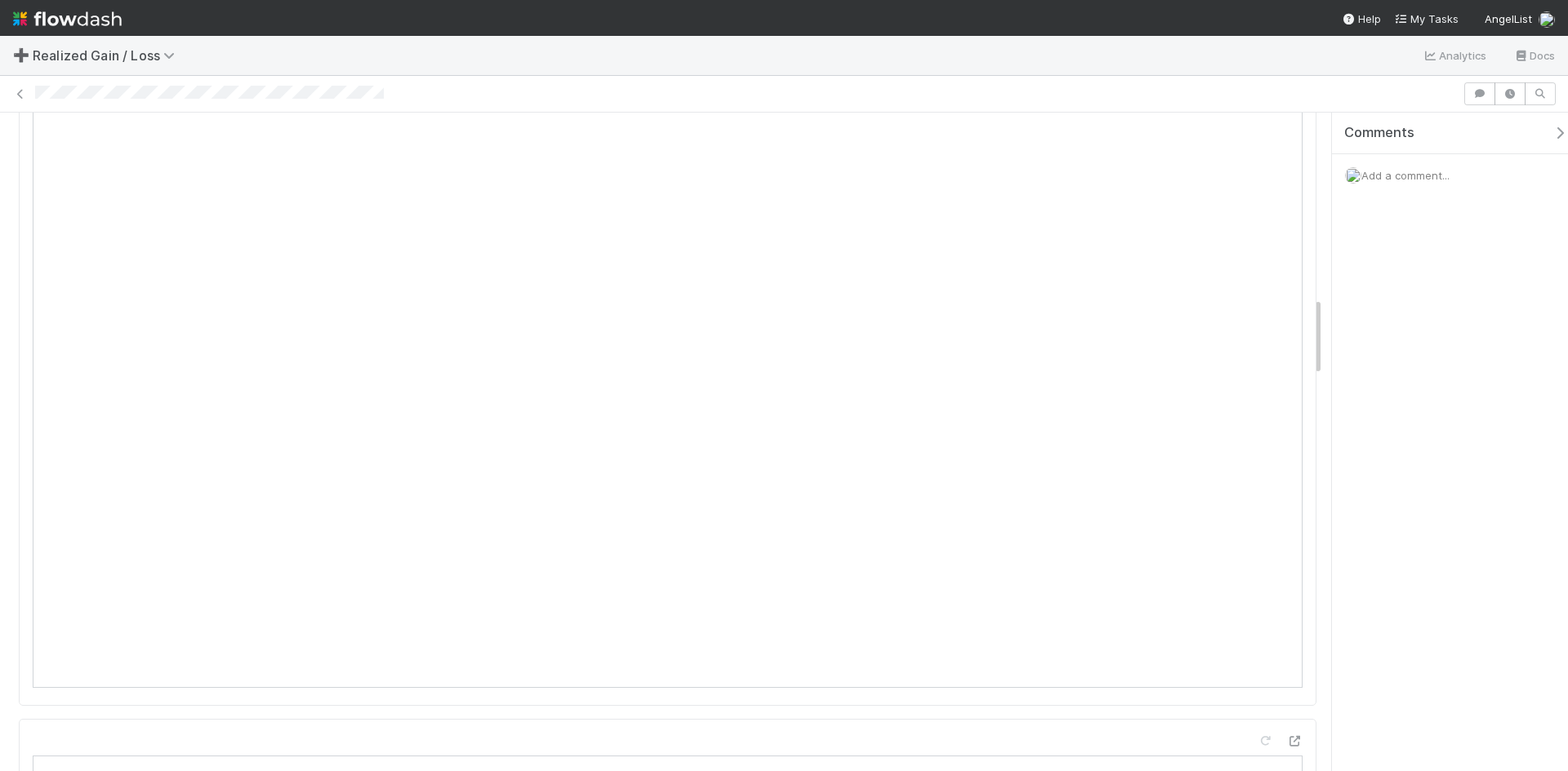
scroll to position [1470, 0]
click at [1405, 177] on span "Add a comment..." at bounding box center [1405, 176] width 88 height 13
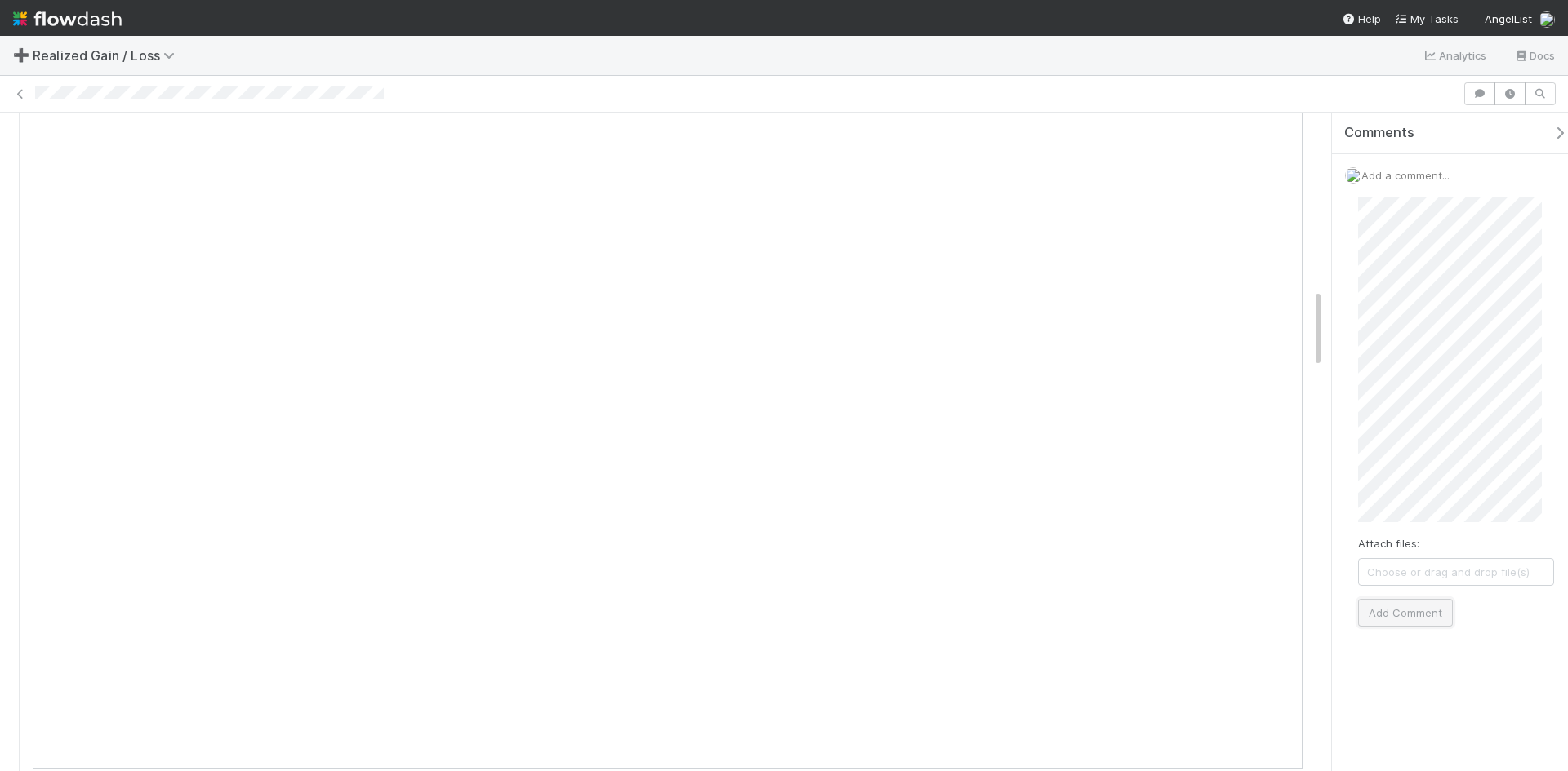
click at [1415, 605] on button "Add Comment" at bounding box center [1405, 613] width 95 height 28
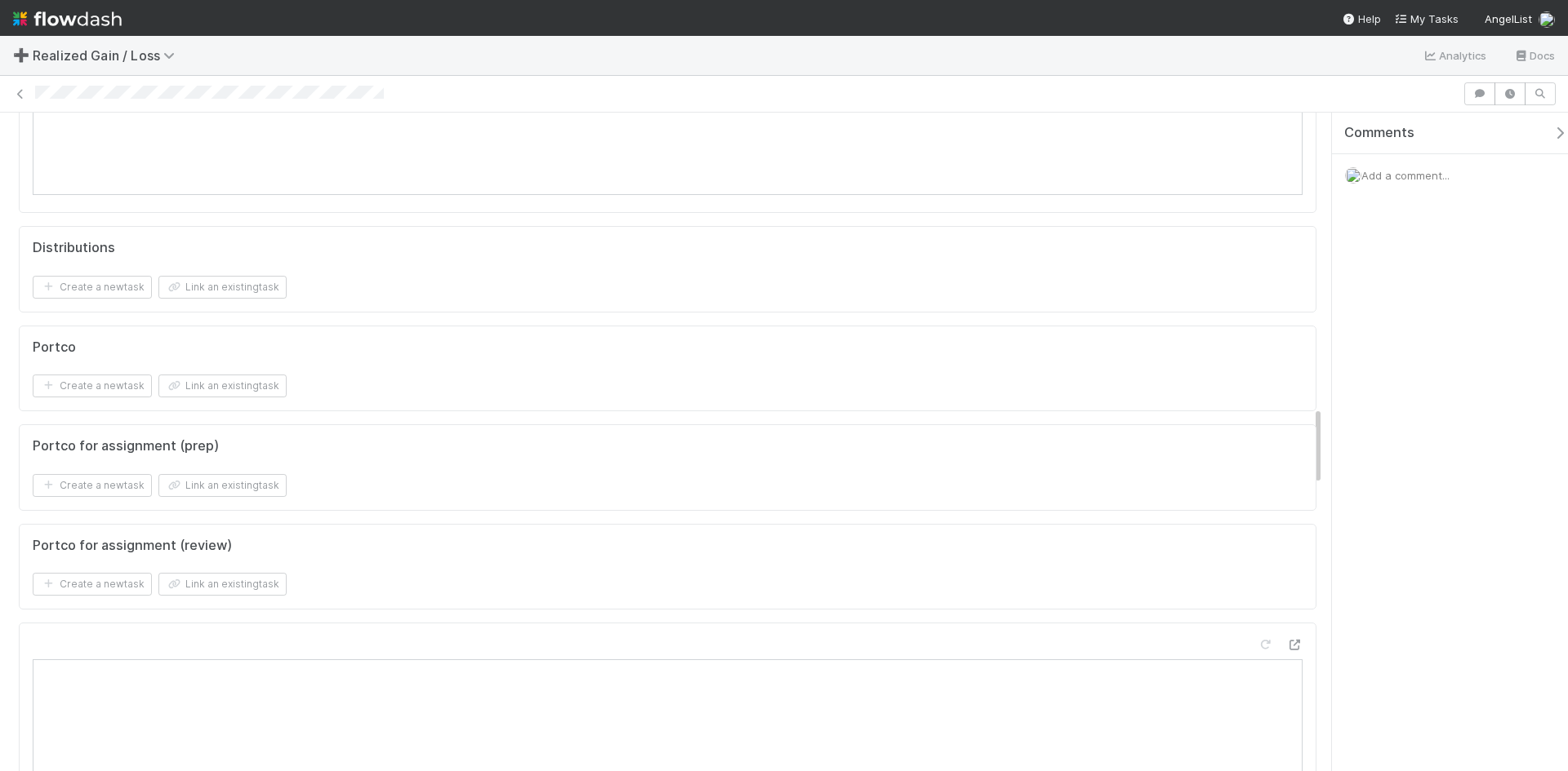
scroll to position [2123, 0]
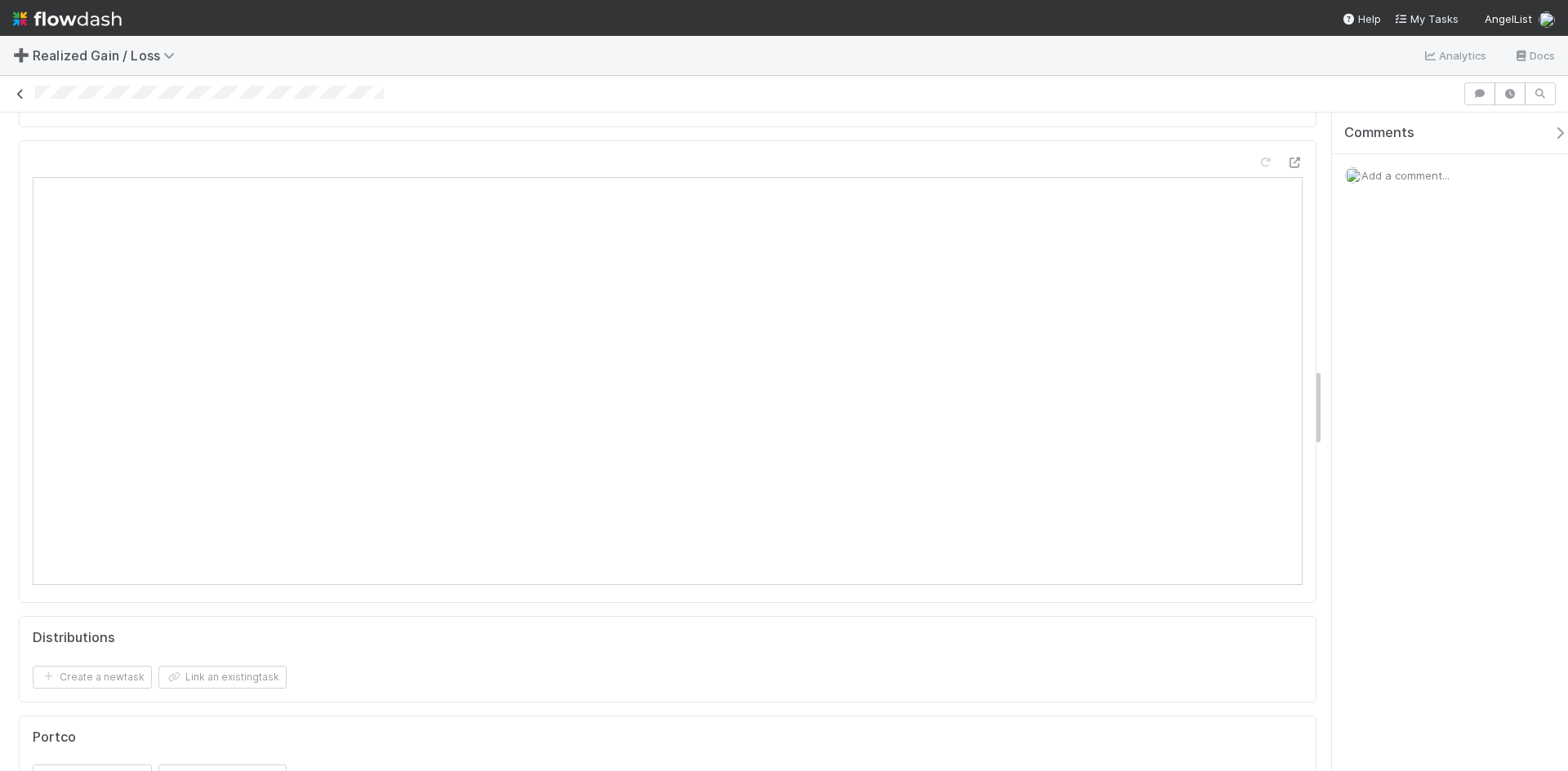
click at [17, 90] on icon at bounding box center [20, 94] width 16 height 11
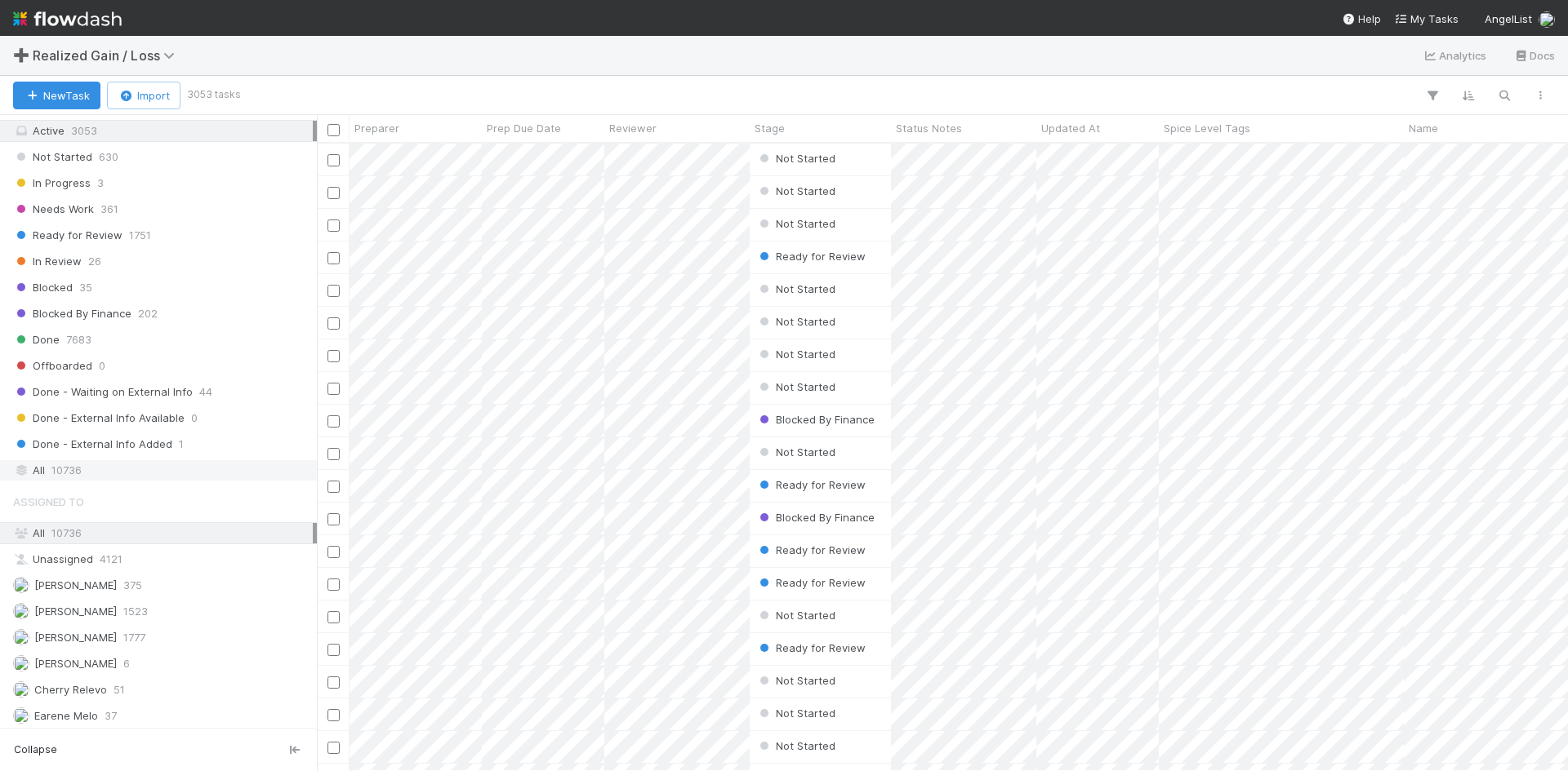
scroll to position [1143, 0]
click at [72, 471] on span "10736" at bounding box center [67, 471] width 30 height 20
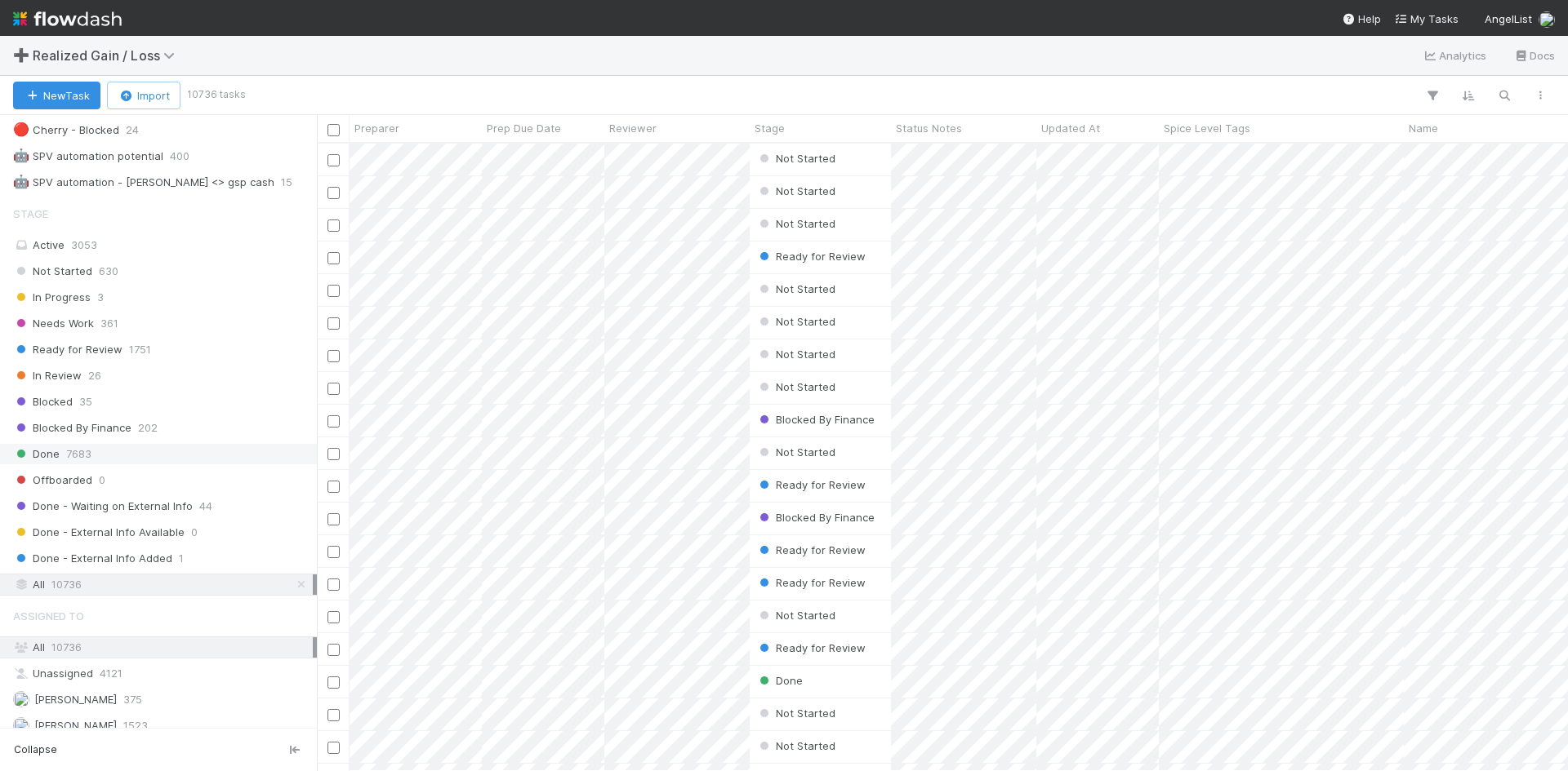
scroll to position [898, 0]
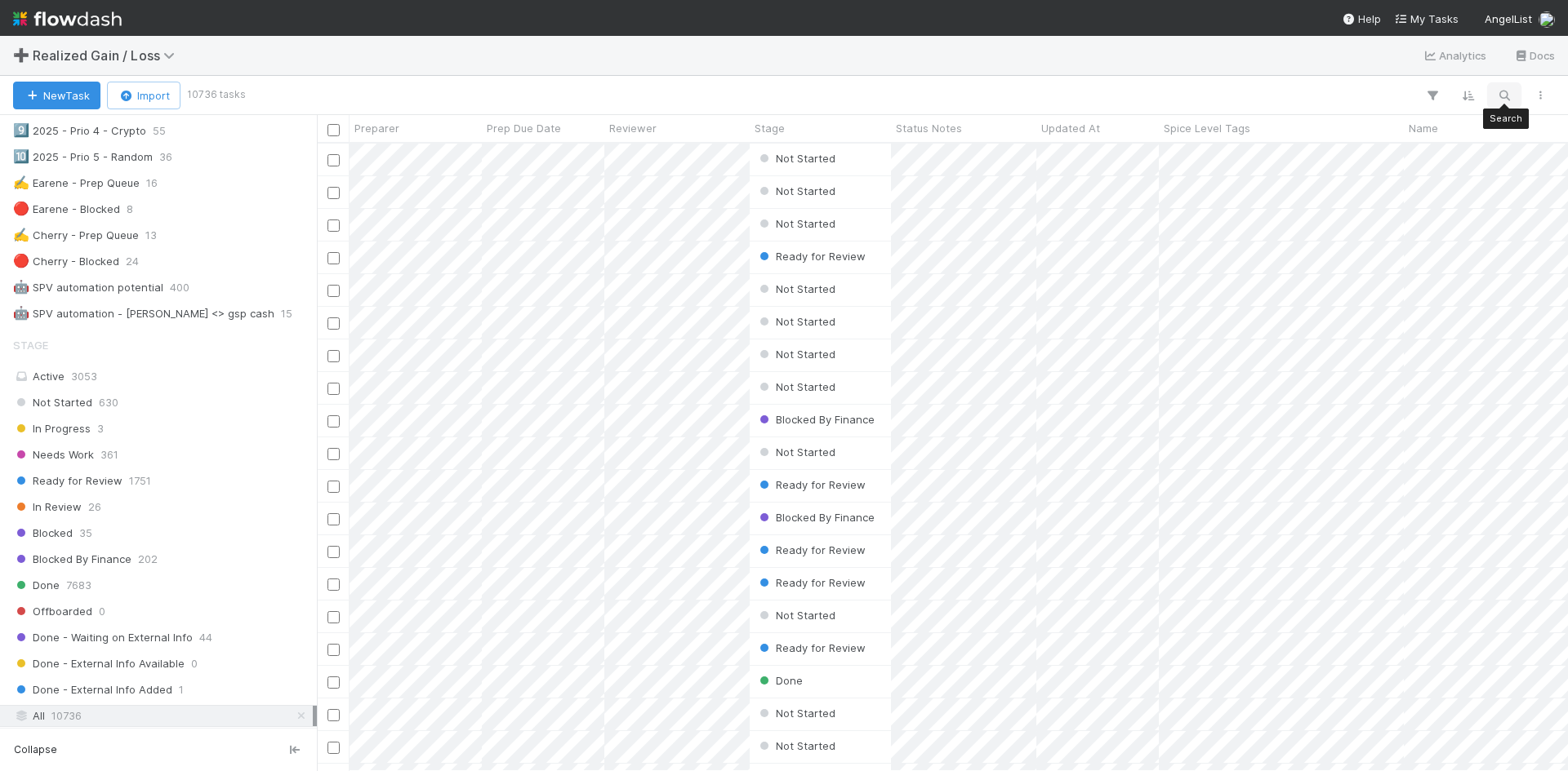
click at [1505, 93] on icon "button" at bounding box center [1504, 95] width 16 height 14
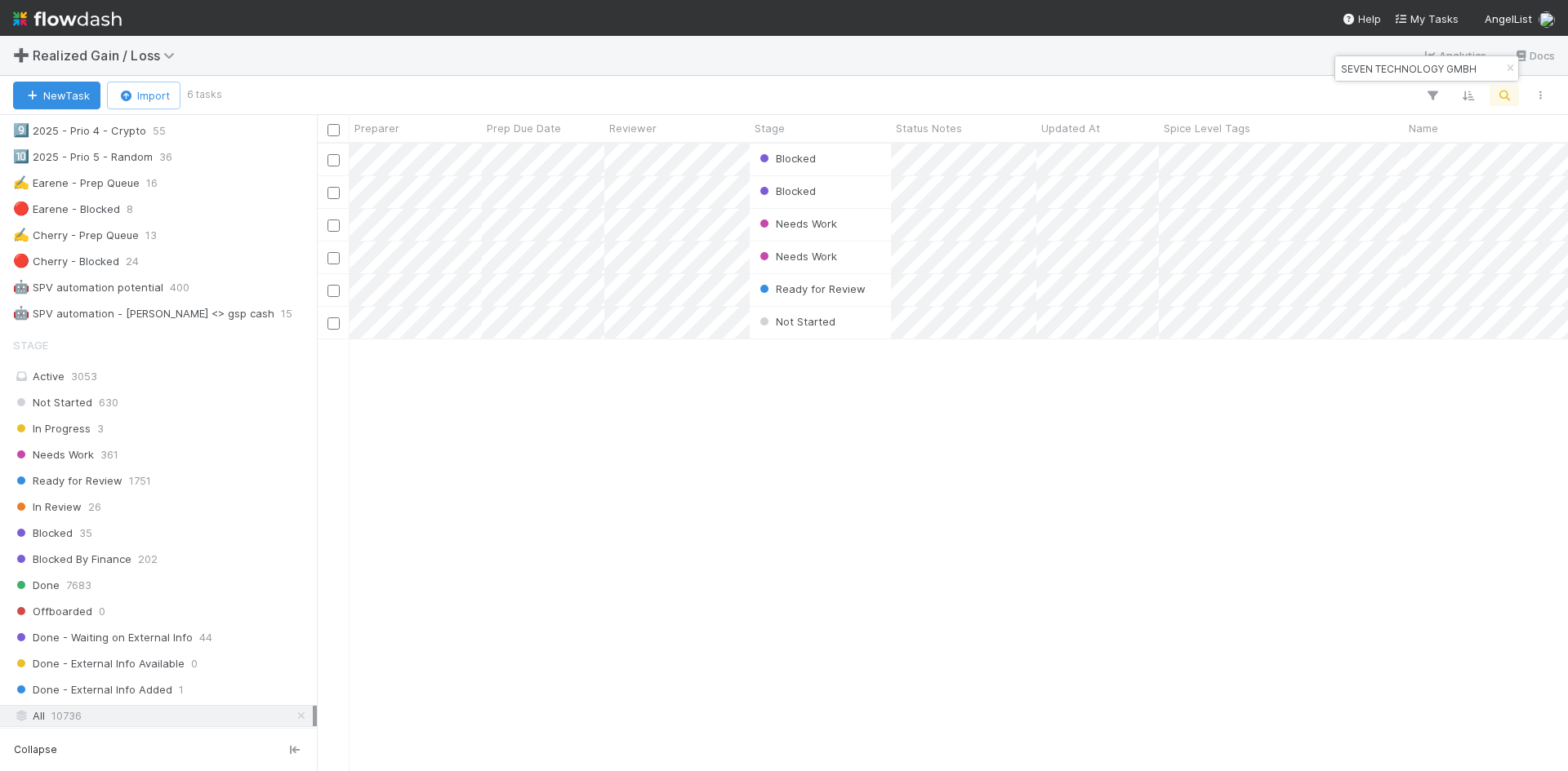
scroll to position [615, 1239]
type input "SEVEN TECHNOLOGY GMBH"
drag, startPoint x: 749, startPoint y: 389, endPoint x: 461, endPoint y: 595, distance: 354.1
click at [466, 572] on div "Blocked Cherry Relevo 0 0 0 0 0 0 Blocked Cherry Relevo 0 0 0 0 0 0 Needs Work …" at bounding box center [942, 457] width 1251 height 627
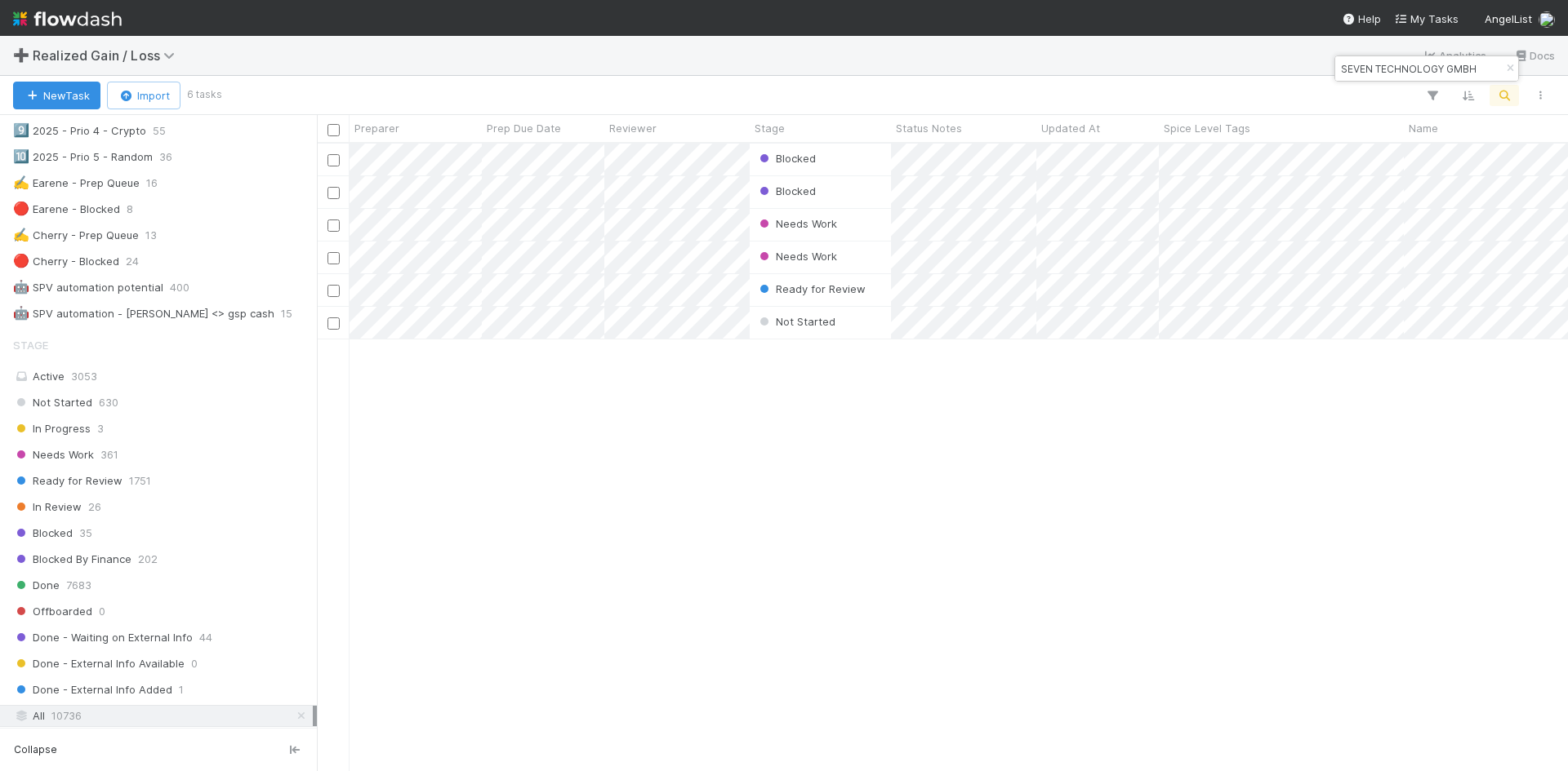
drag, startPoint x: 883, startPoint y: 323, endPoint x: 654, endPoint y: 407, distance: 243.9
click at [748, 567] on div "Blocked Cherry Relevo 0 0 0 0 0 0 Blocked Cherry Relevo 0 0 0 0 0 0 Needs Work …" at bounding box center [942, 457] width 1251 height 627
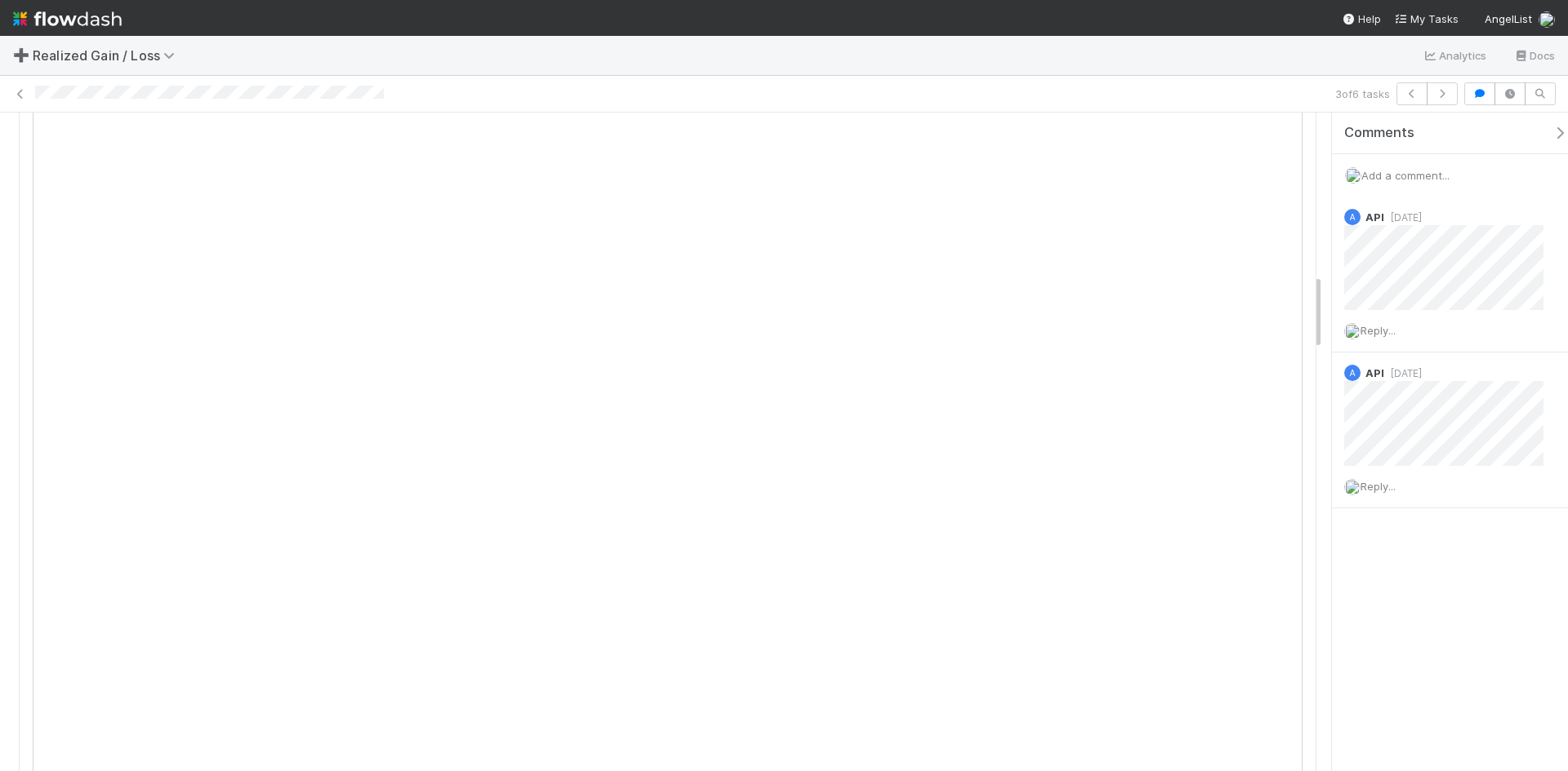
scroll to position [1388, 0]
drag, startPoint x: 1374, startPoint y: 583, endPoint x: 1412, endPoint y: 380, distance: 206.5
click at [1374, 584] on div "Comments Add a comment... A API 5 months ago Reply... A API 6 months ago Reply.…" at bounding box center [1456, 351] width 248 height 477
click at [1421, 175] on span "Add a comment..." at bounding box center [1405, 176] width 88 height 13
click at [1400, 609] on button "Add Comment" at bounding box center [1405, 613] width 95 height 28
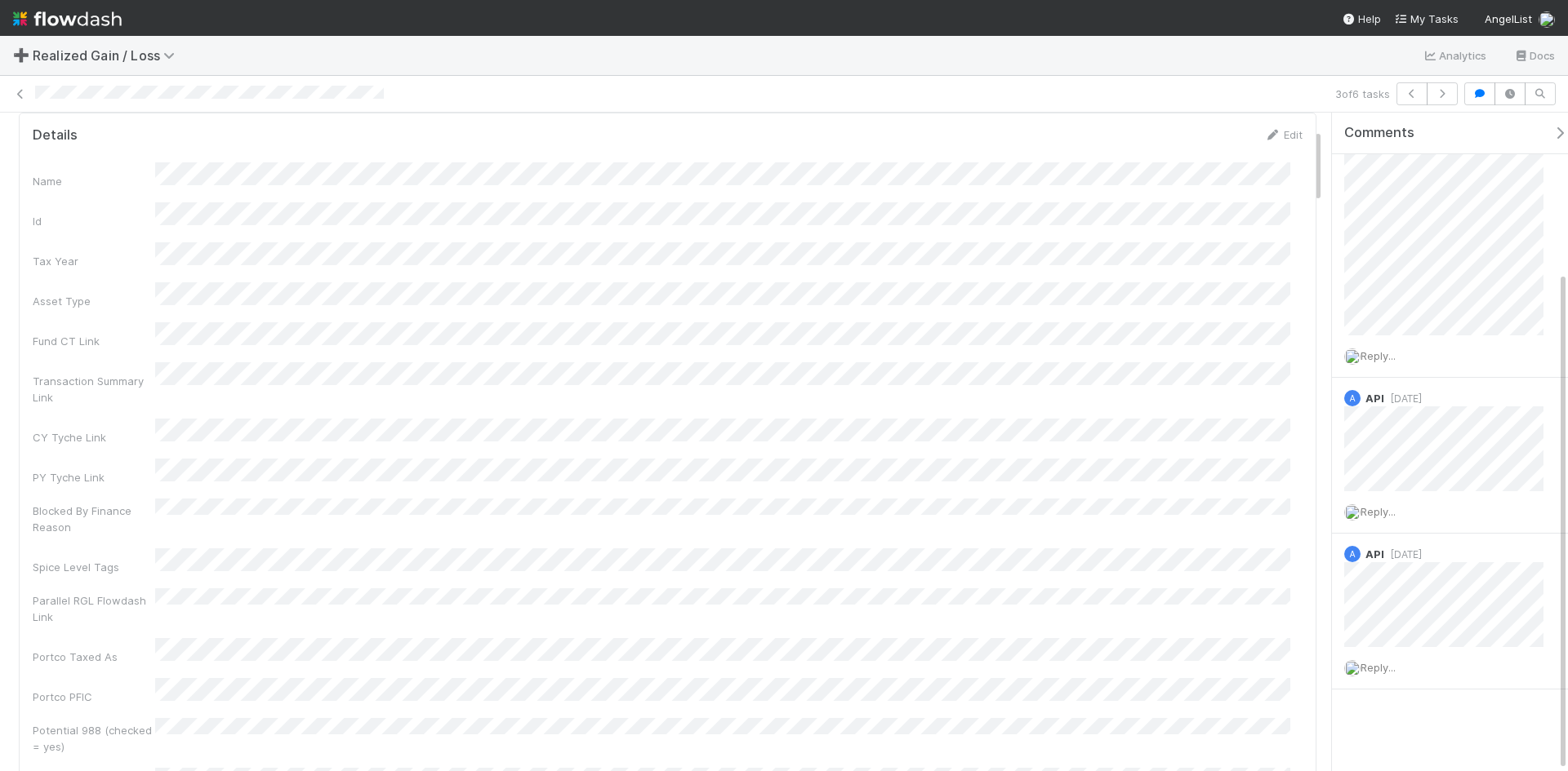
scroll to position [0, 0]
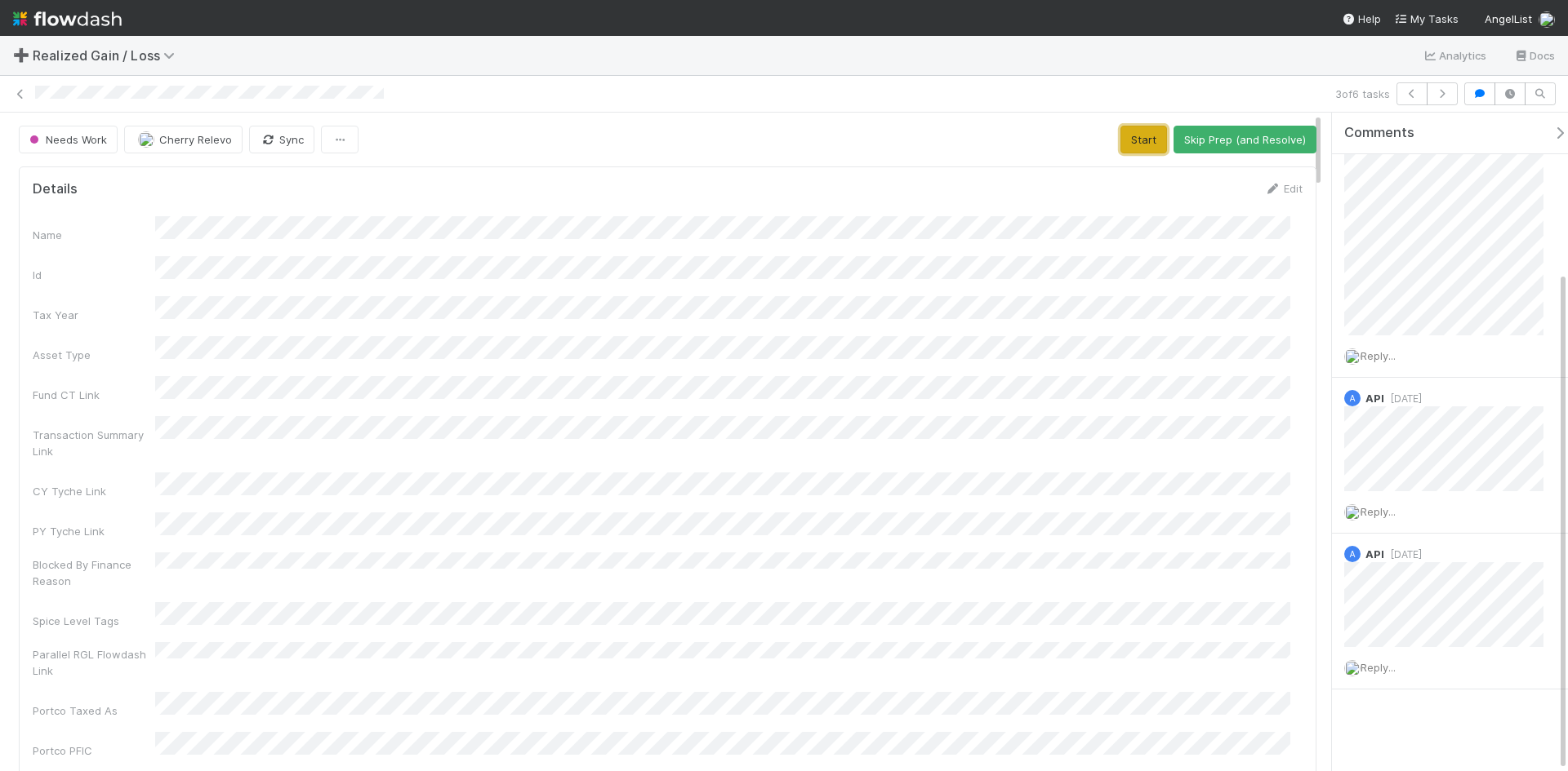
click at [1144, 142] on button "Start" at bounding box center [1144, 139] width 46 height 28
click at [1191, 130] on button "Request Review (and Resolve)" at bounding box center [1228, 139] width 176 height 28
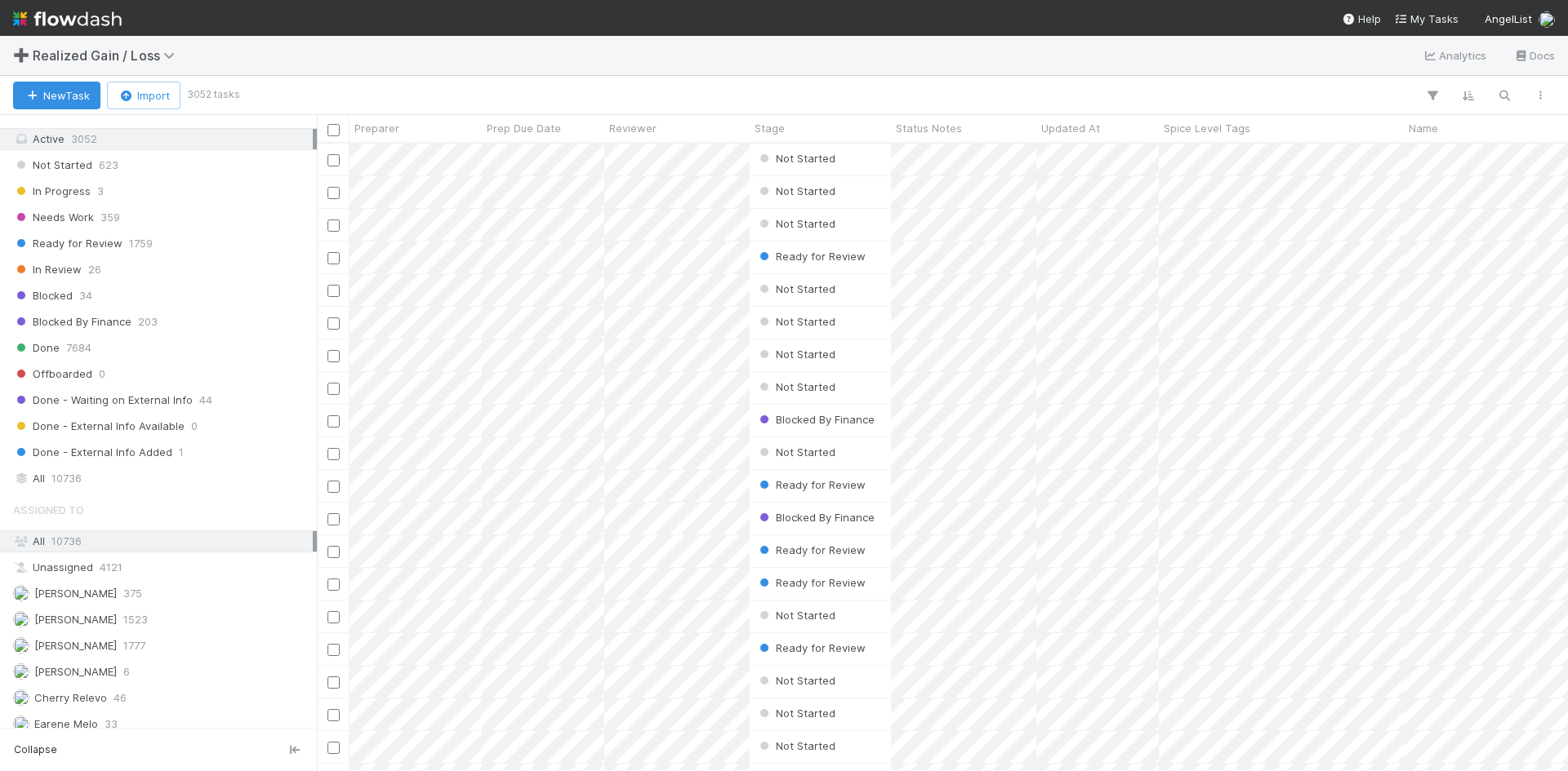
scroll to position [1225, 0]
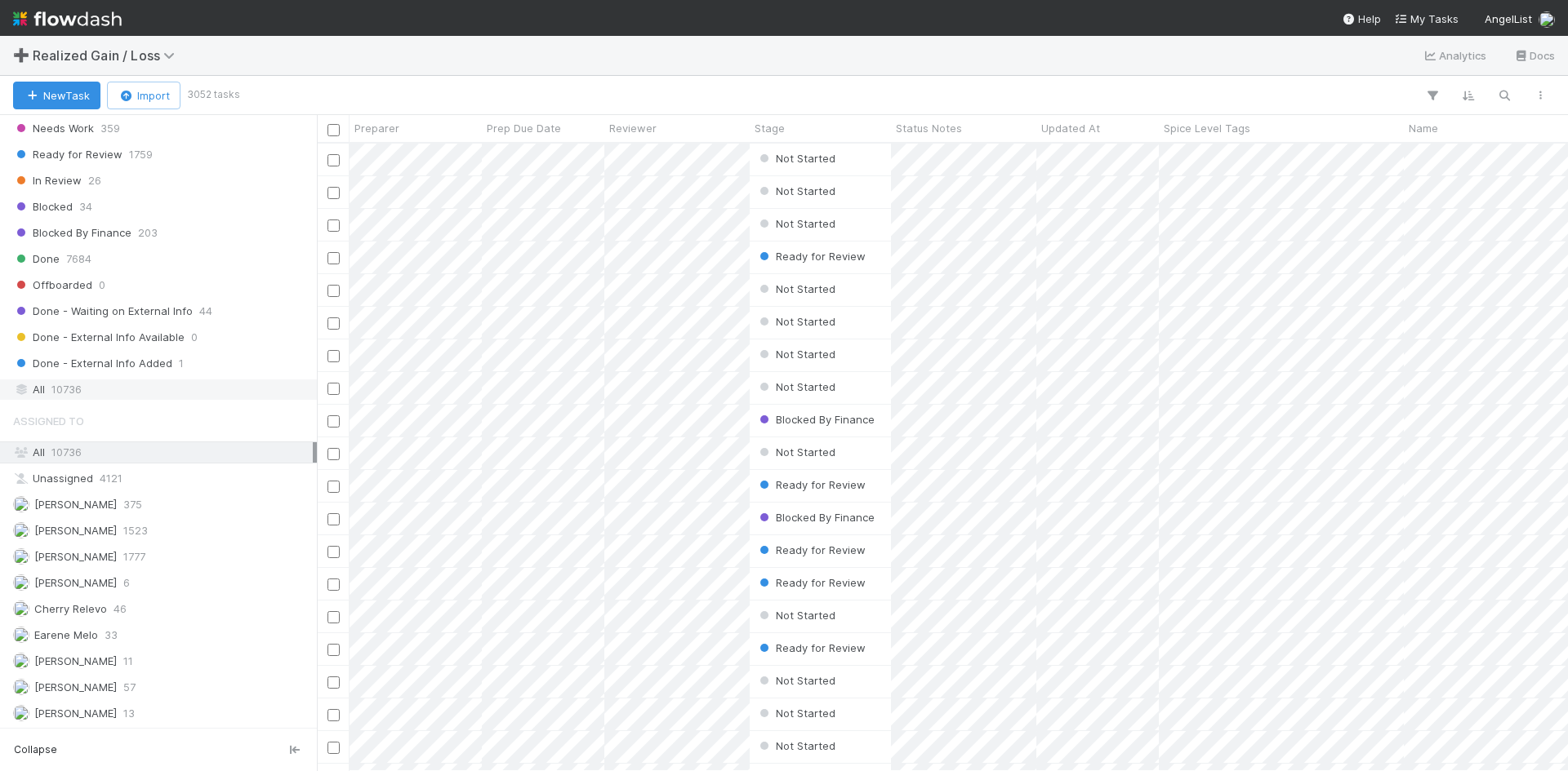
click at [96, 392] on div "All 10736" at bounding box center [163, 390] width 300 height 20
click at [1501, 91] on icon "button" at bounding box center [1504, 95] width 16 height 14
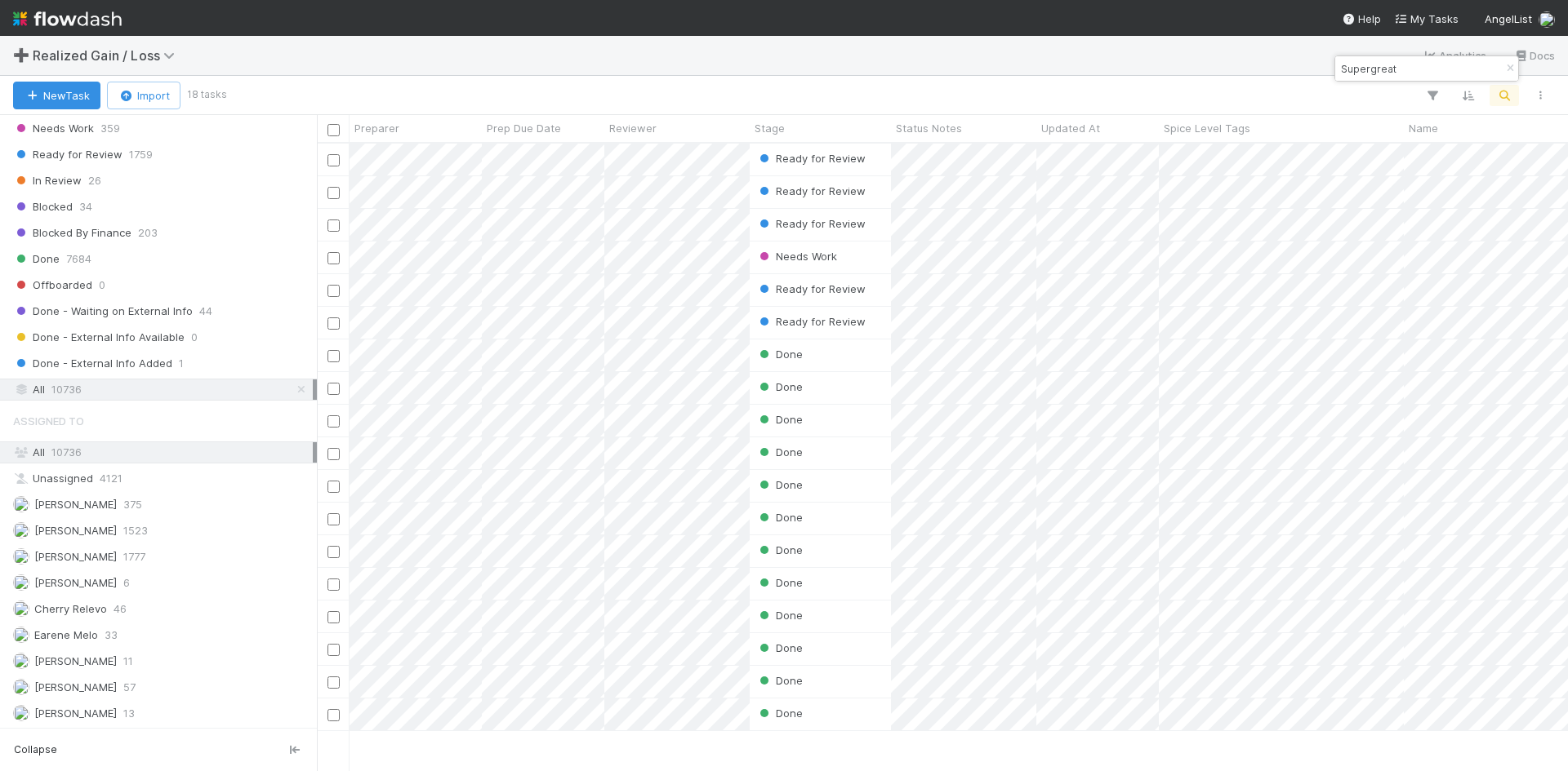
scroll to position [615, 1239]
type input "Supergreat"
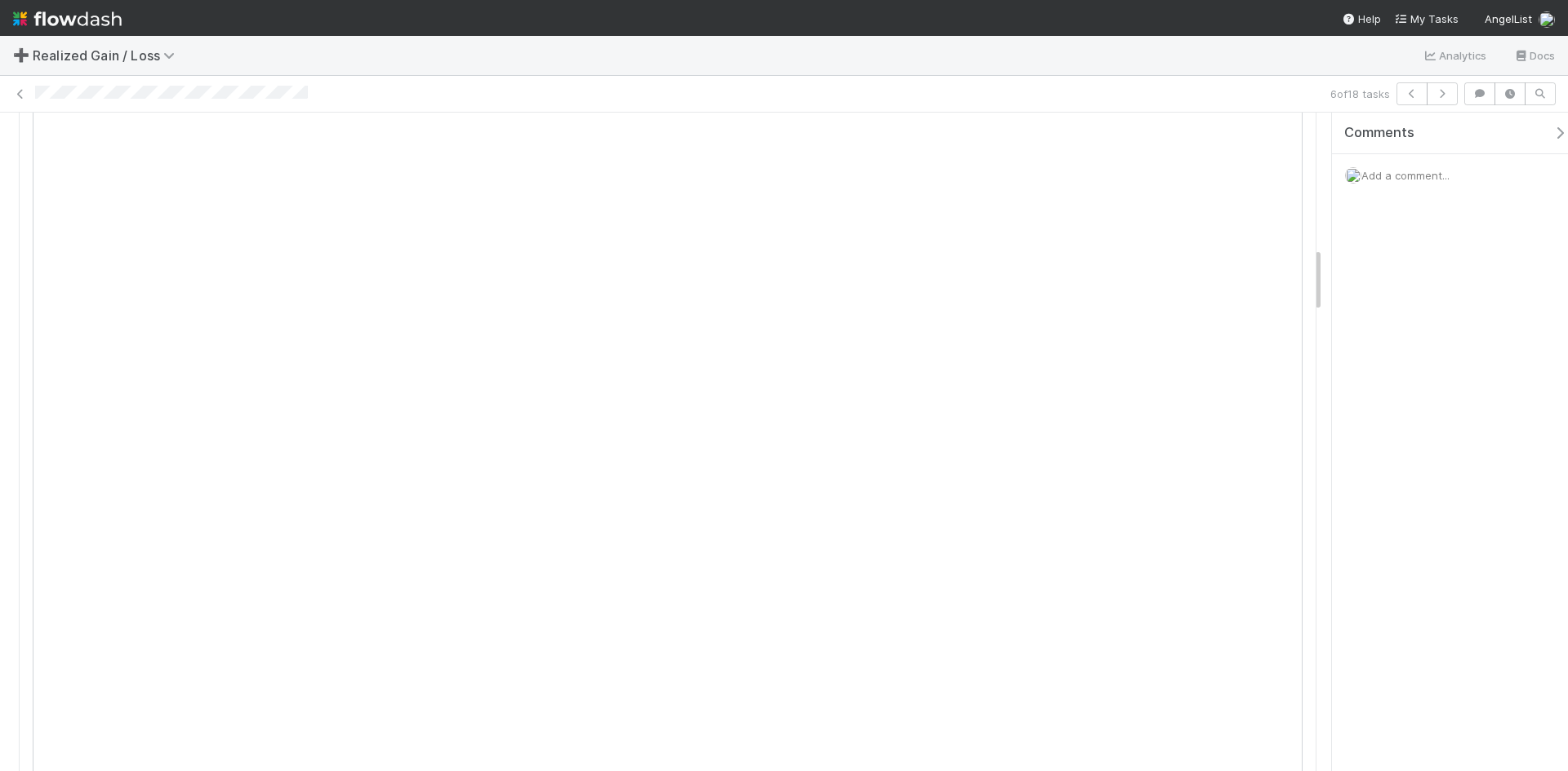
scroll to position [1388, 0]
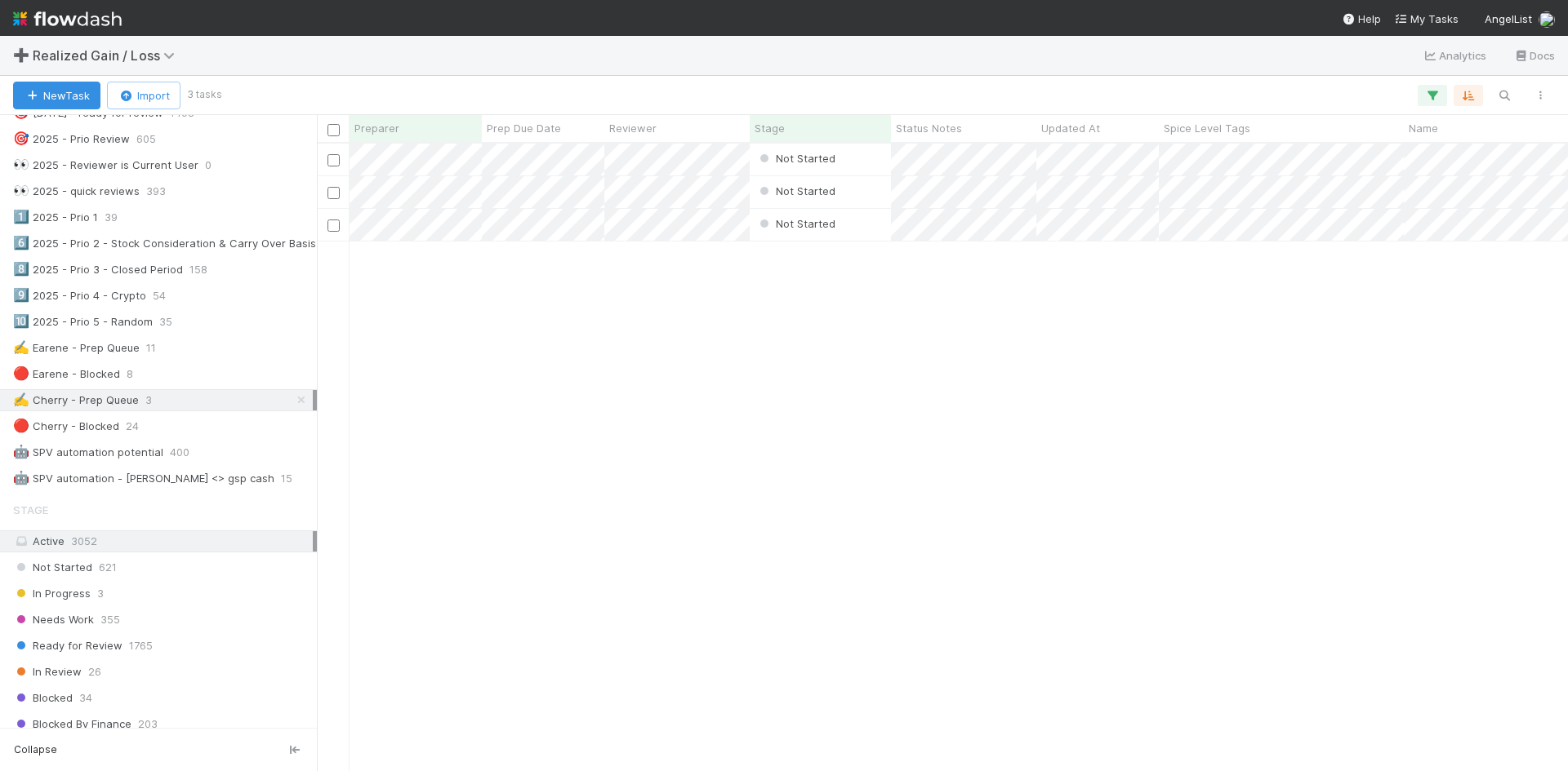
scroll to position [735, 0]
